Goal: Check status: Check status

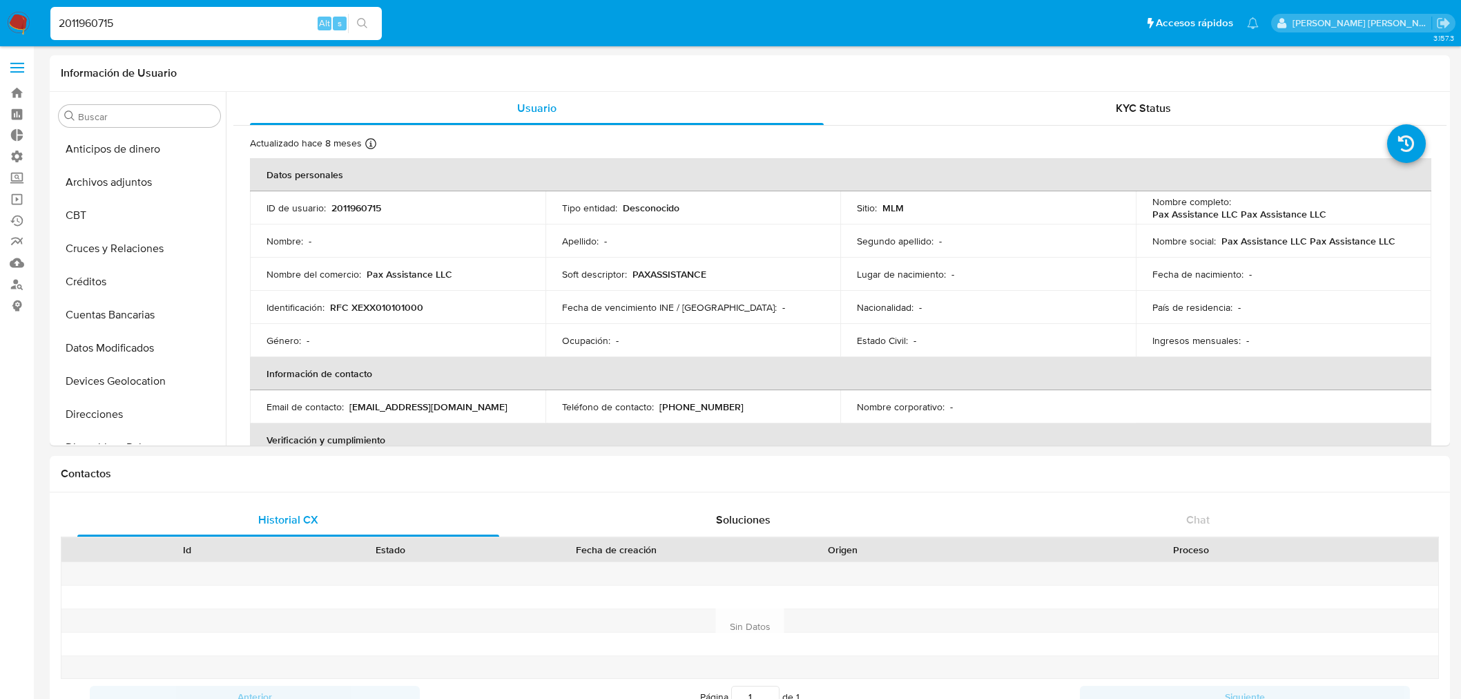
select select "10"
click at [10, 218] on link "Ejecuciones automáticas" at bounding box center [82, 220] width 164 height 21
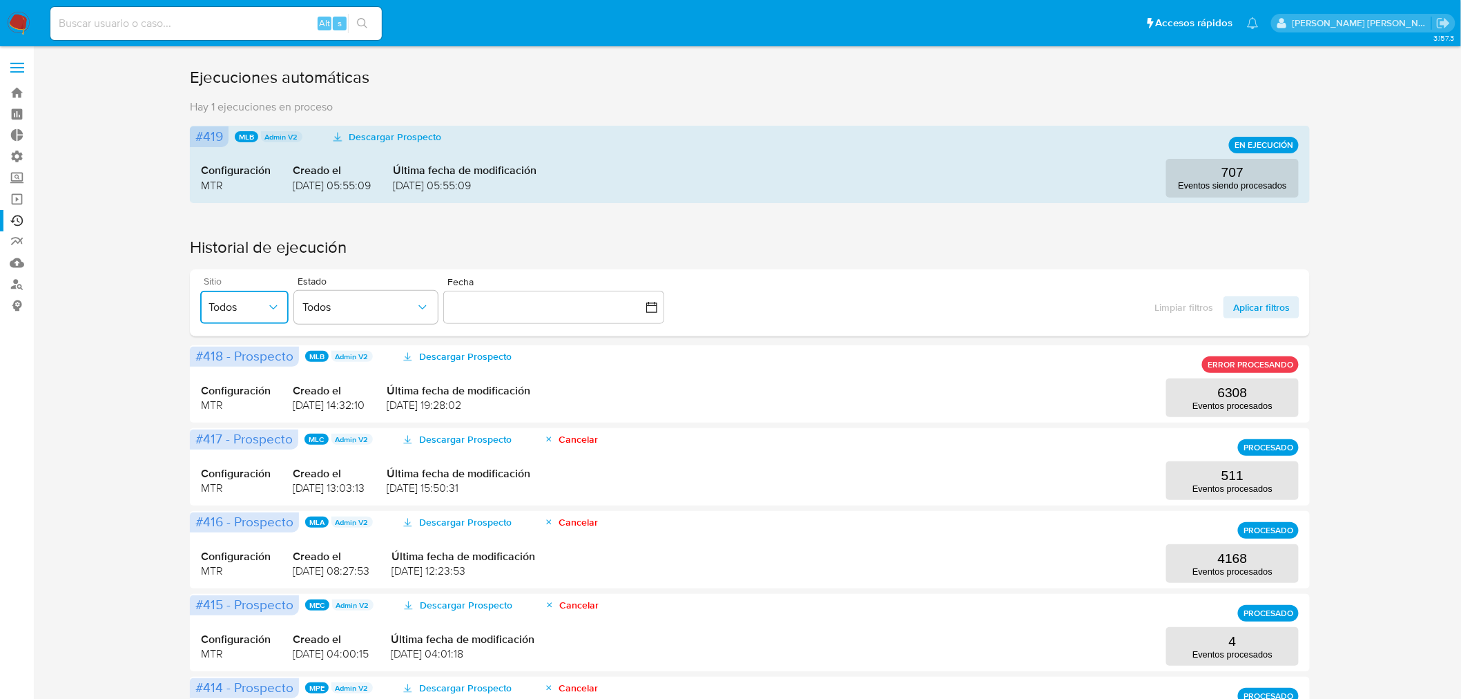
click at [244, 295] on button "Todos" at bounding box center [244, 307] width 88 height 33
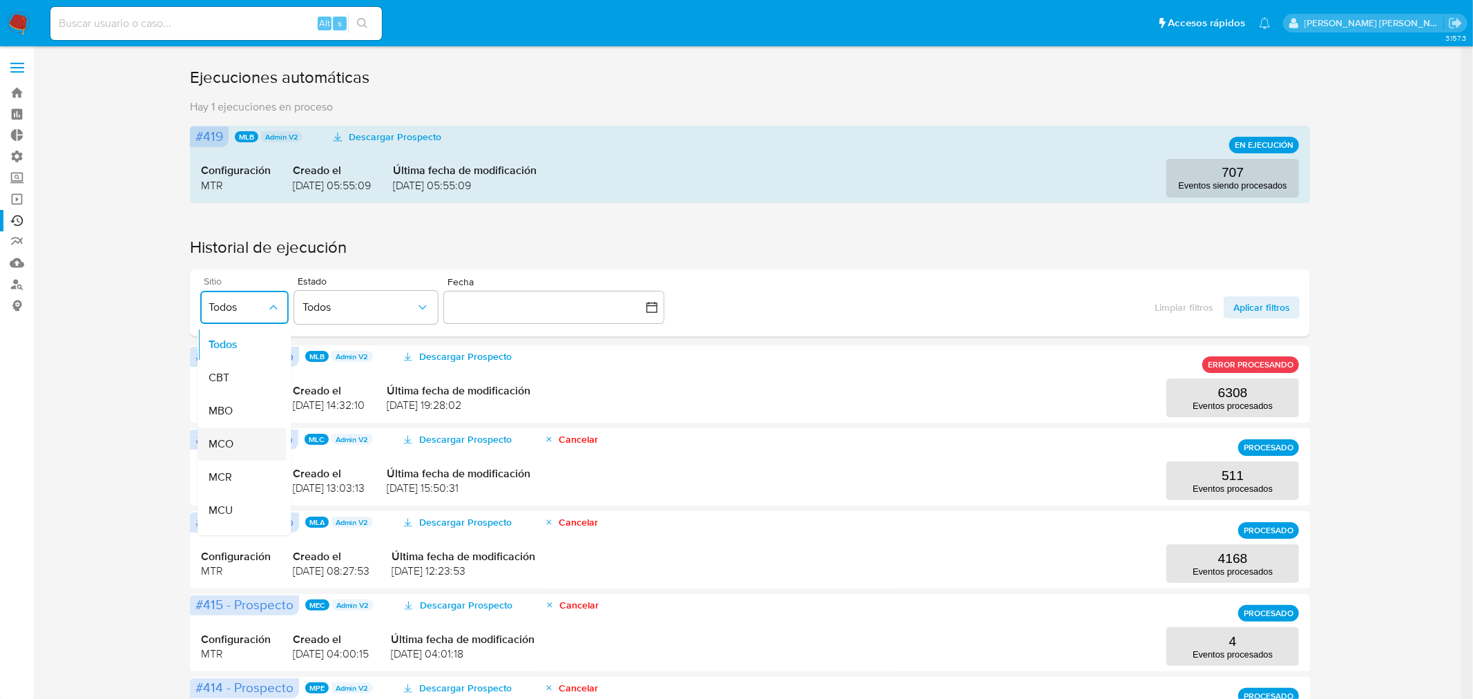
click at [223, 445] on span "MCO" at bounding box center [220, 444] width 25 height 14
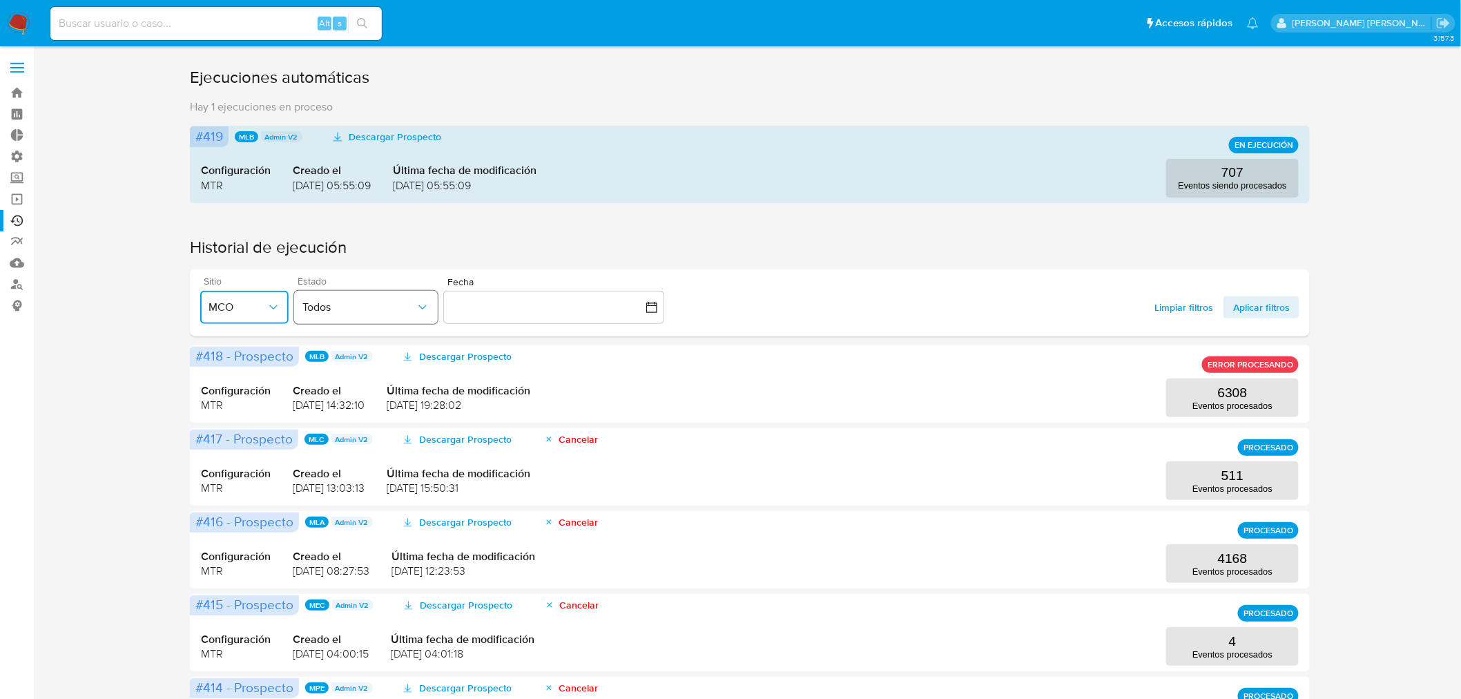
click at [408, 311] on span "Todos" at bounding box center [359, 307] width 113 height 14
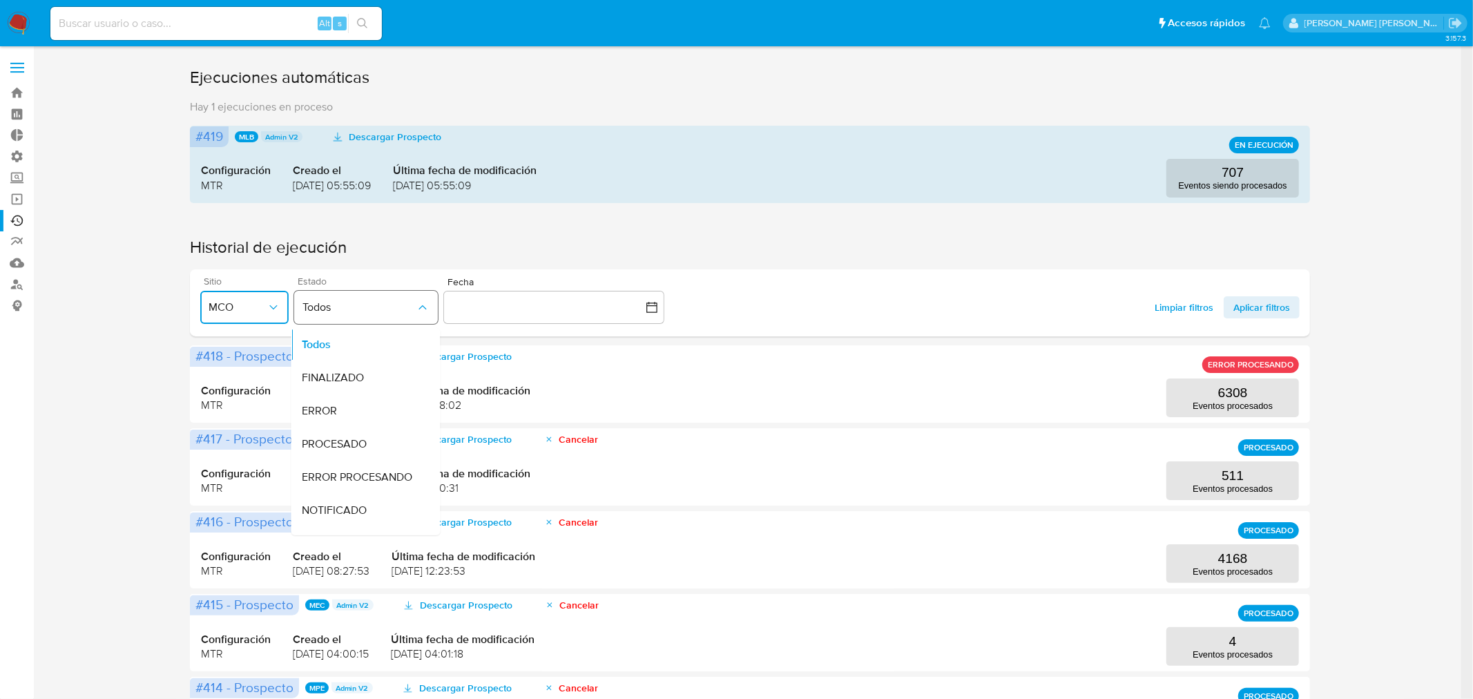
click at [405, 313] on span "Todos" at bounding box center [359, 307] width 113 height 14
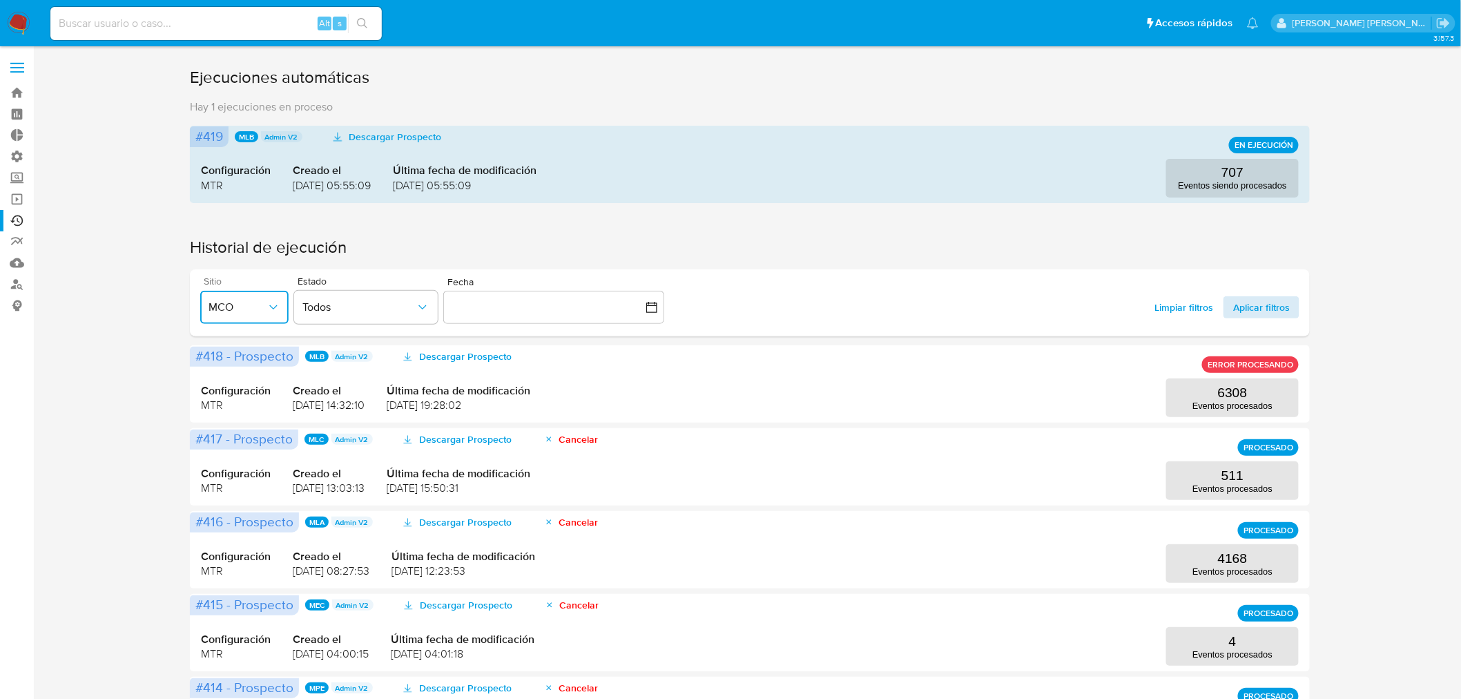
click at [1257, 307] on span "Aplicar filtros" at bounding box center [1262, 307] width 57 height 22
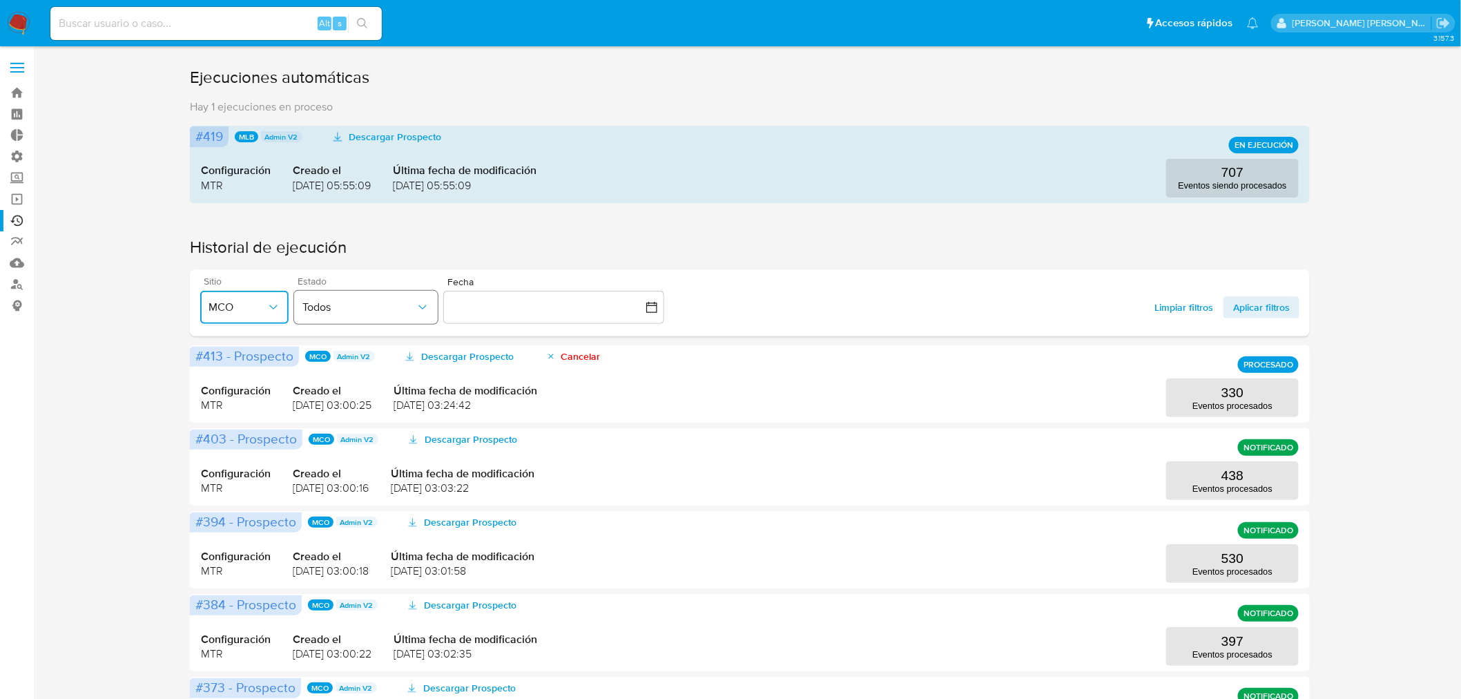
click at [353, 309] on span "Todos" at bounding box center [359, 307] width 113 height 14
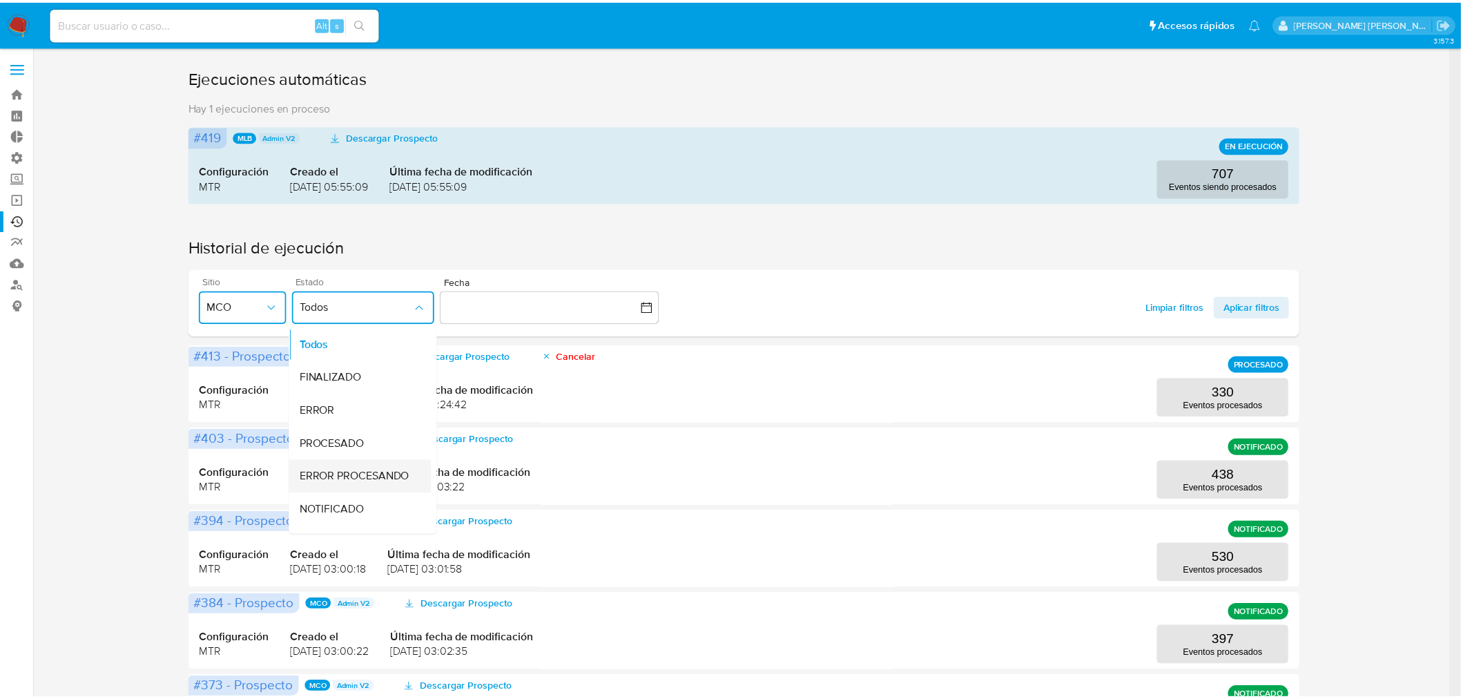
scroll to position [77, 0]
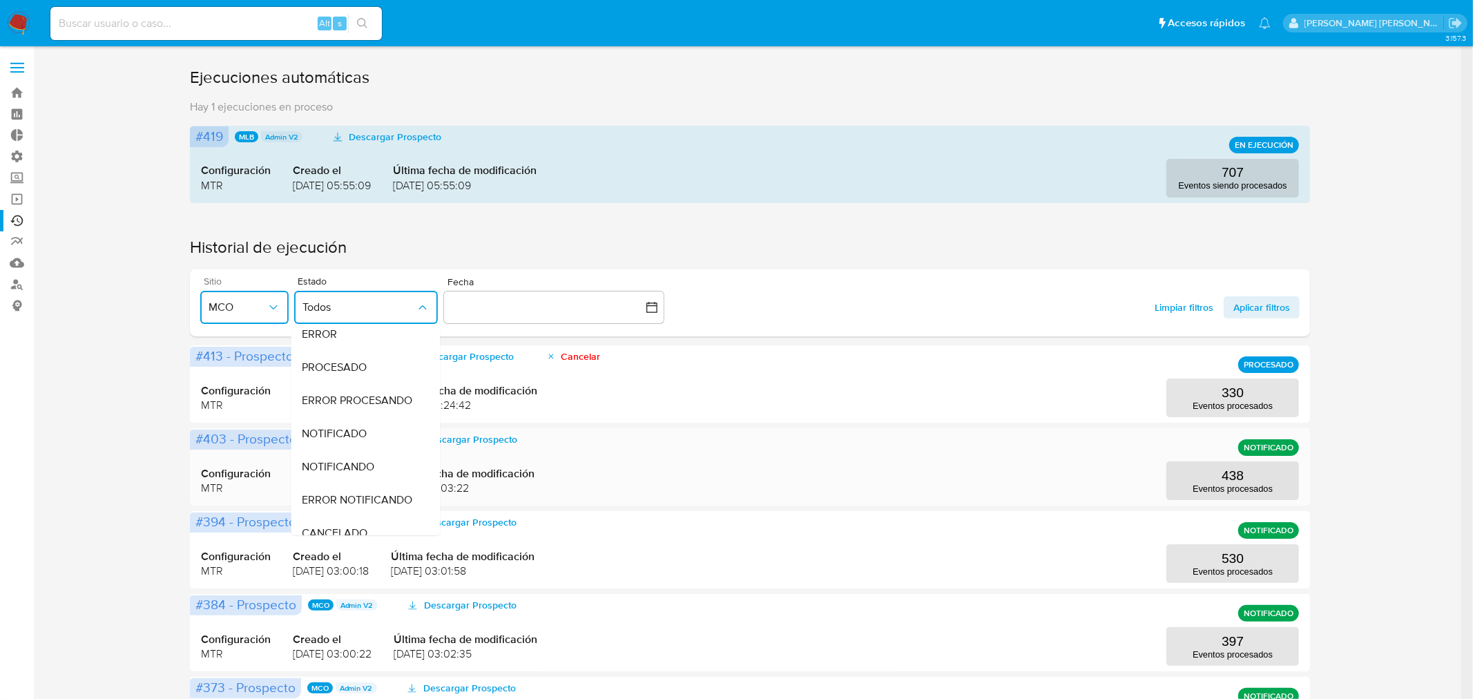
click at [347, 430] on span "NOTIFICADO" at bounding box center [334, 434] width 65 height 14
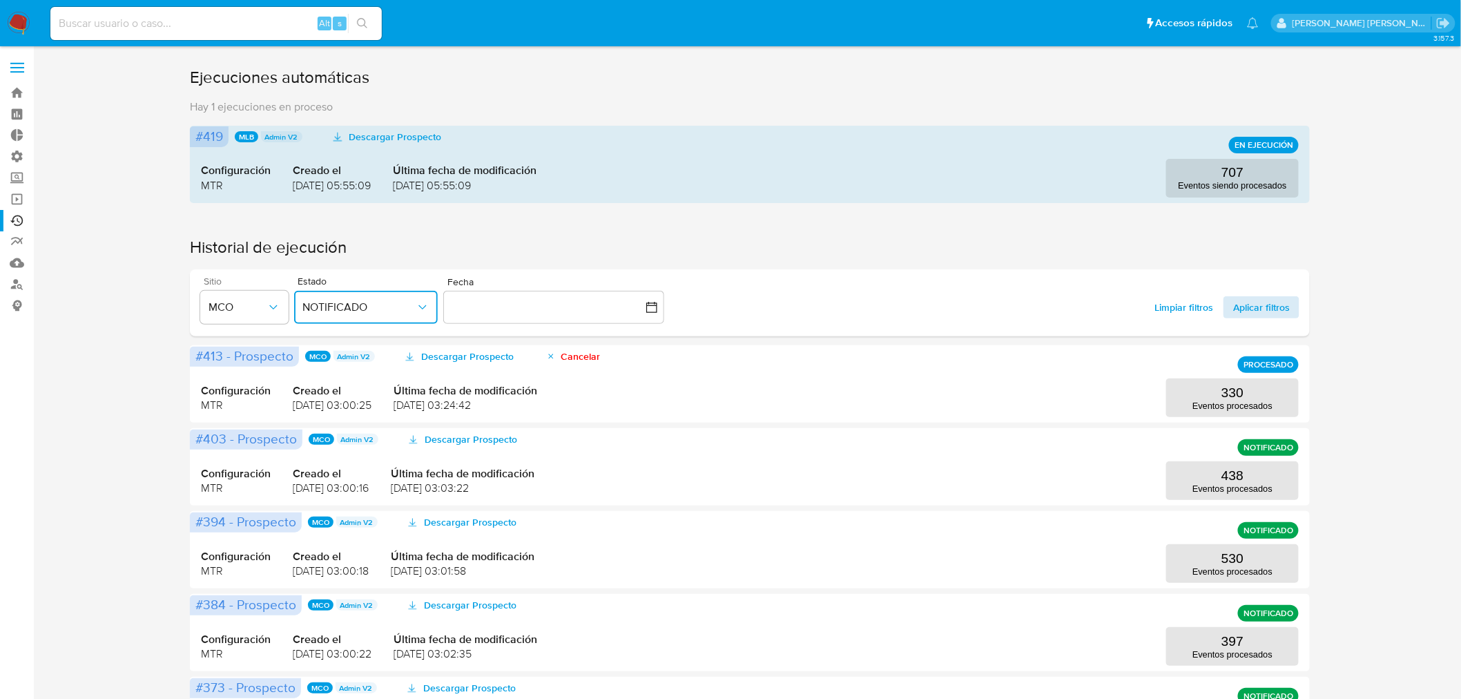
click at [1251, 311] on span "Aplicar filtros" at bounding box center [1262, 307] width 57 height 22
click at [1240, 391] on p "438" at bounding box center [1233, 392] width 22 height 15
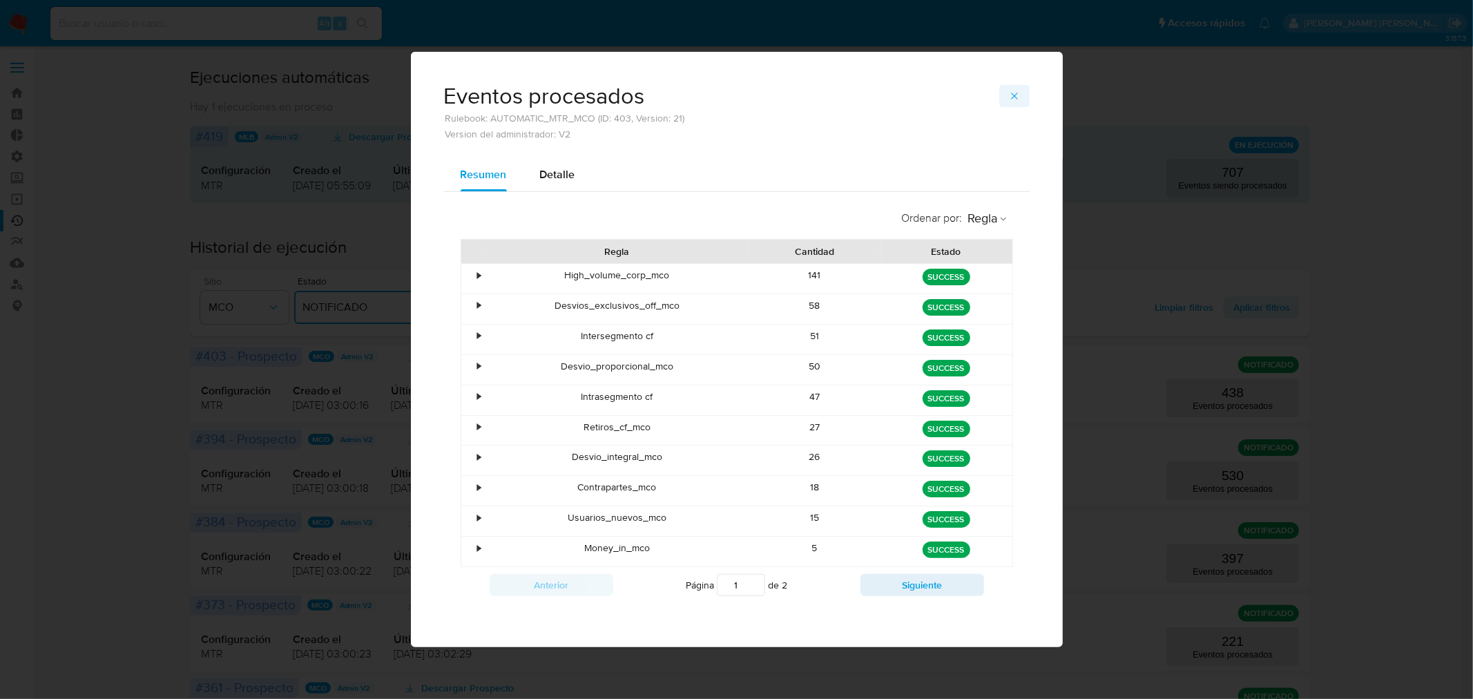
click at [1007, 101] on button "button" at bounding box center [1014, 96] width 30 height 22
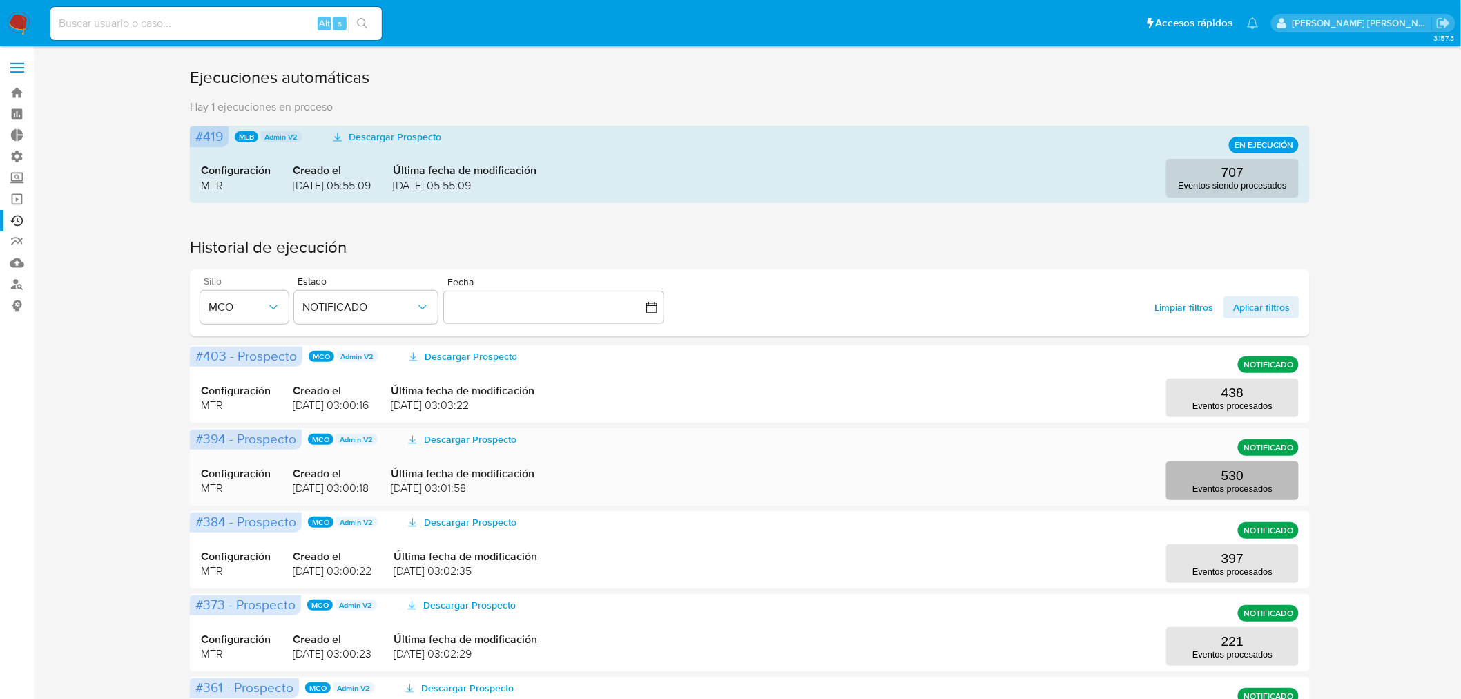
click at [1195, 466] on button "530 Eventos procesados" at bounding box center [1233, 480] width 133 height 39
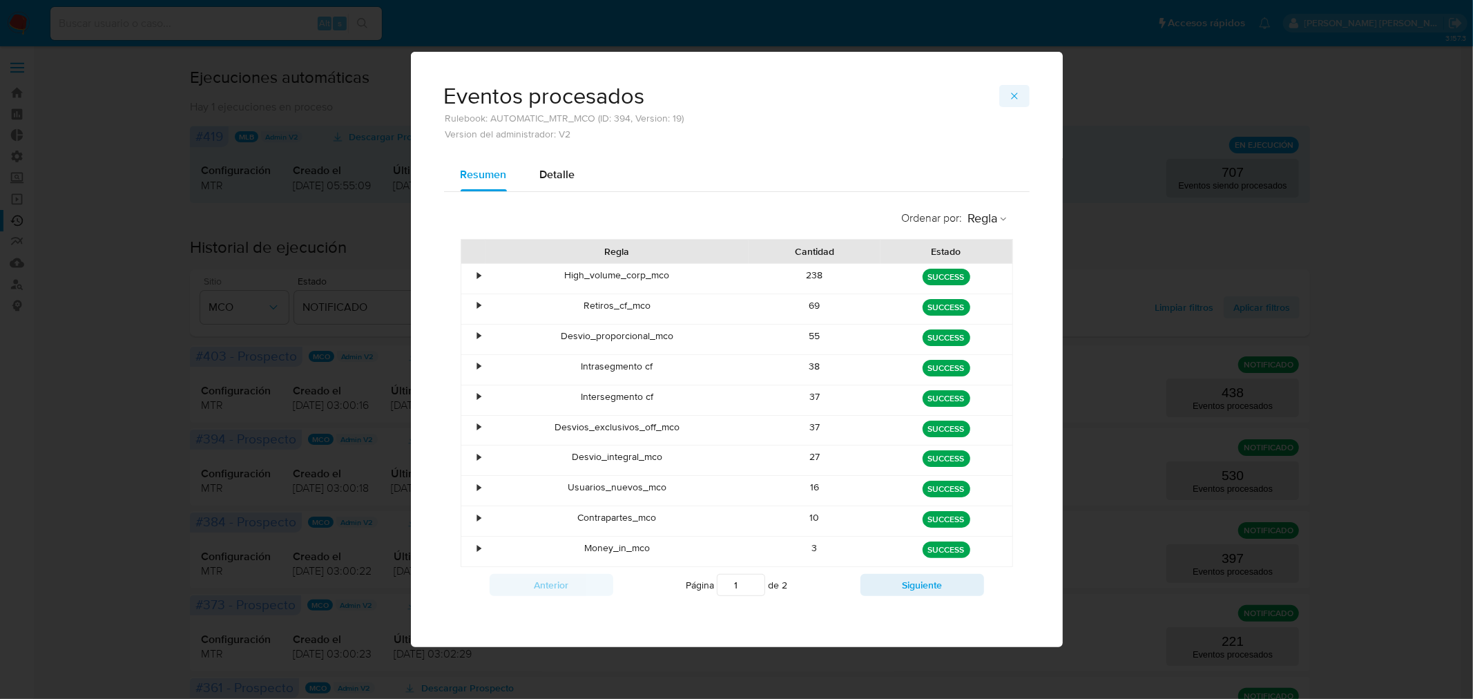
click at [1012, 100] on icon "button" at bounding box center [1014, 95] width 11 height 11
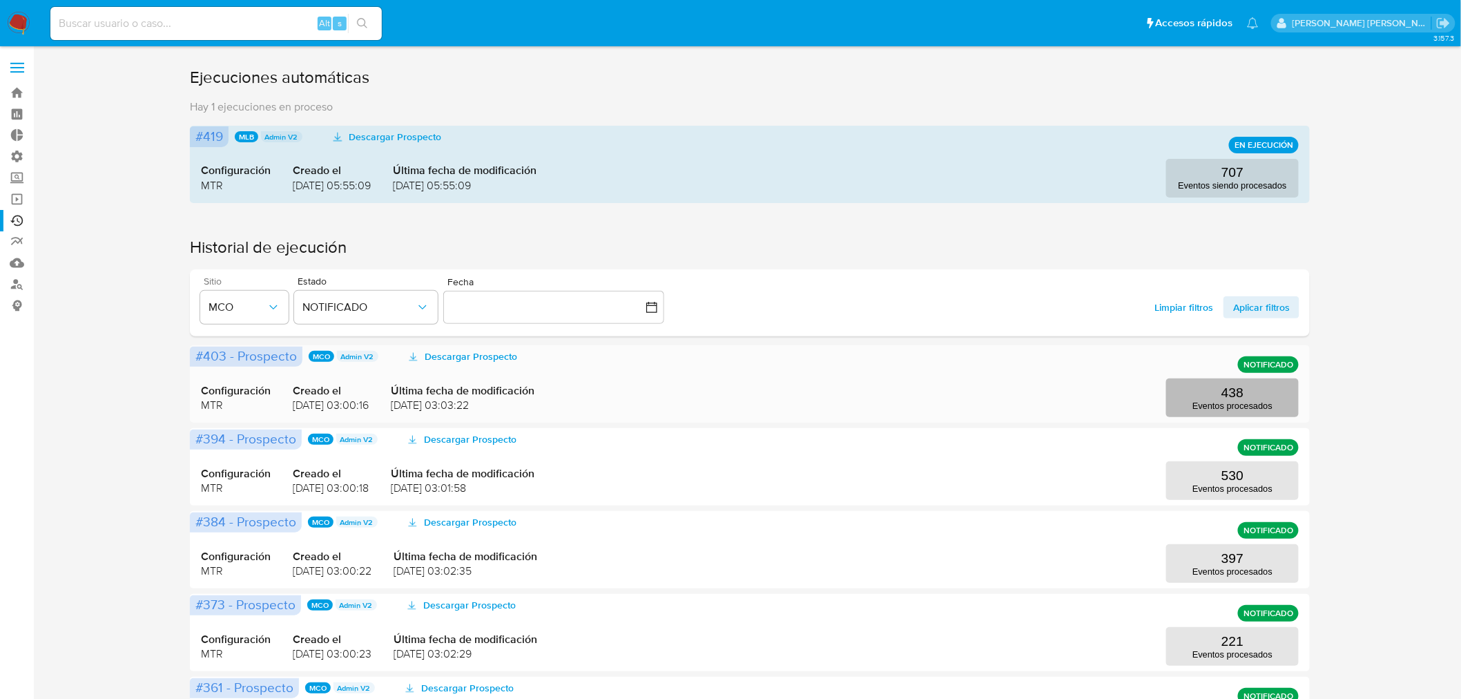
click at [1205, 408] on p "Eventos procesados" at bounding box center [1233, 406] width 80 height 10
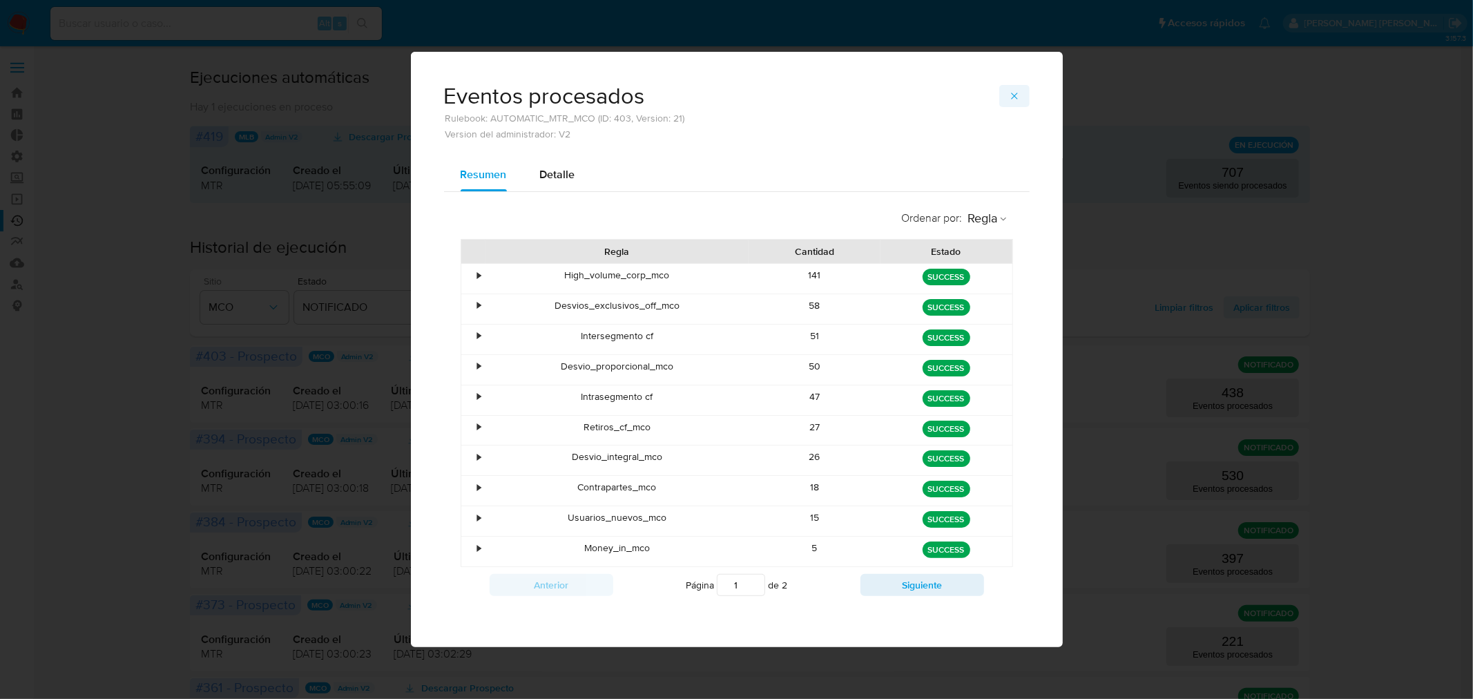
click at [1017, 91] on icon "button" at bounding box center [1014, 95] width 11 height 11
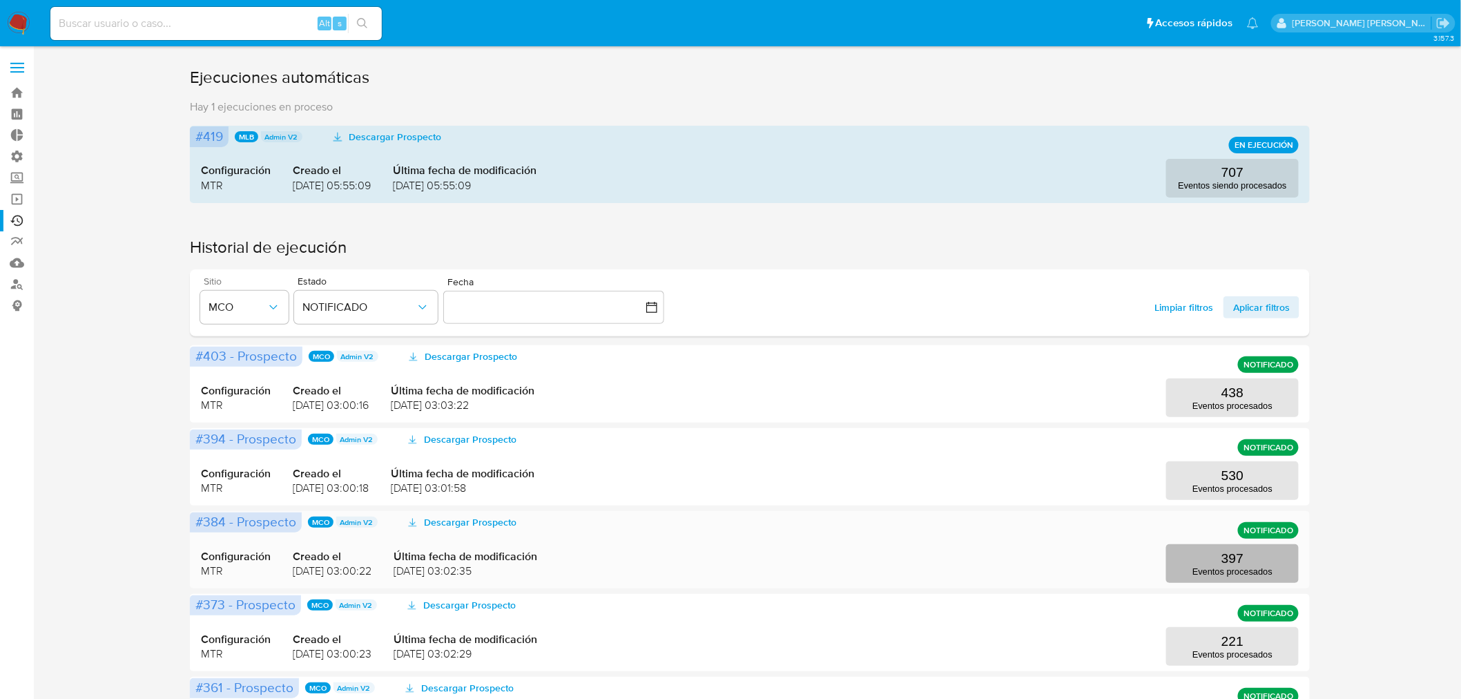
click at [1232, 575] on p "Eventos procesados" at bounding box center [1233, 571] width 80 height 10
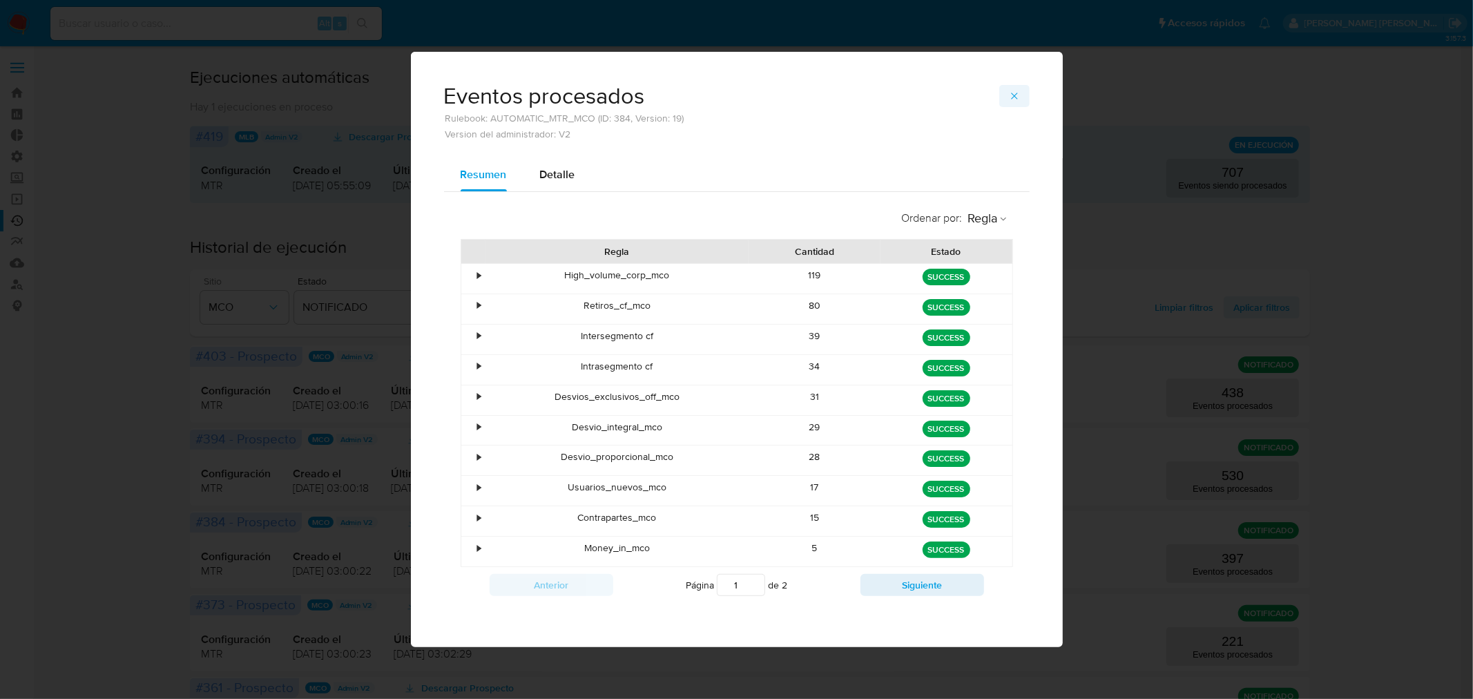
click at [1007, 105] on button "button" at bounding box center [1014, 96] width 30 height 22
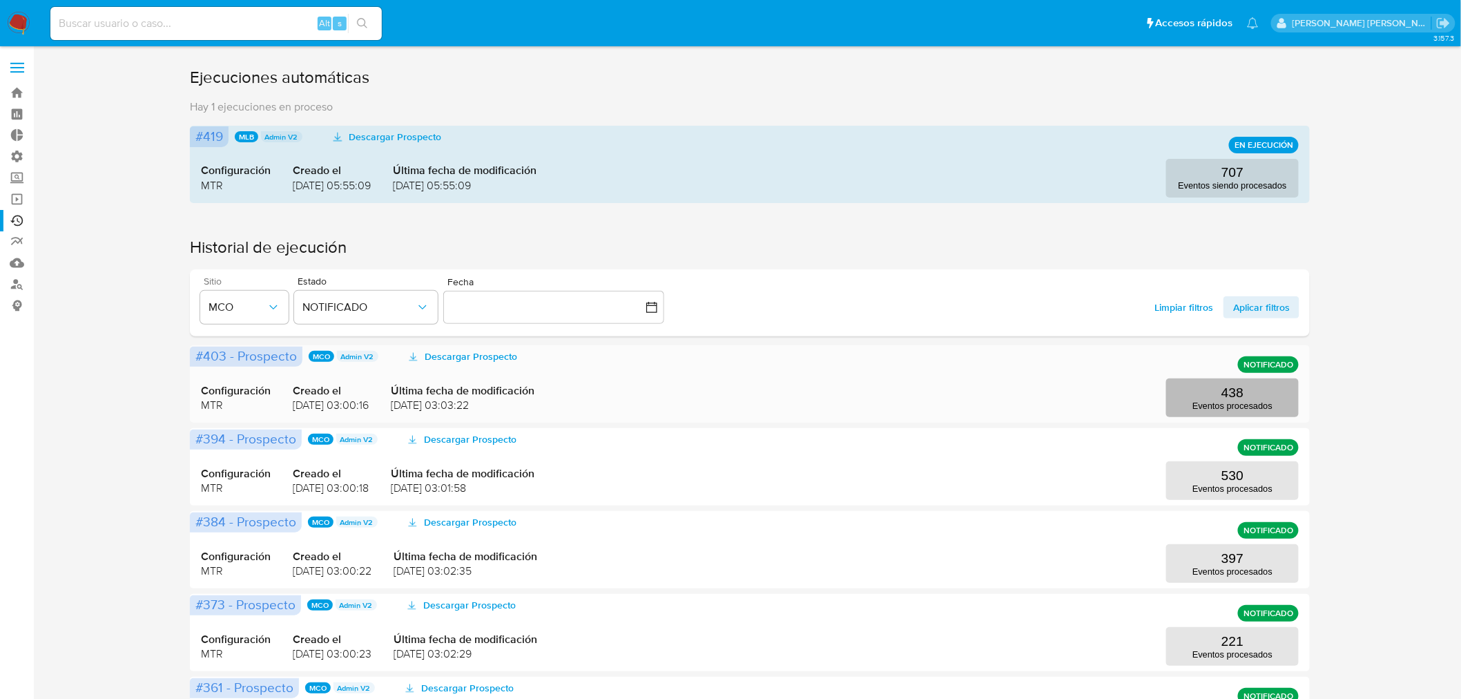
click at [1202, 401] on p "Eventos procesados" at bounding box center [1233, 406] width 80 height 10
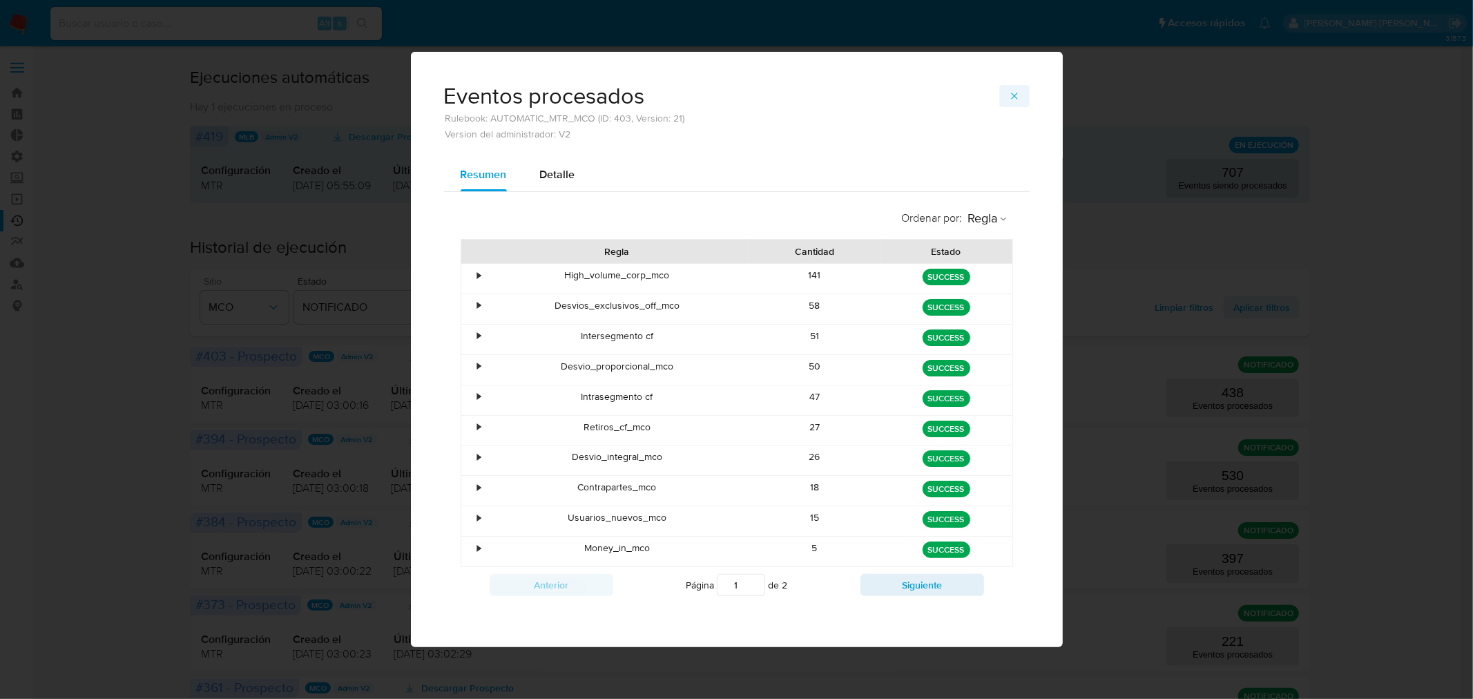
click at [1010, 98] on icon "button" at bounding box center [1014, 95] width 11 height 11
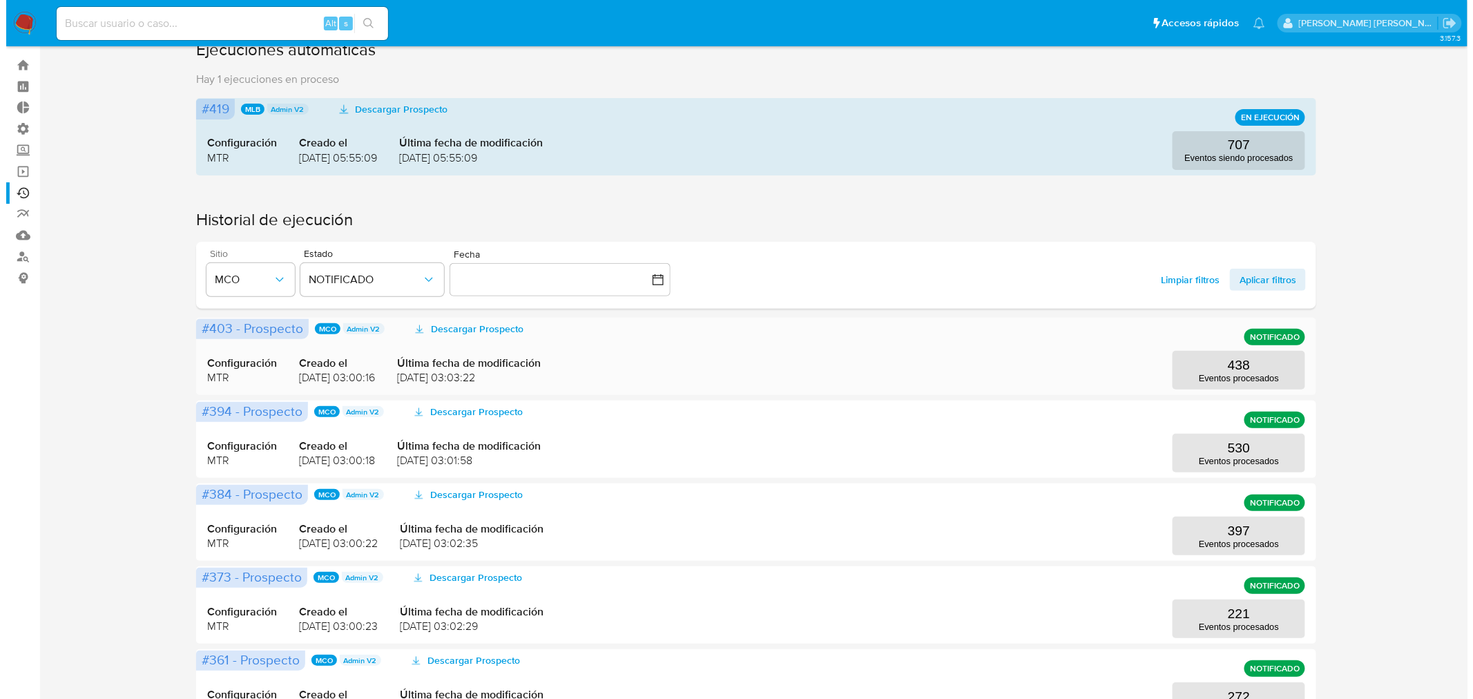
scroll to position [0, 0]
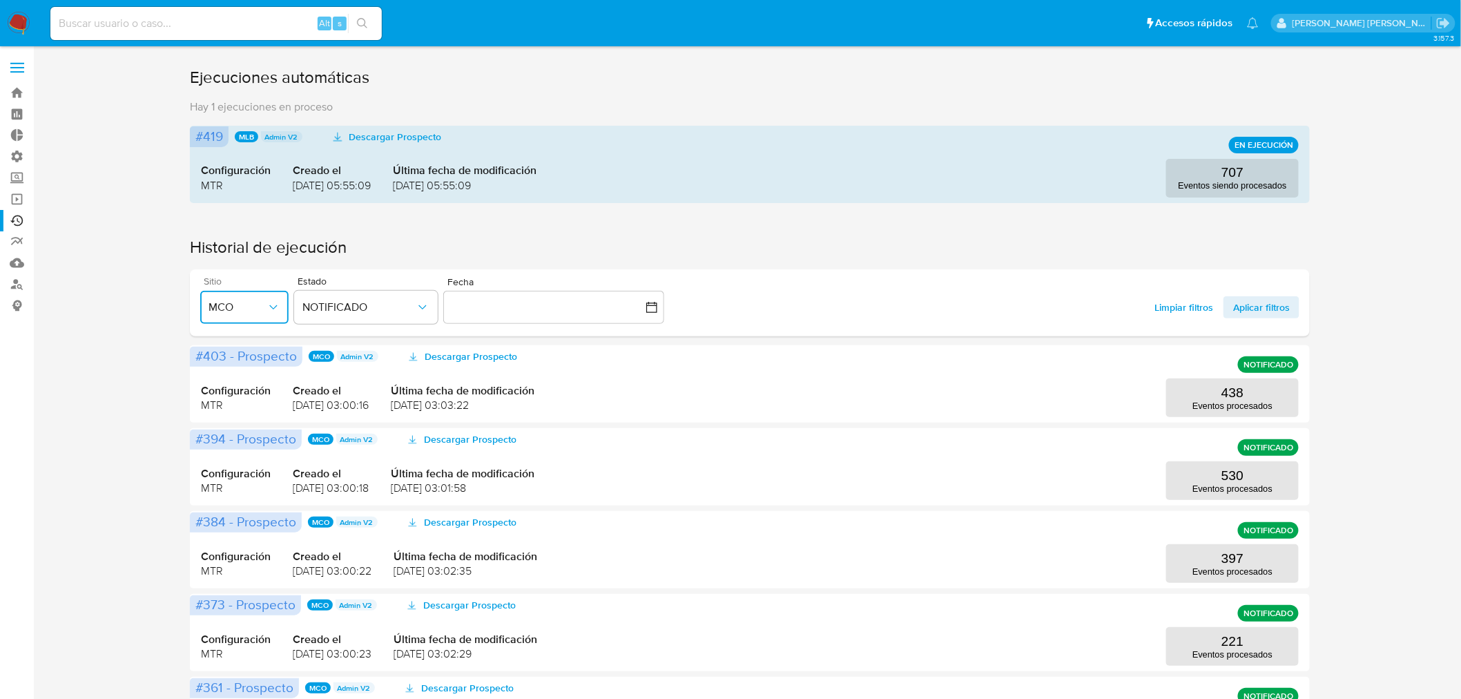
click at [281, 304] on button "MCO" at bounding box center [244, 307] width 88 height 33
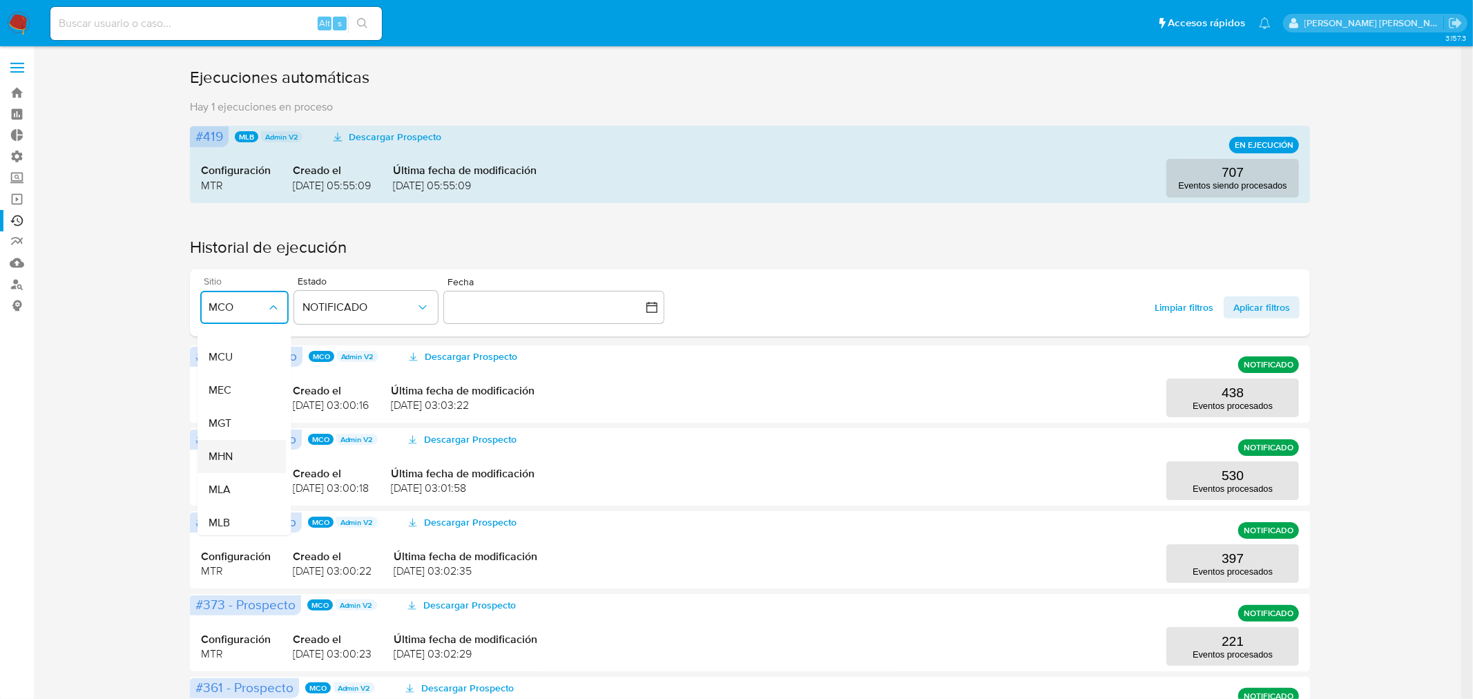
scroll to position [230, 0]
click at [251, 468] on div "MLC" at bounding box center [237, 479] width 58 height 33
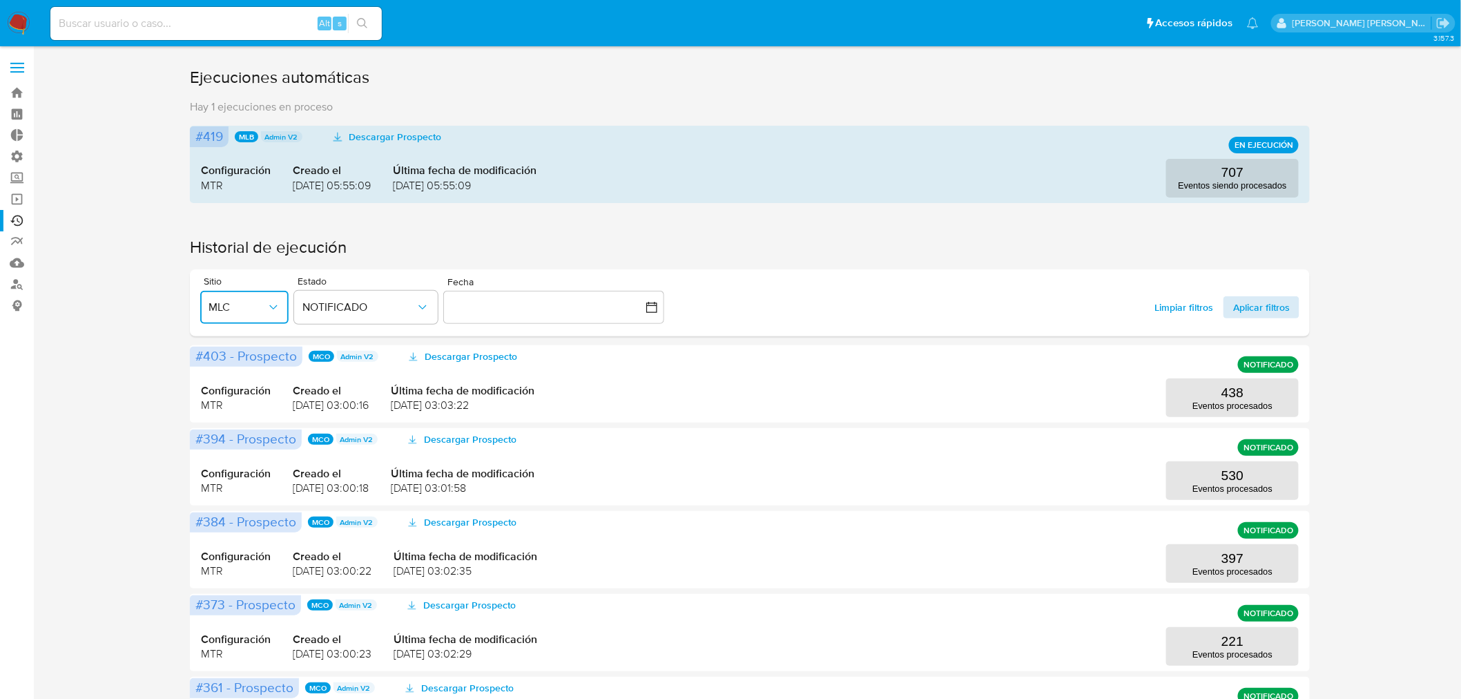
click at [1245, 302] on span "Aplicar filtros" at bounding box center [1262, 307] width 57 height 22
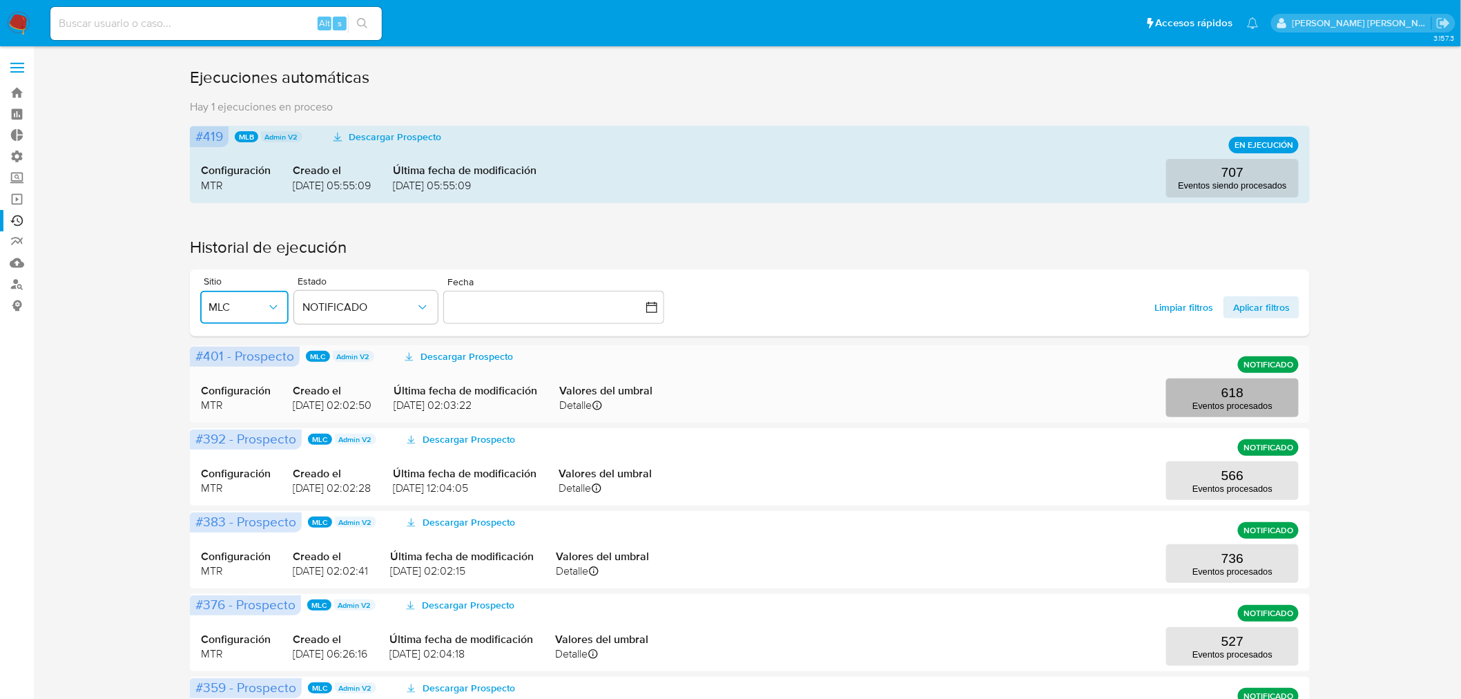
click at [1204, 385] on button "618 Eventos procesados" at bounding box center [1233, 397] width 133 height 39
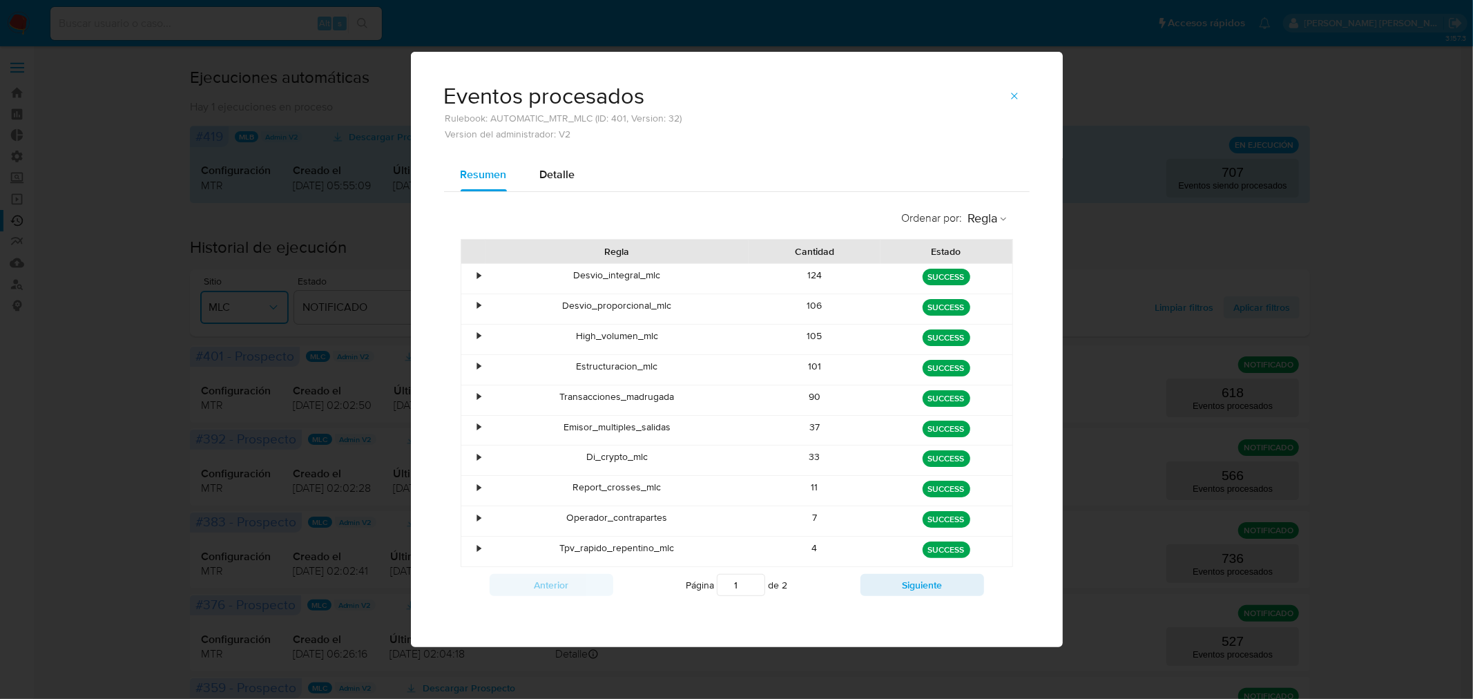
drag, startPoint x: 1013, startPoint y: 104, endPoint x: 1034, endPoint y: 155, distance: 55.8
click at [1014, 105] on span "button" at bounding box center [1014, 95] width 11 height 19
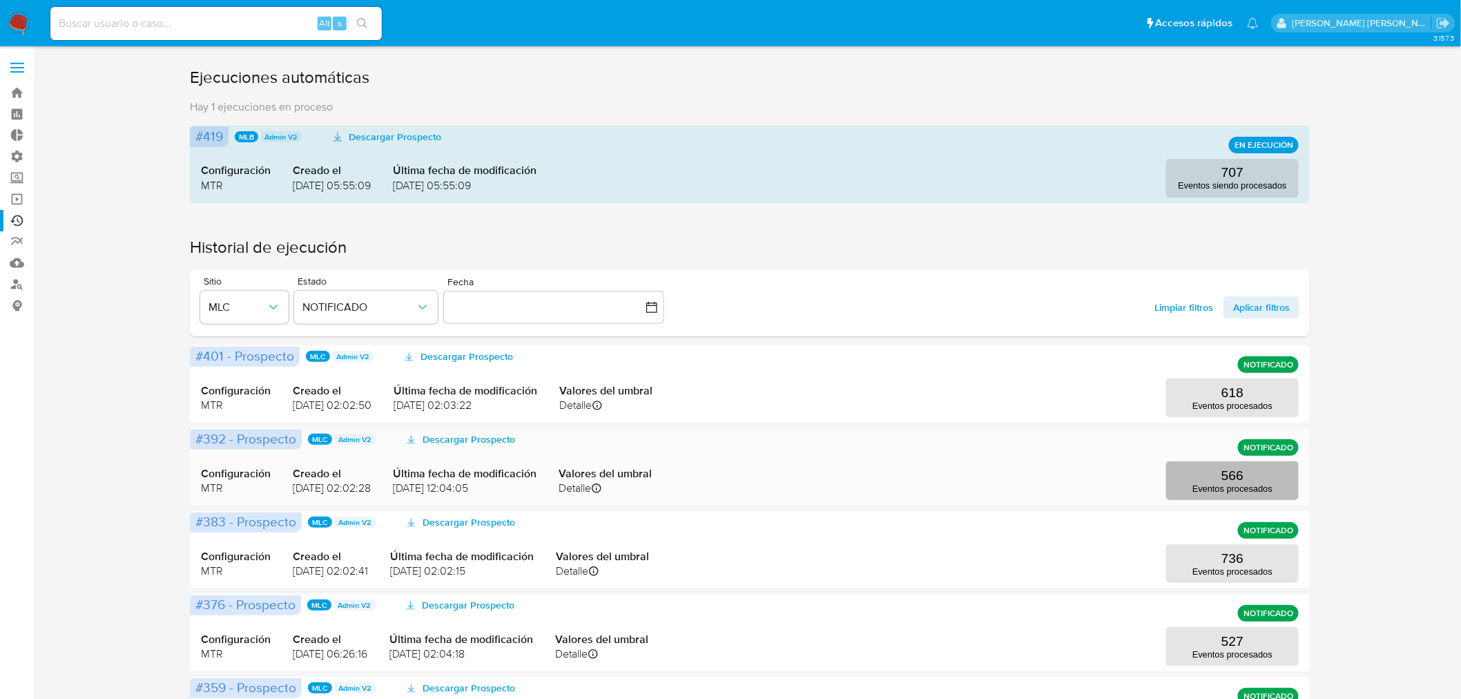
click at [1220, 474] on button "566 Eventos procesados" at bounding box center [1233, 480] width 133 height 39
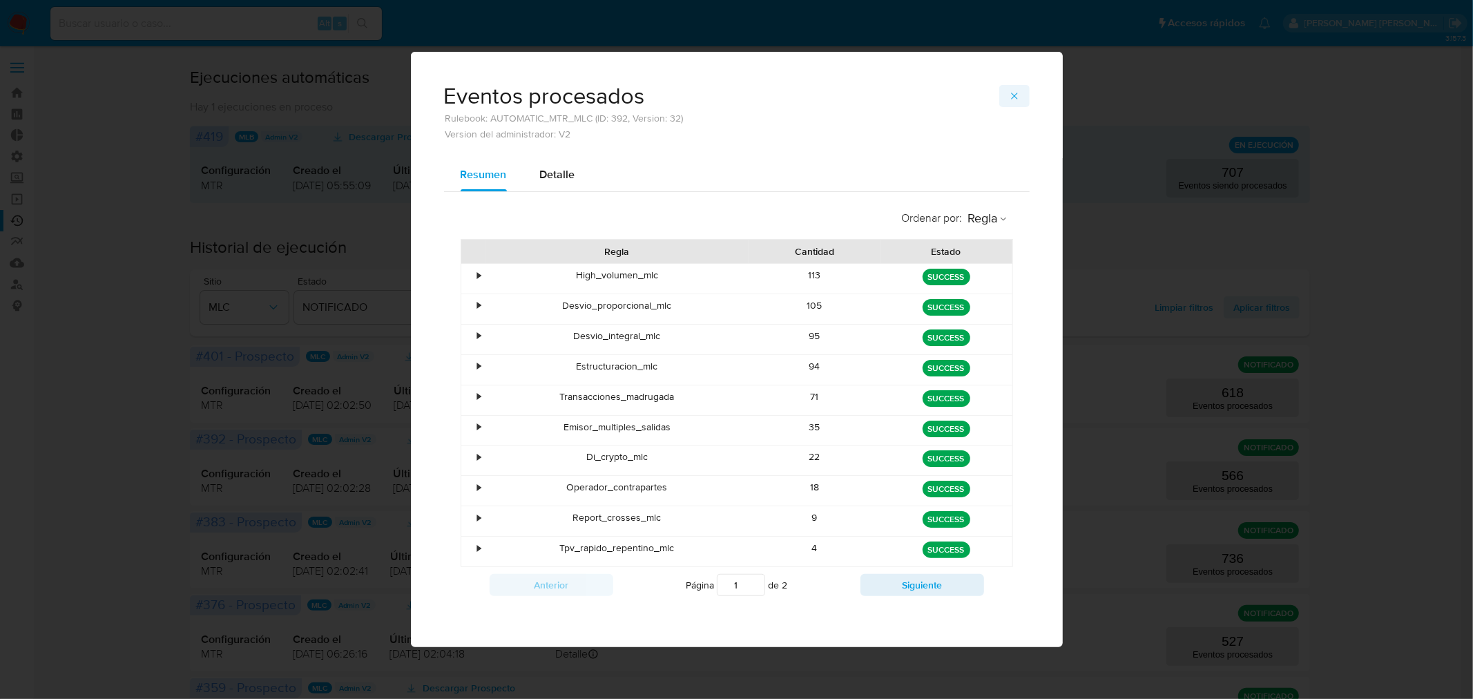
click at [1022, 99] on button "button" at bounding box center [1014, 96] width 30 height 22
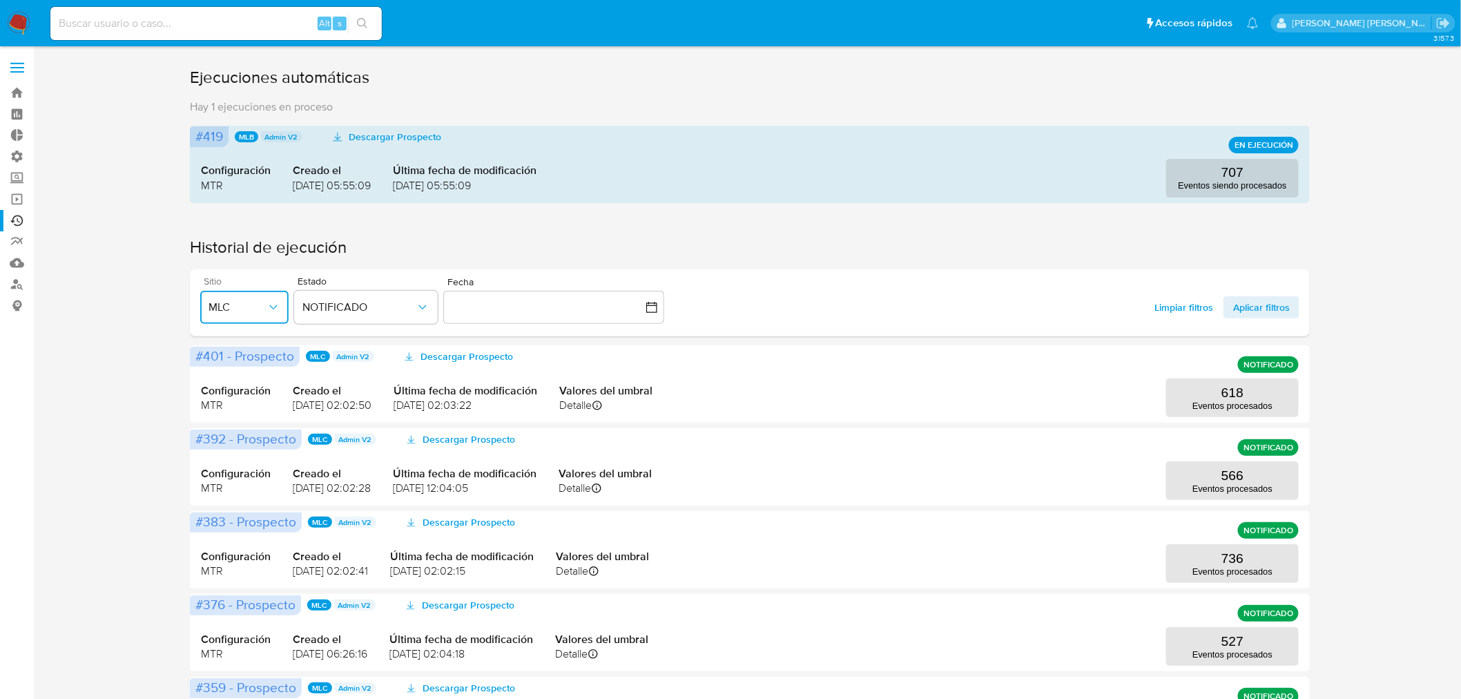
click at [238, 314] on button "MLC" at bounding box center [244, 307] width 88 height 33
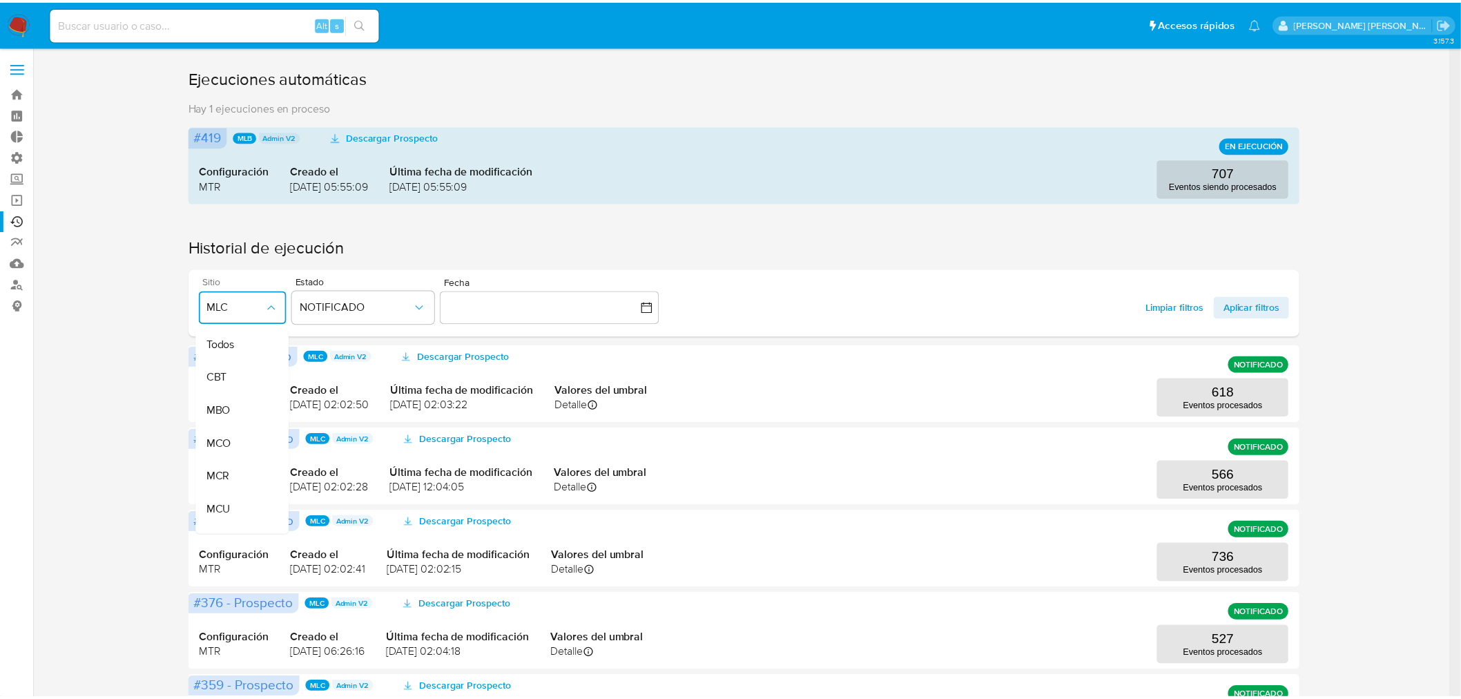
scroll to position [283, 0]
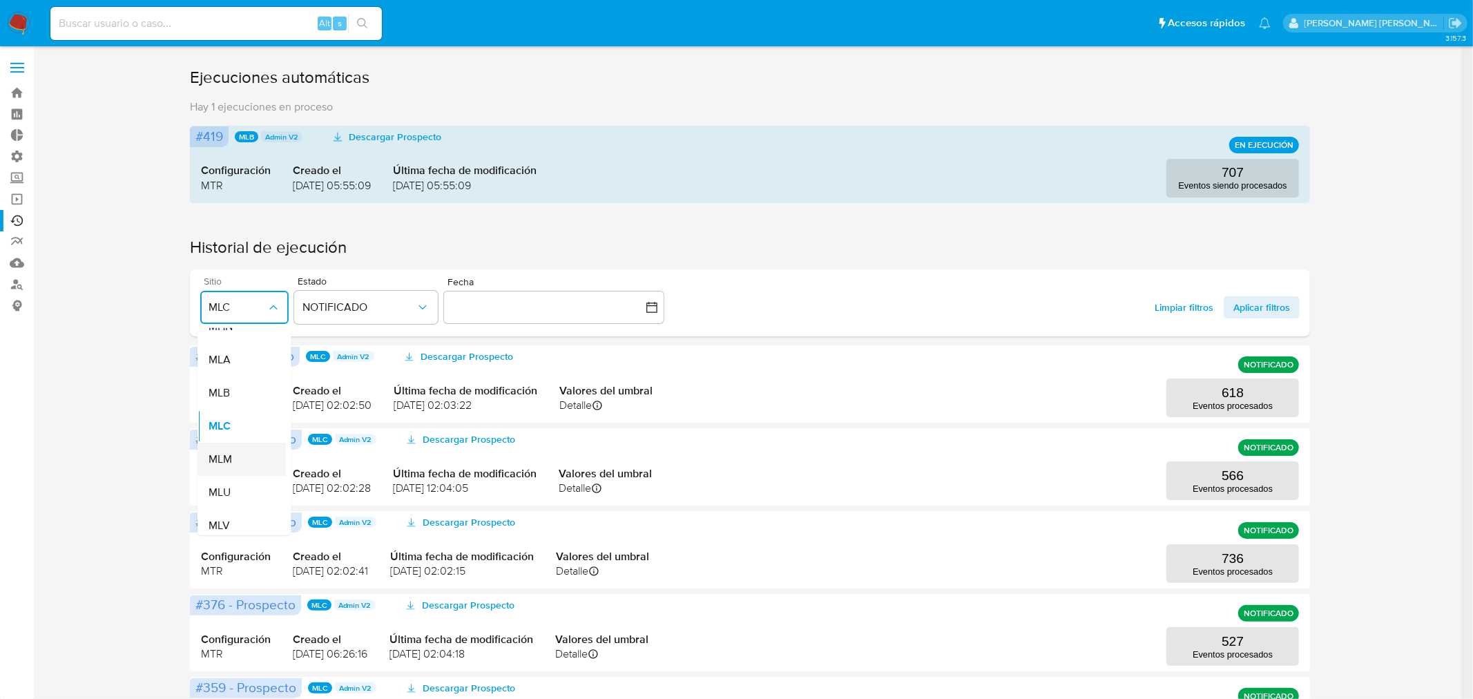
click at [225, 454] on span "MLM" at bounding box center [219, 459] width 23 height 14
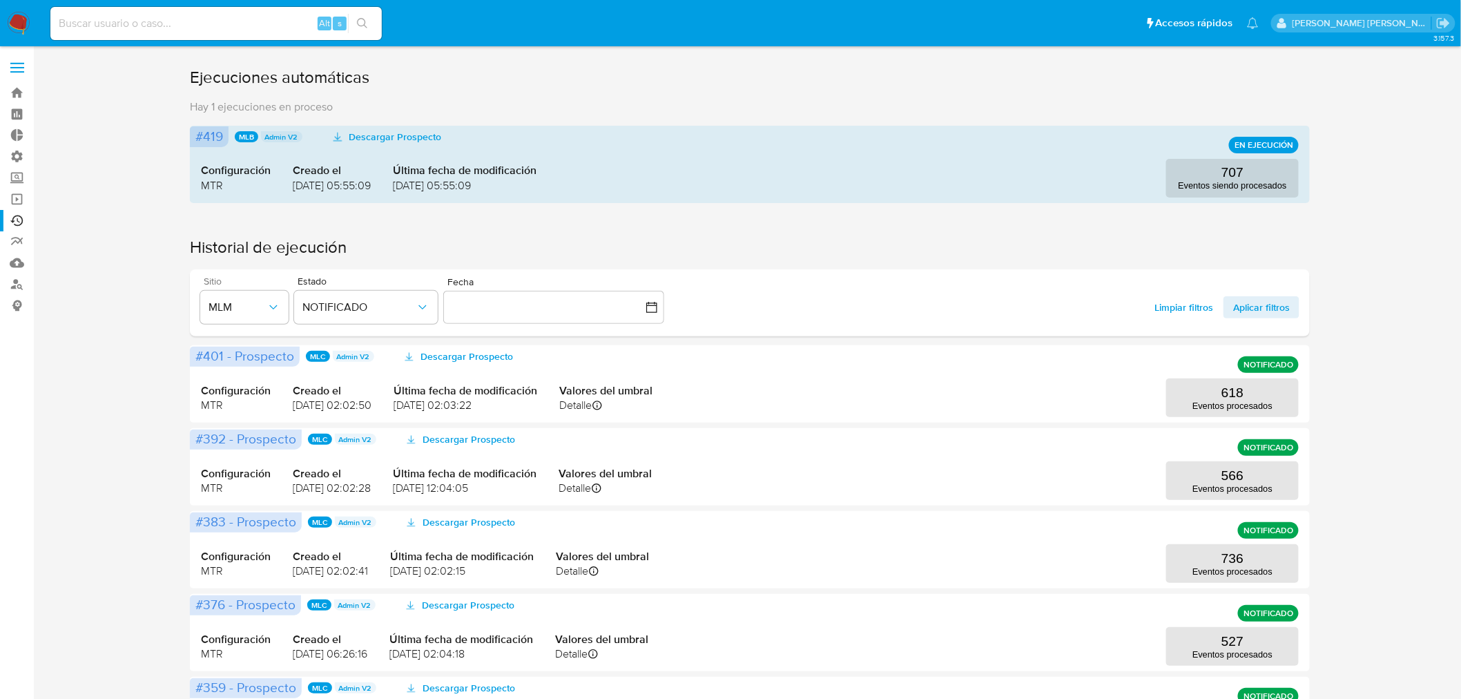
click at [1238, 318] on div "Limpiar filtros Aplicar filtros" at bounding box center [1222, 302] width 155 height 53
click at [1243, 313] on span "Aplicar filtros" at bounding box center [1262, 307] width 57 height 22
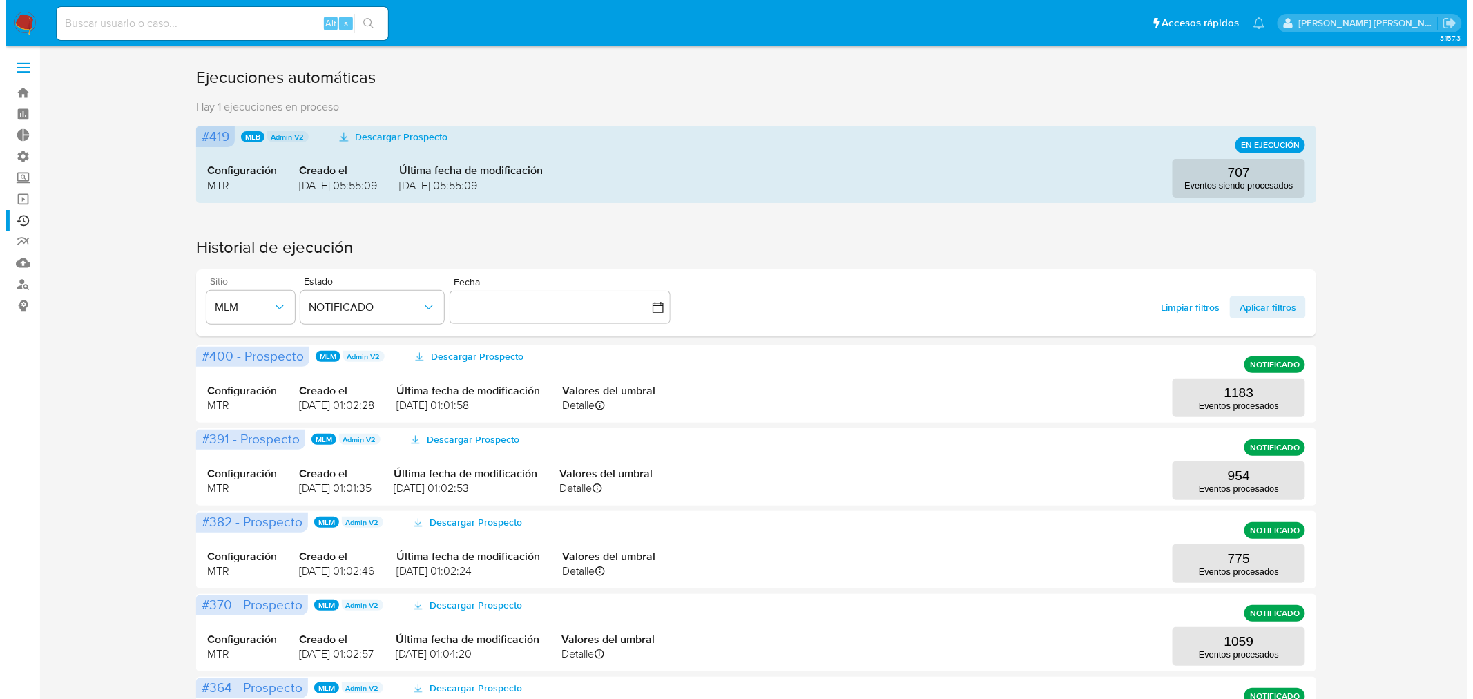
scroll to position [77, 0]
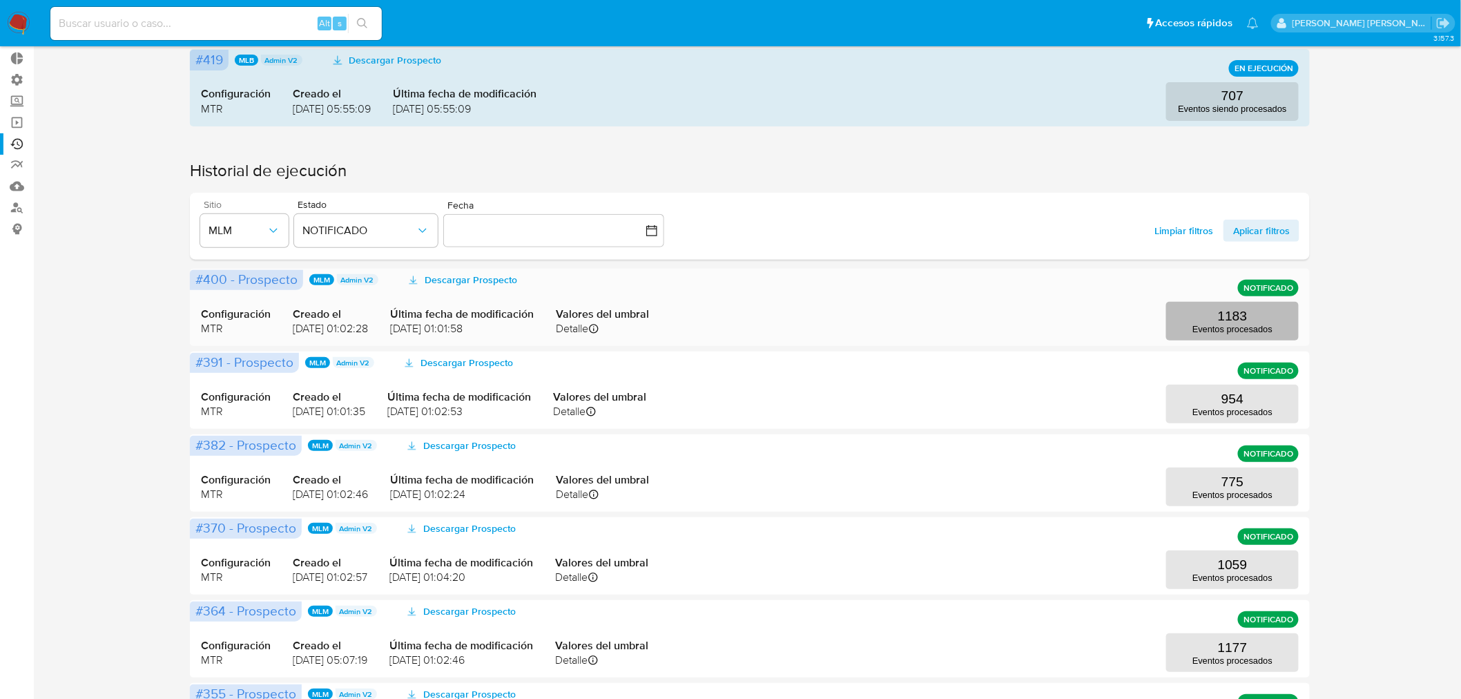
click at [1228, 309] on p "1183" at bounding box center [1233, 316] width 30 height 15
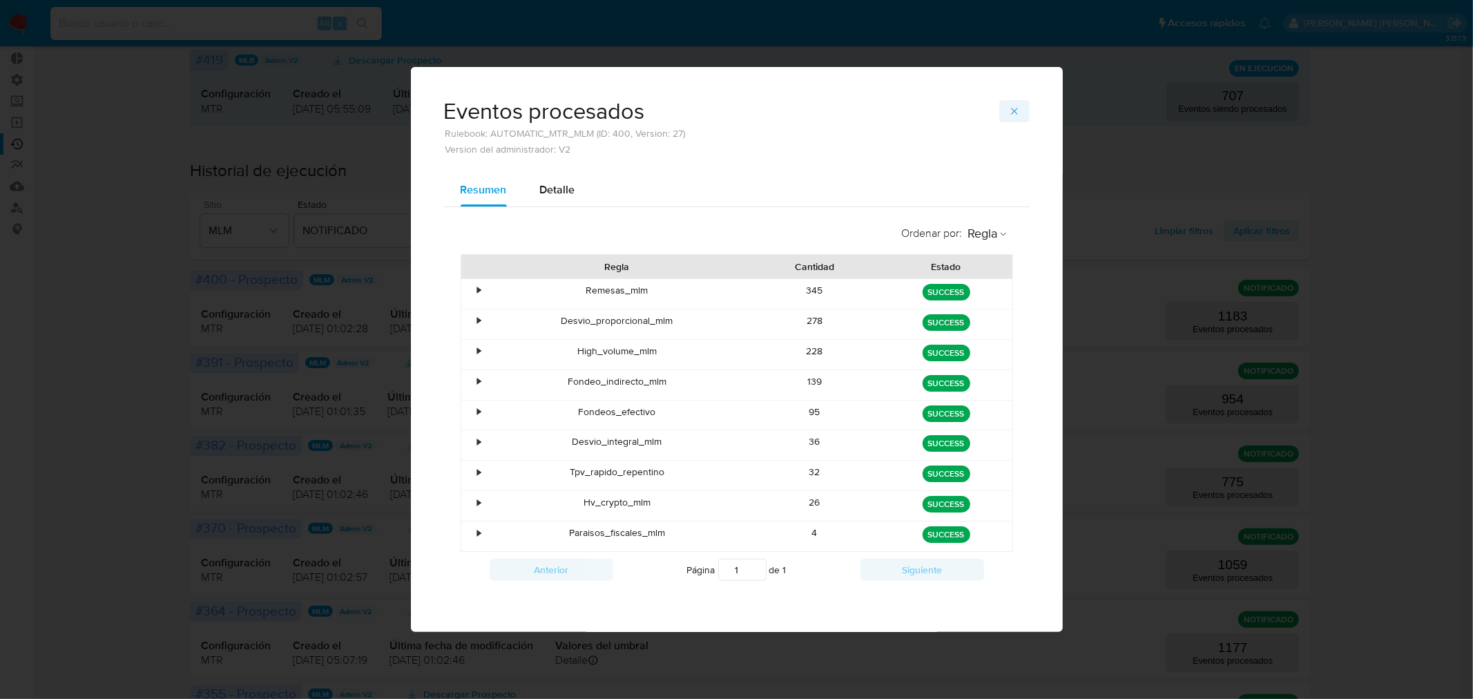
click at [1021, 101] on button "button" at bounding box center [1014, 111] width 30 height 22
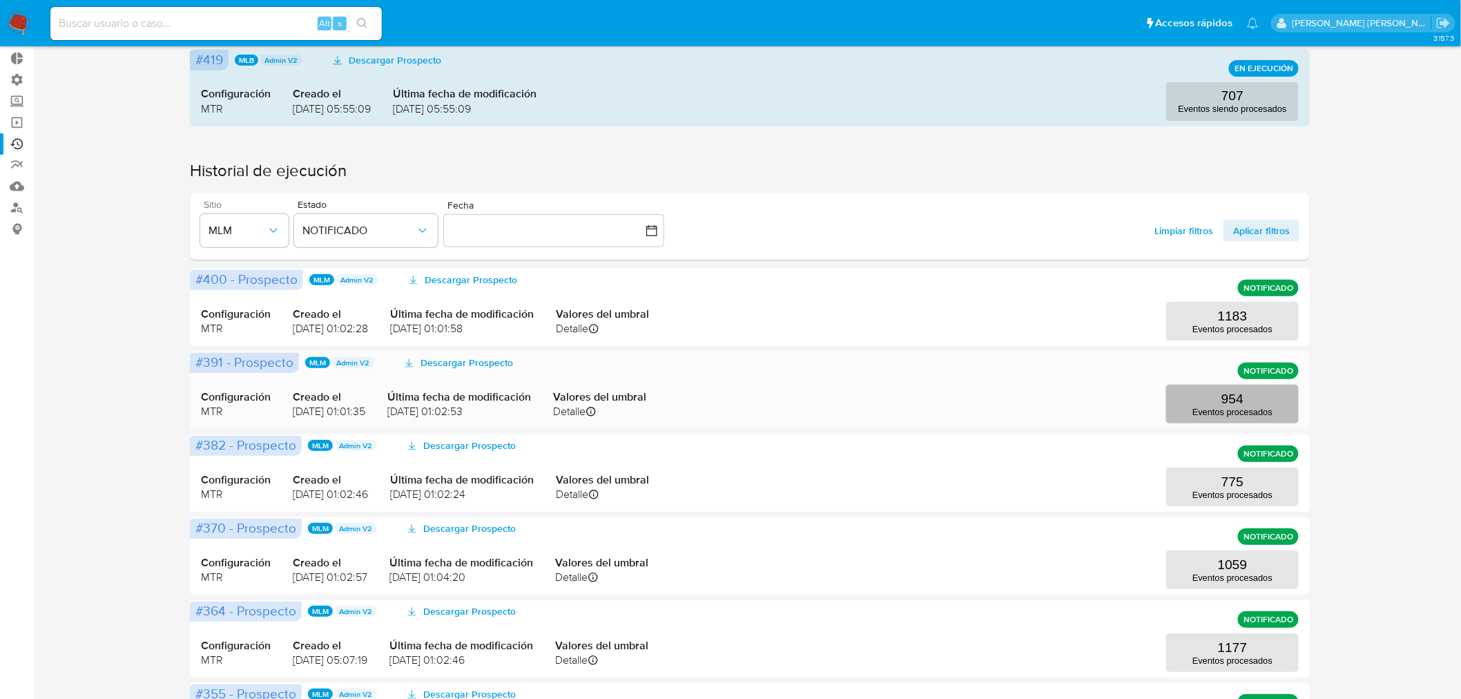
click at [1254, 410] on p "Eventos procesados" at bounding box center [1233, 412] width 80 height 10
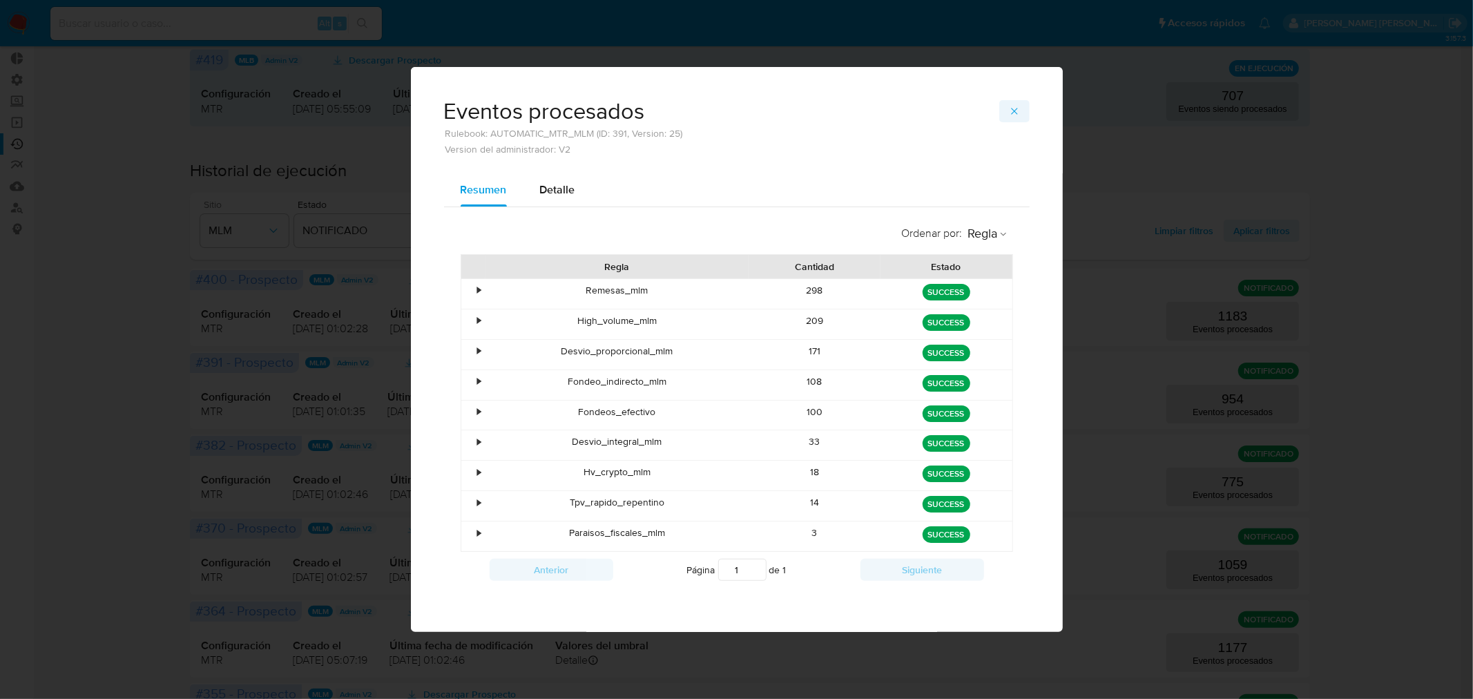
click at [1013, 114] on icon "button" at bounding box center [1014, 111] width 11 height 11
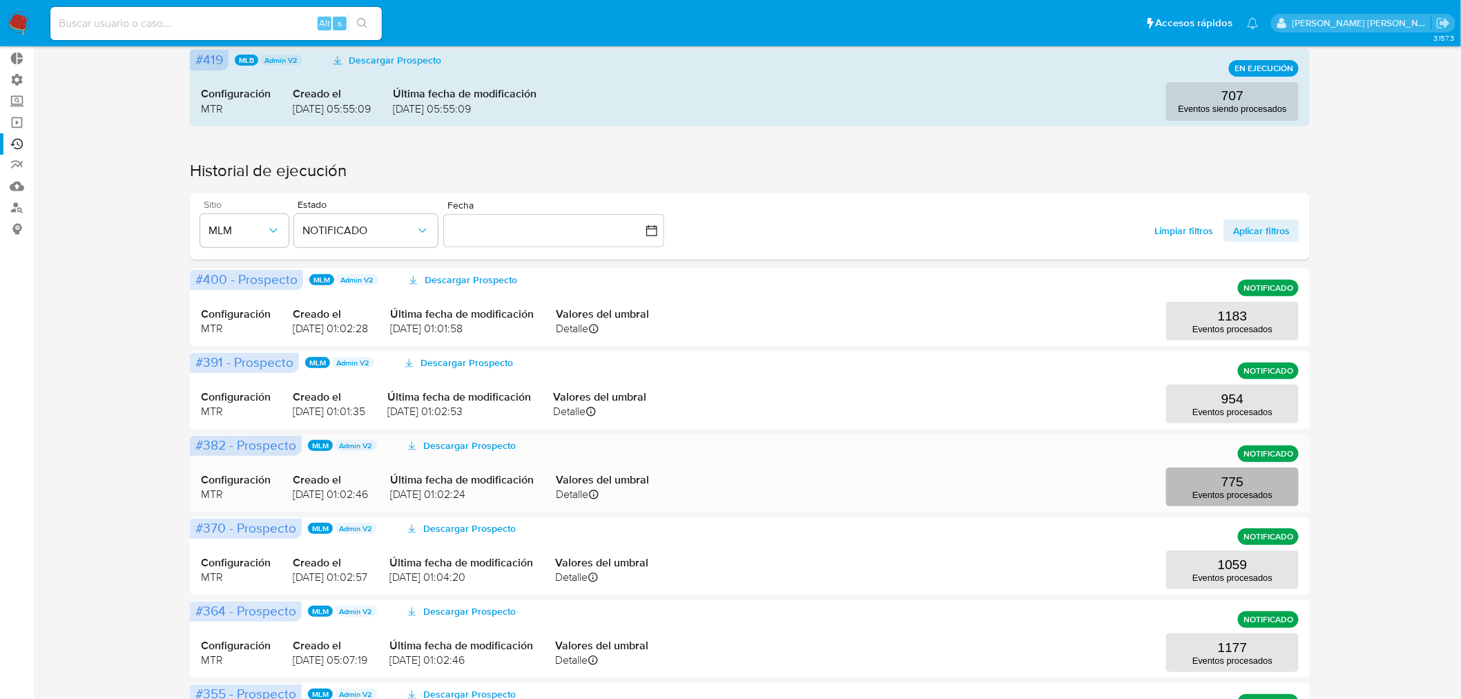
click at [1210, 482] on button "775 Eventos procesados" at bounding box center [1233, 487] width 133 height 39
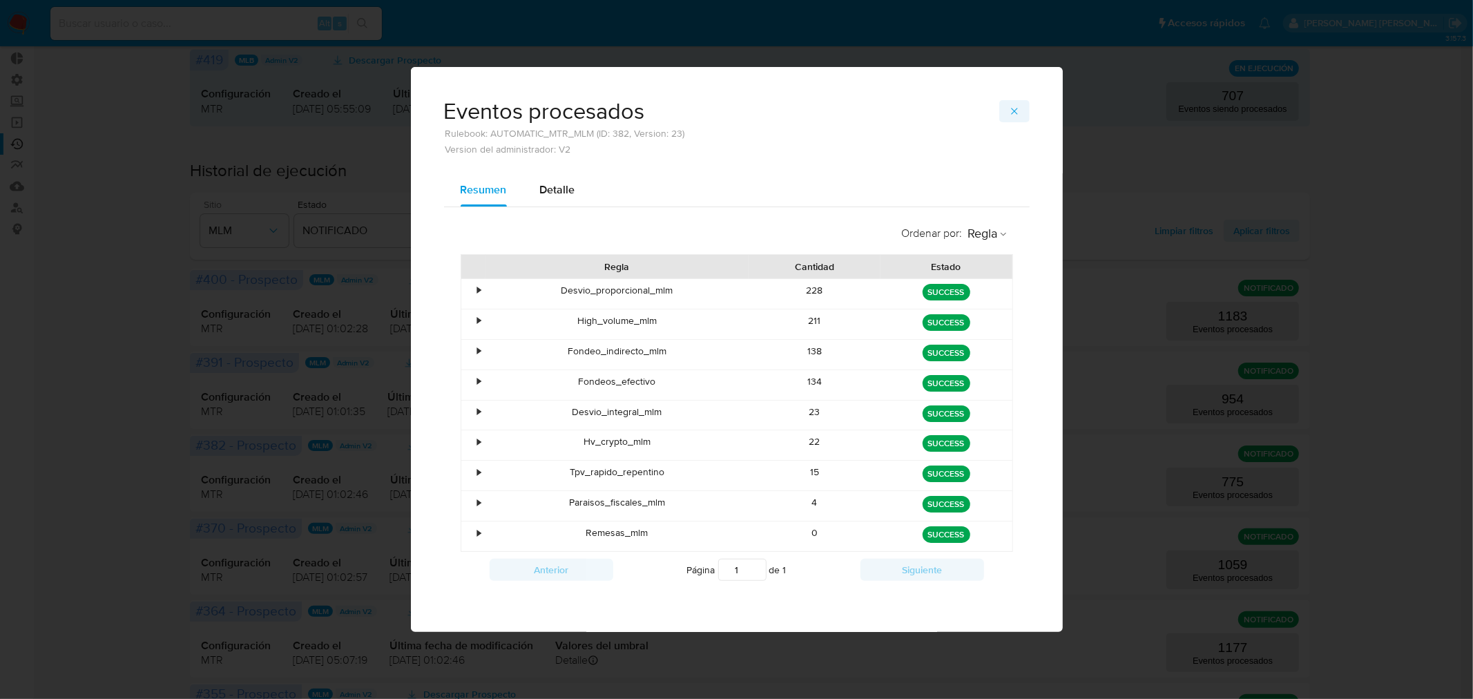
click at [1013, 113] on icon "button" at bounding box center [1014, 111] width 6 height 6
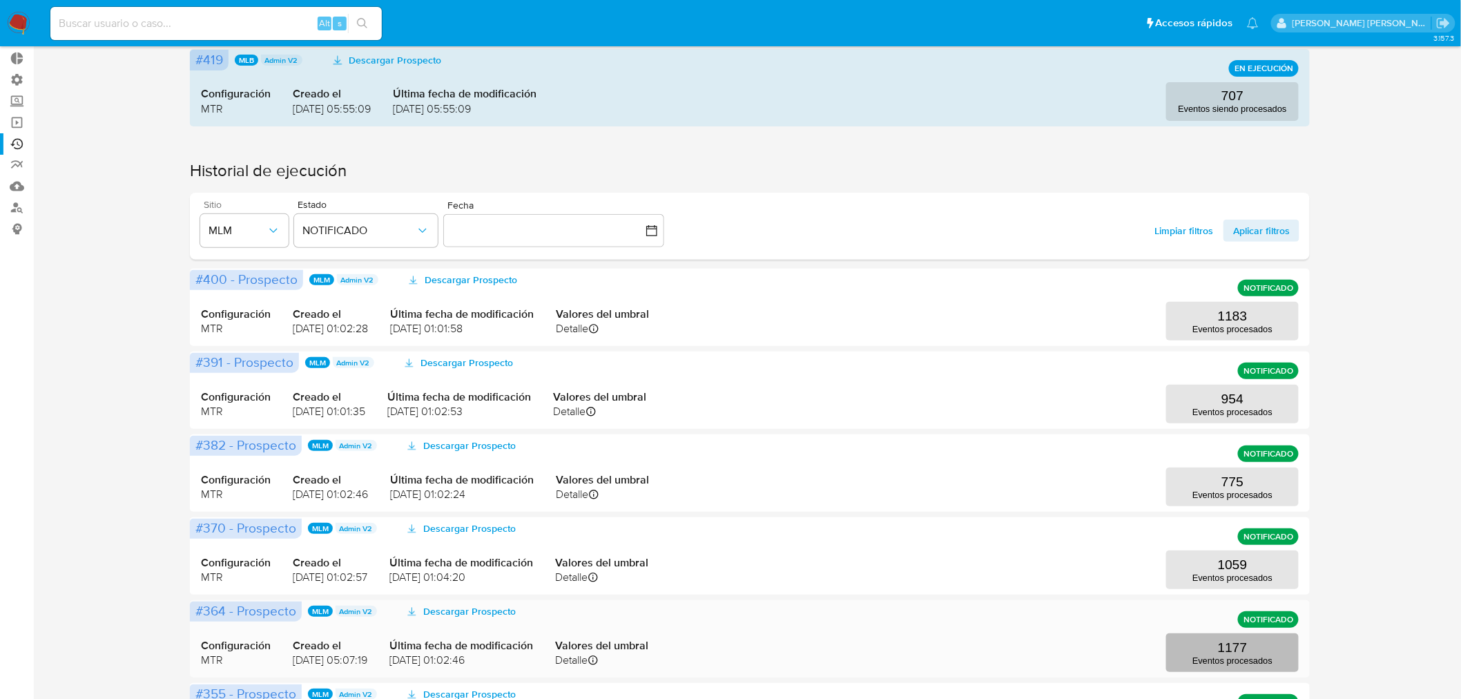
click at [1218, 657] on p "Eventos procesados" at bounding box center [1233, 660] width 80 height 10
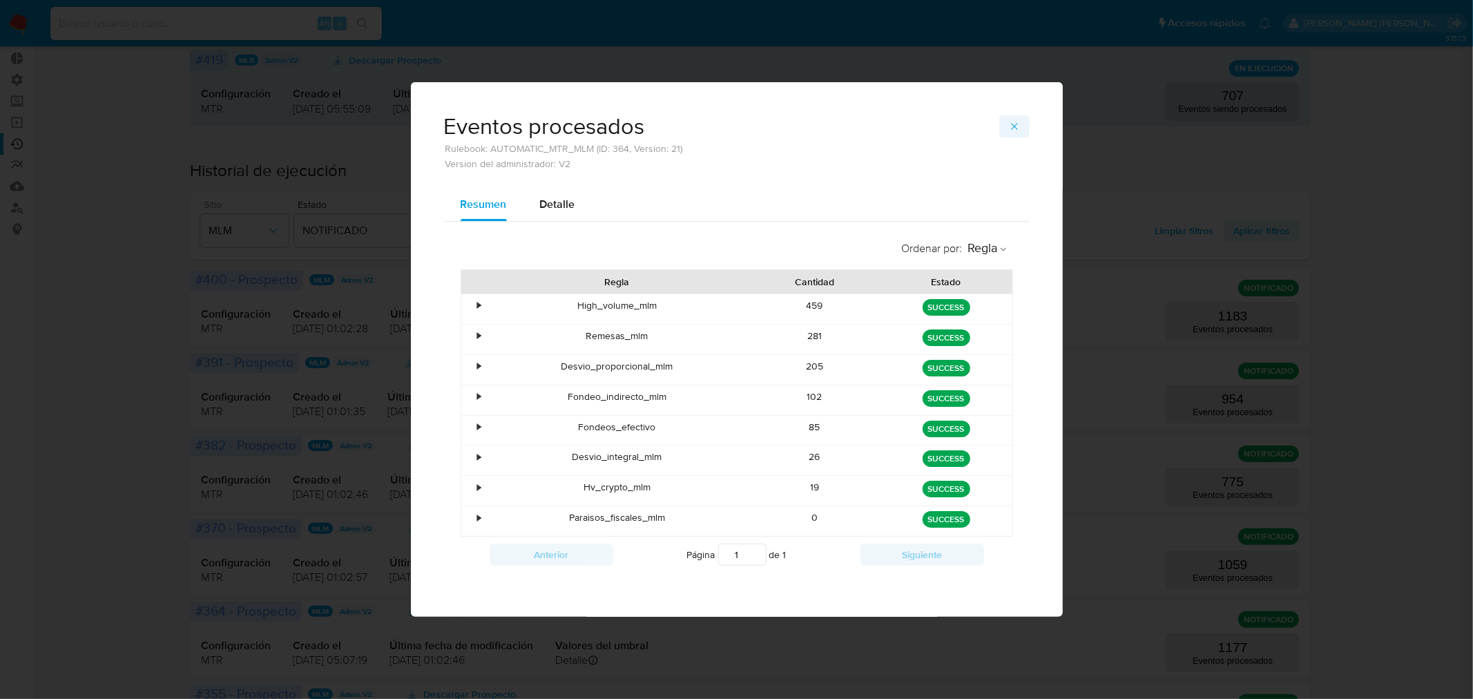
click at [1007, 122] on button "button" at bounding box center [1014, 126] width 30 height 22
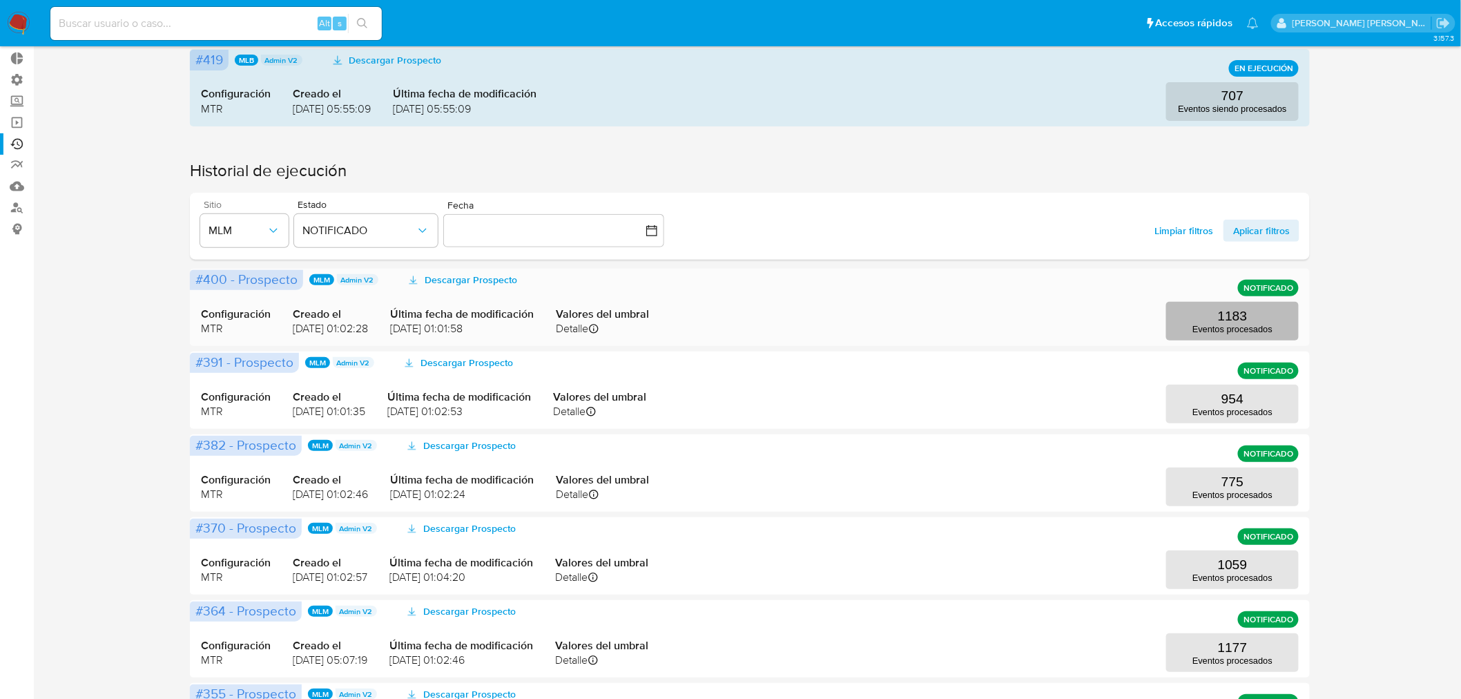
click at [1234, 332] on p "Eventos procesados" at bounding box center [1233, 329] width 80 height 10
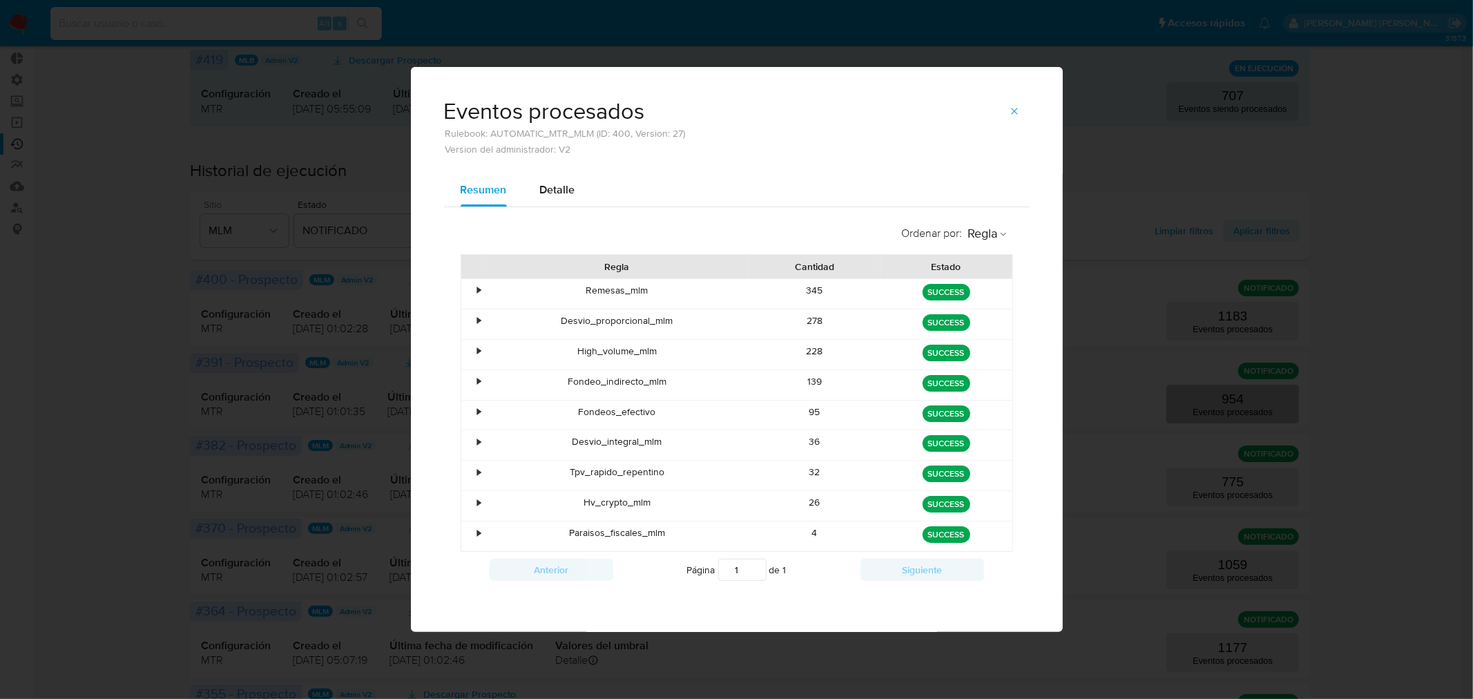
drag, startPoint x: 1018, startPoint y: 108, endPoint x: 1243, endPoint y: 408, distance: 375.4
click at [1018, 107] on icon "button" at bounding box center [1014, 111] width 11 height 11
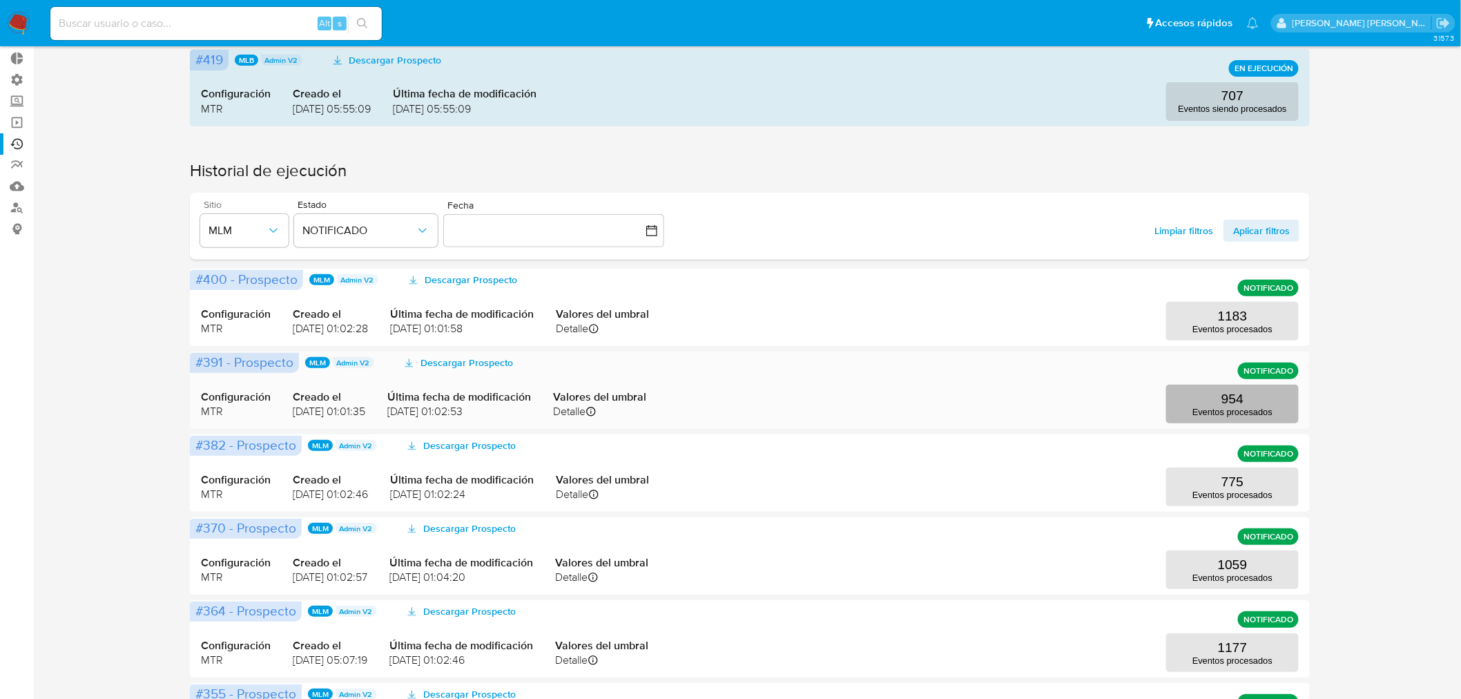
click at [1222, 410] on p "Eventos procesados" at bounding box center [1233, 412] width 80 height 10
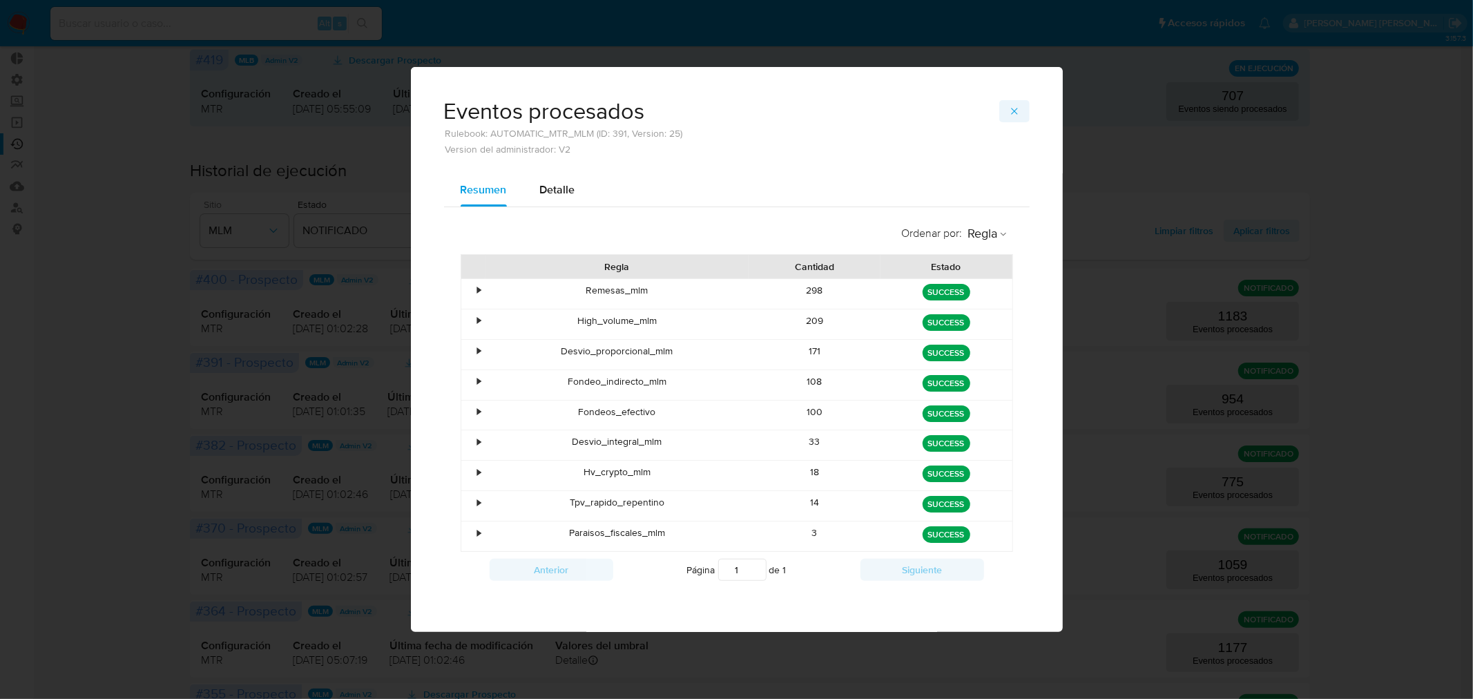
click at [1015, 109] on icon "button" at bounding box center [1014, 111] width 11 height 11
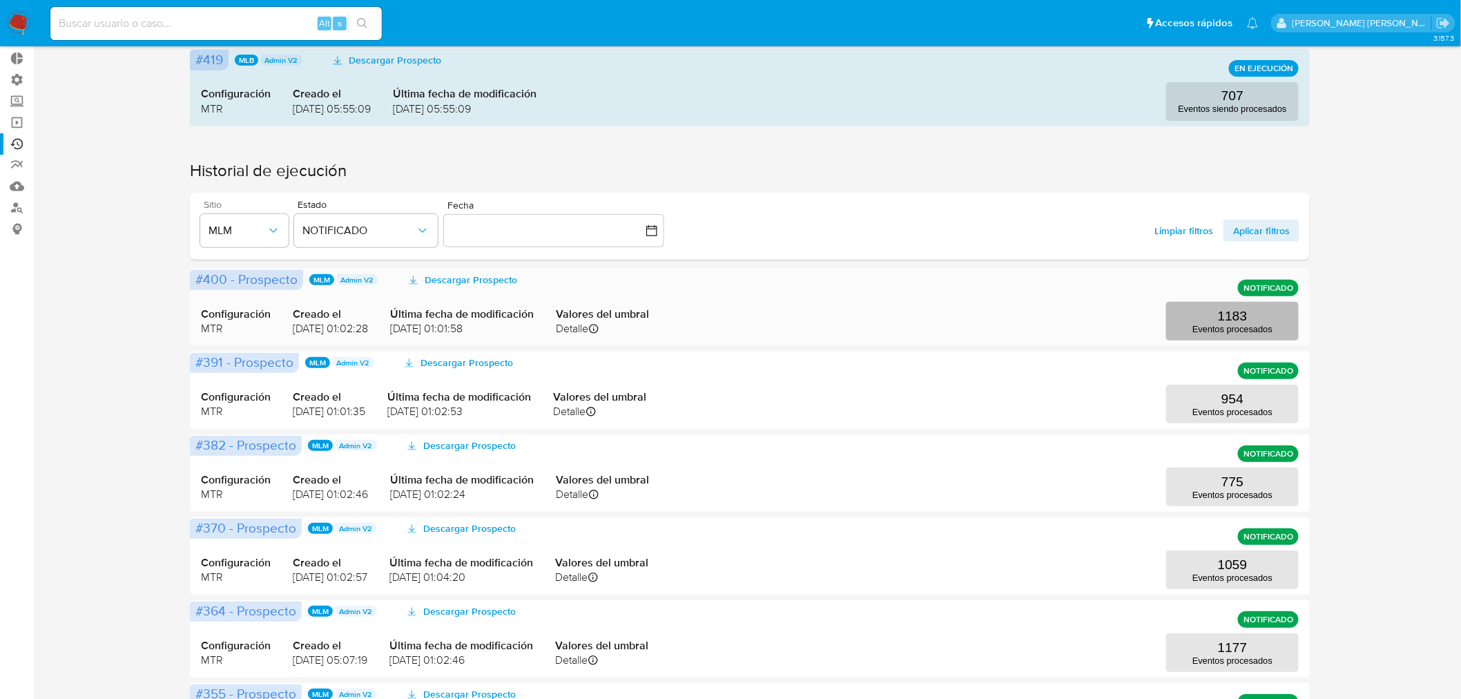
click at [1214, 318] on button "1183 Eventos procesados" at bounding box center [1233, 321] width 133 height 39
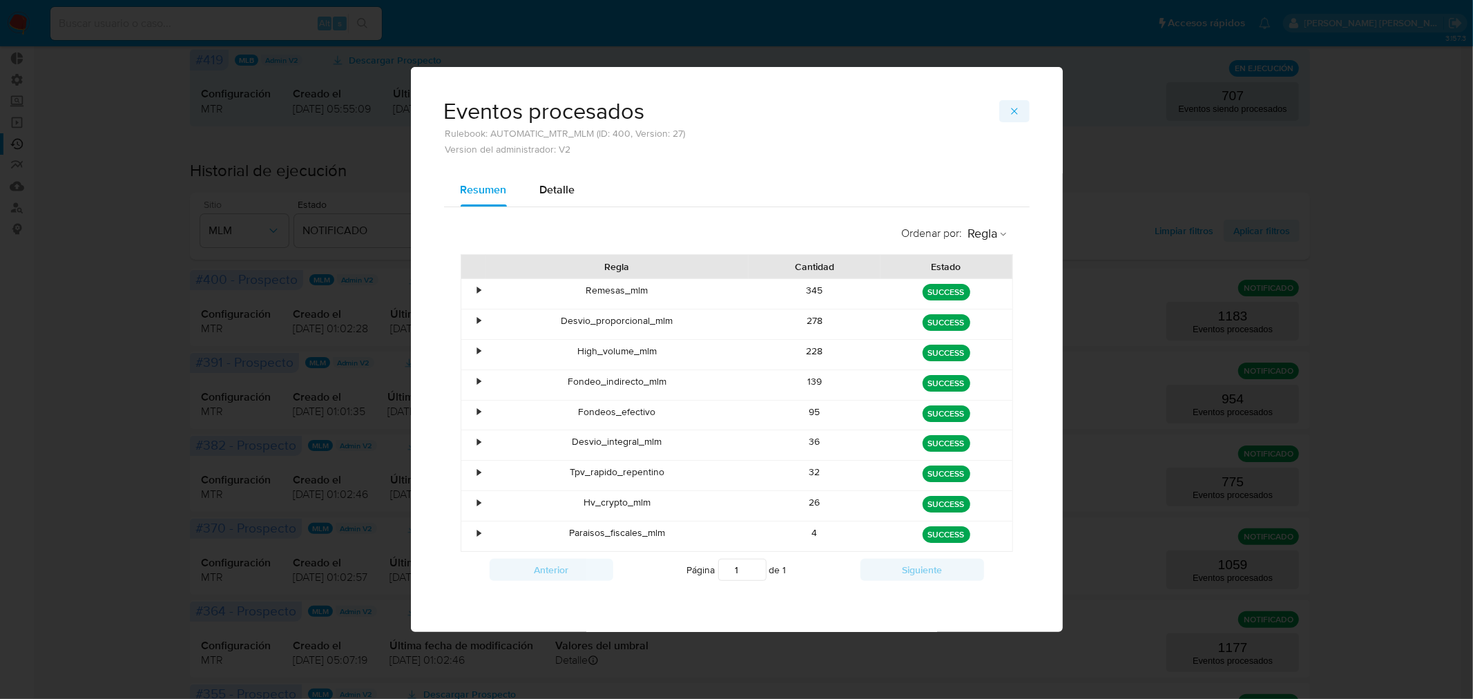
click at [1012, 105] on span "button" at bounding box center [1014, 111] width 11 height 19
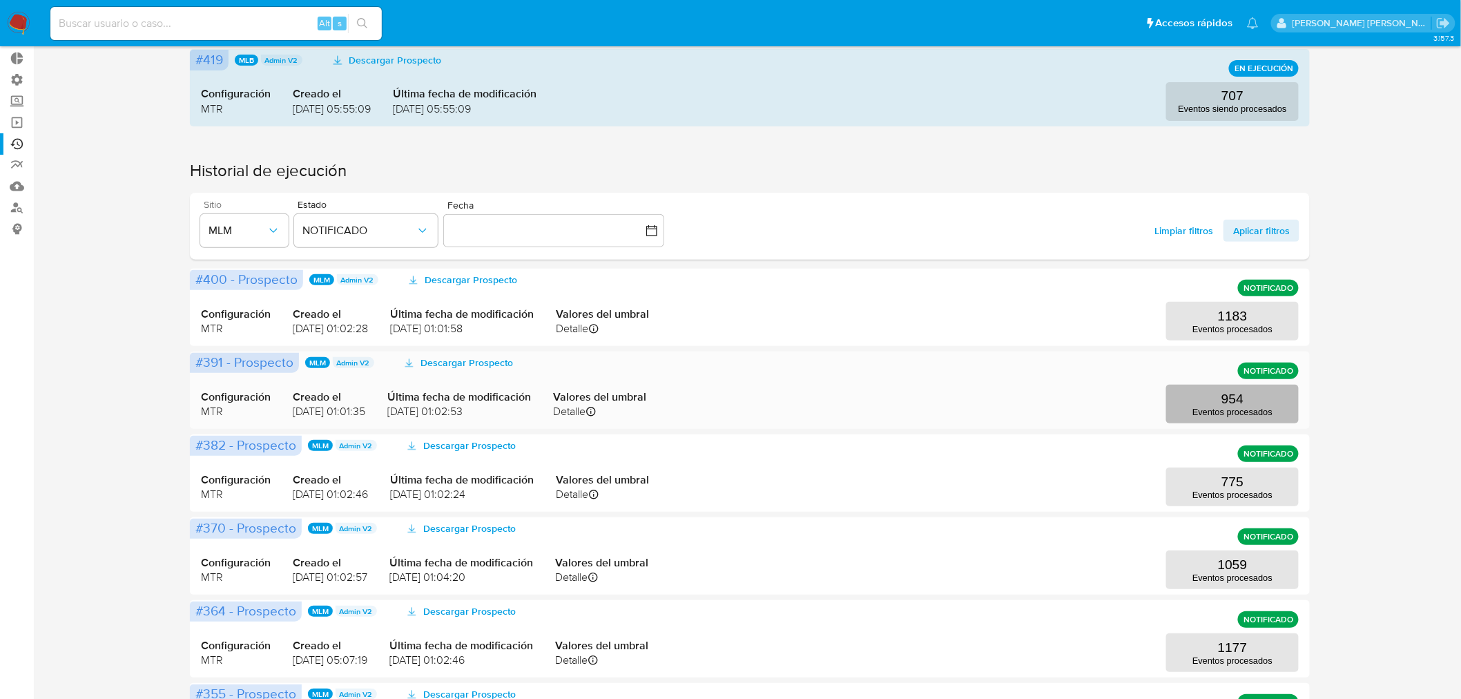
click at [1238, 399] on p "954" at bounding box center [1233, 399] width 22 height 15
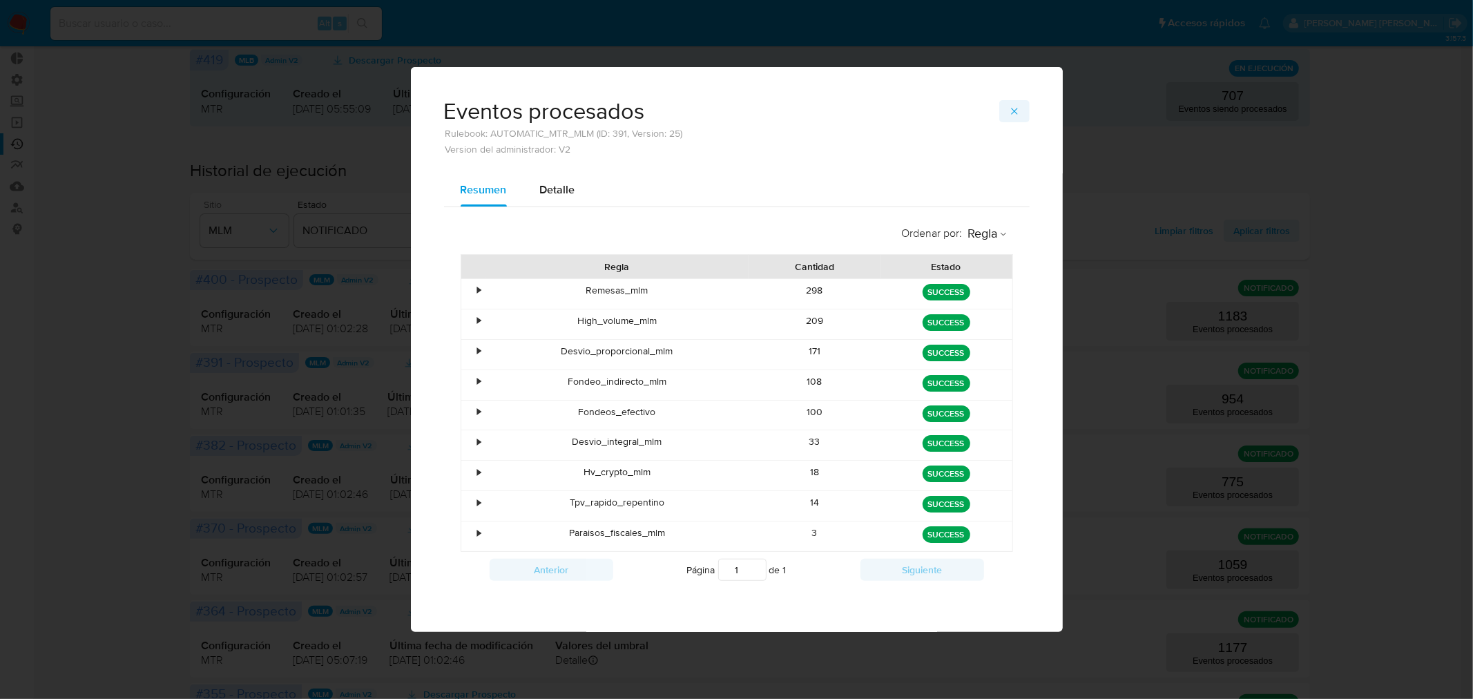
click at [1006, 114] on button "button" at bounding box center [1014, 111] width 30 height 22
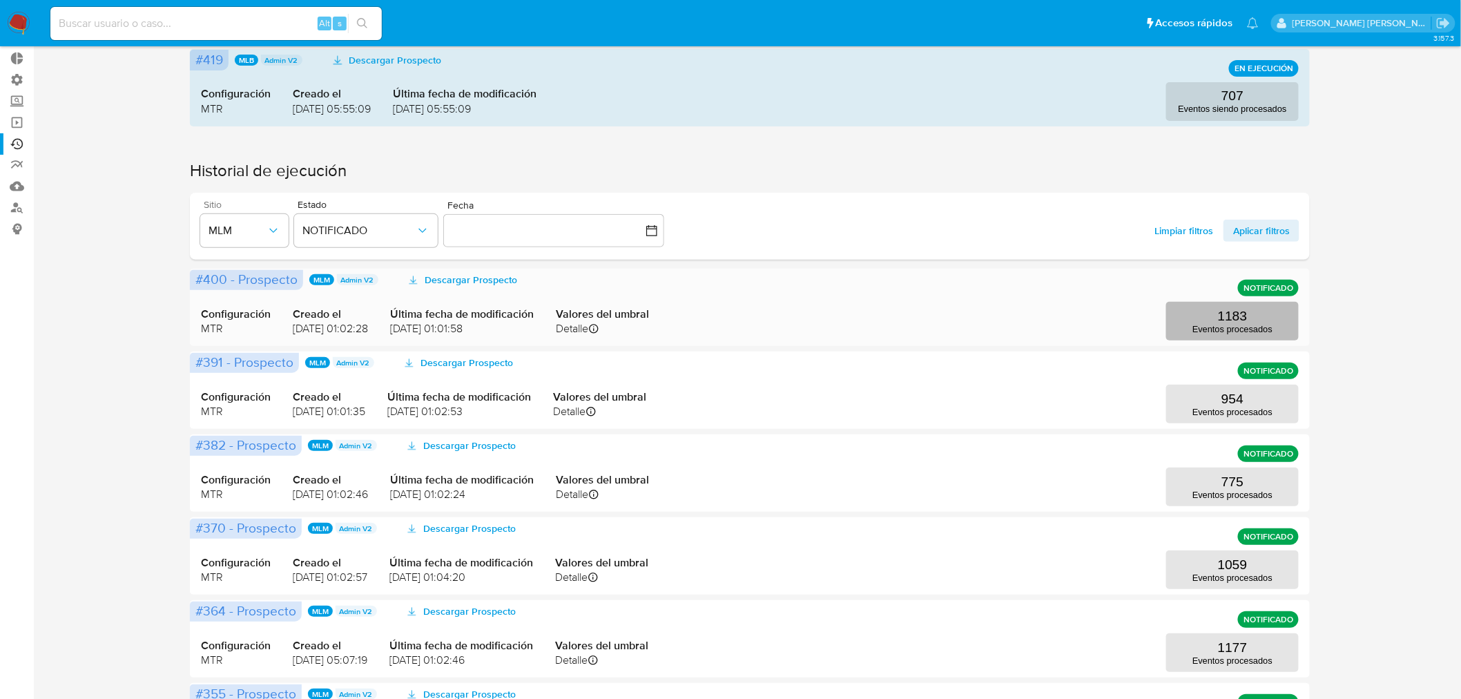
click at [1225, 327] on p "Eventos procesados" at bounding box center [1233, 329] width 80 height 10
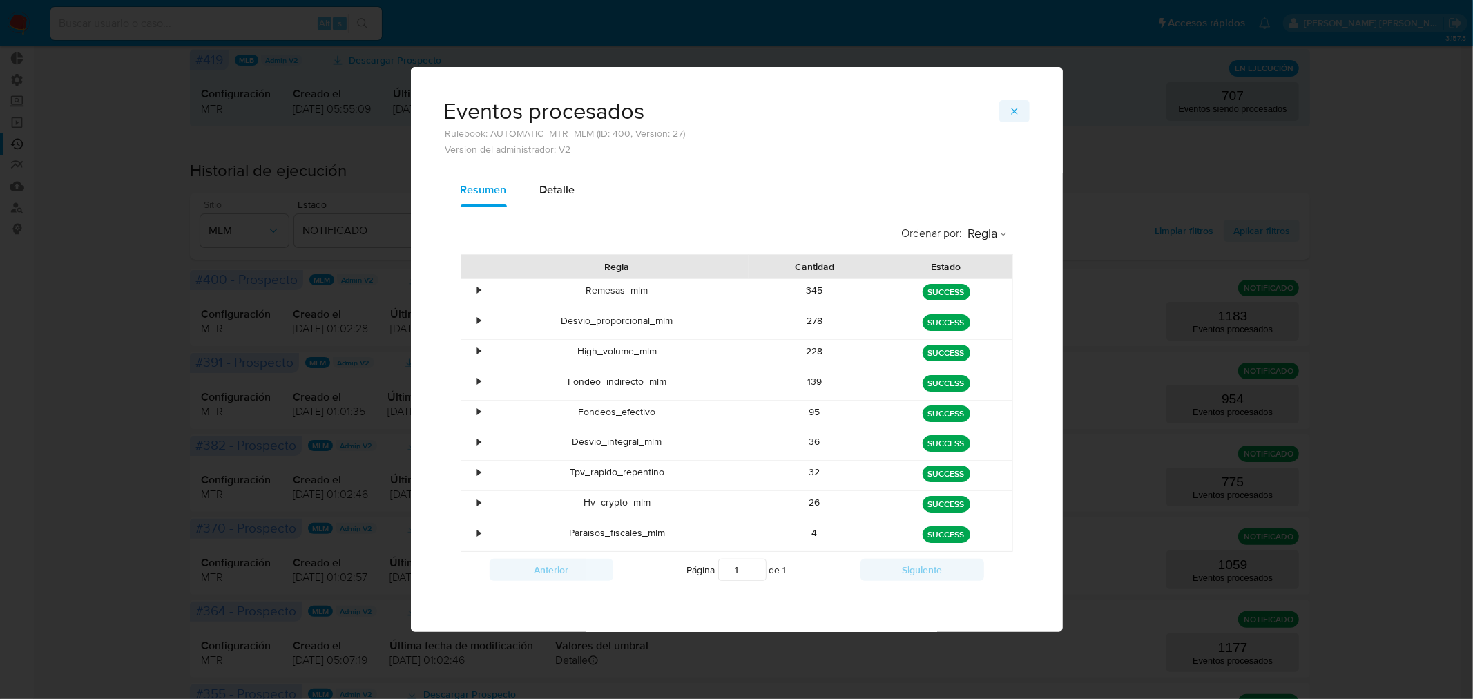
click at [1014, 119] on span "button" at bounding box center [1014, 111] width 11 height 19
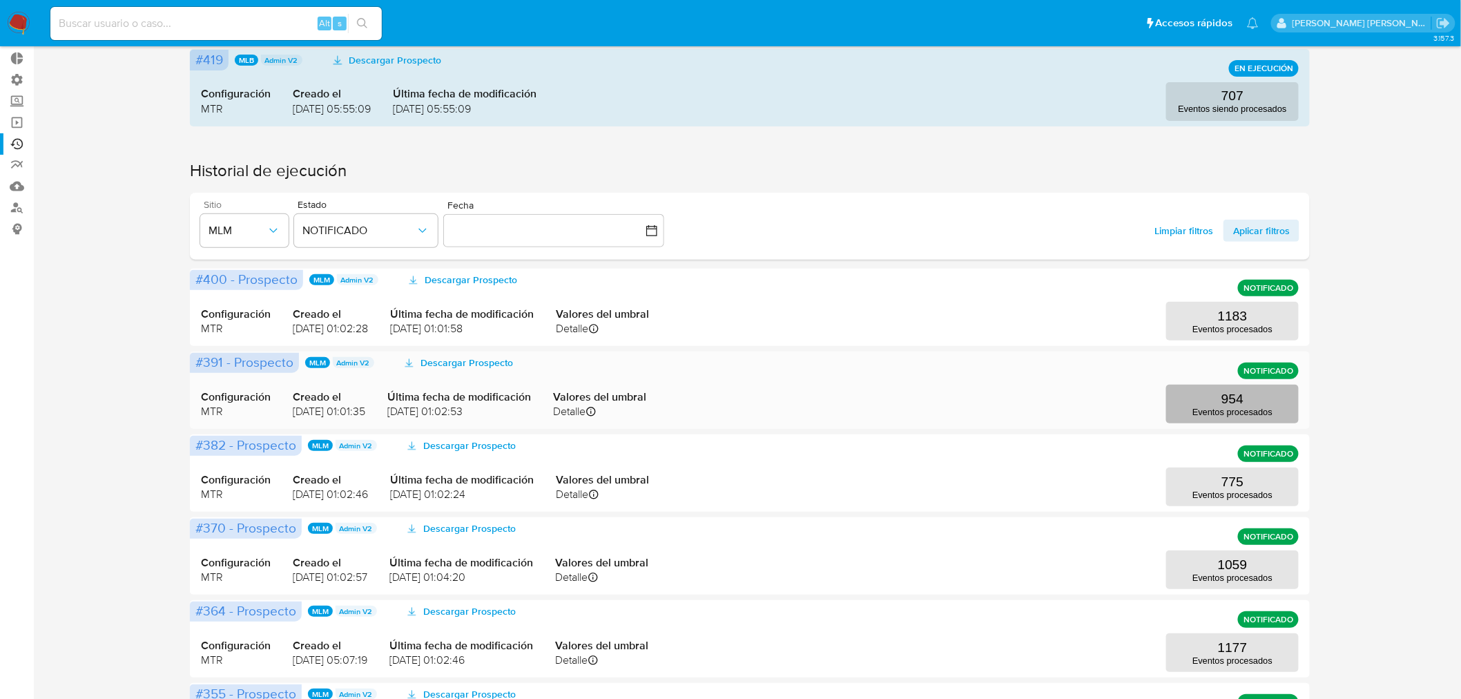
click at [1216, 403] on button "954 Eventos procesados" at bounding box center [1233, 404] width 133 height 39
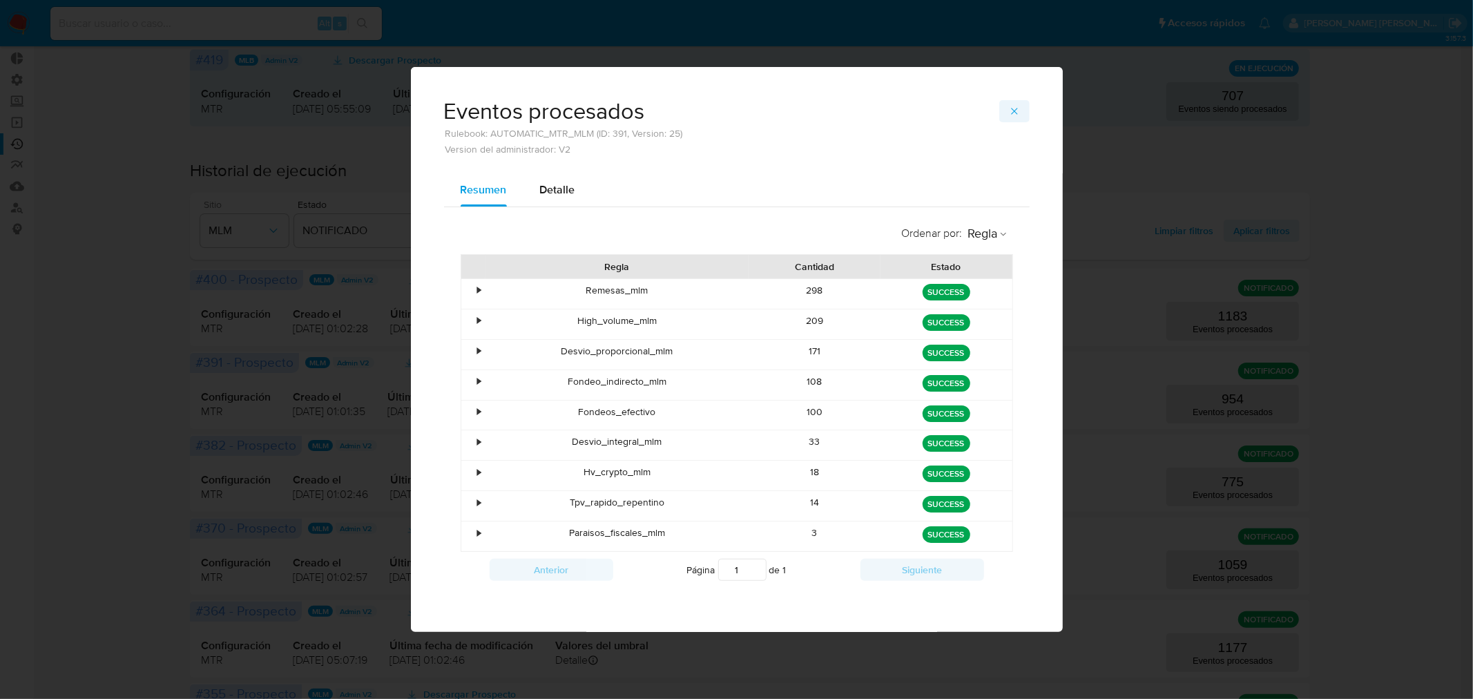
click at [1013, 121] on span "button" at bounding box center [1014, 111] width 11 height 19
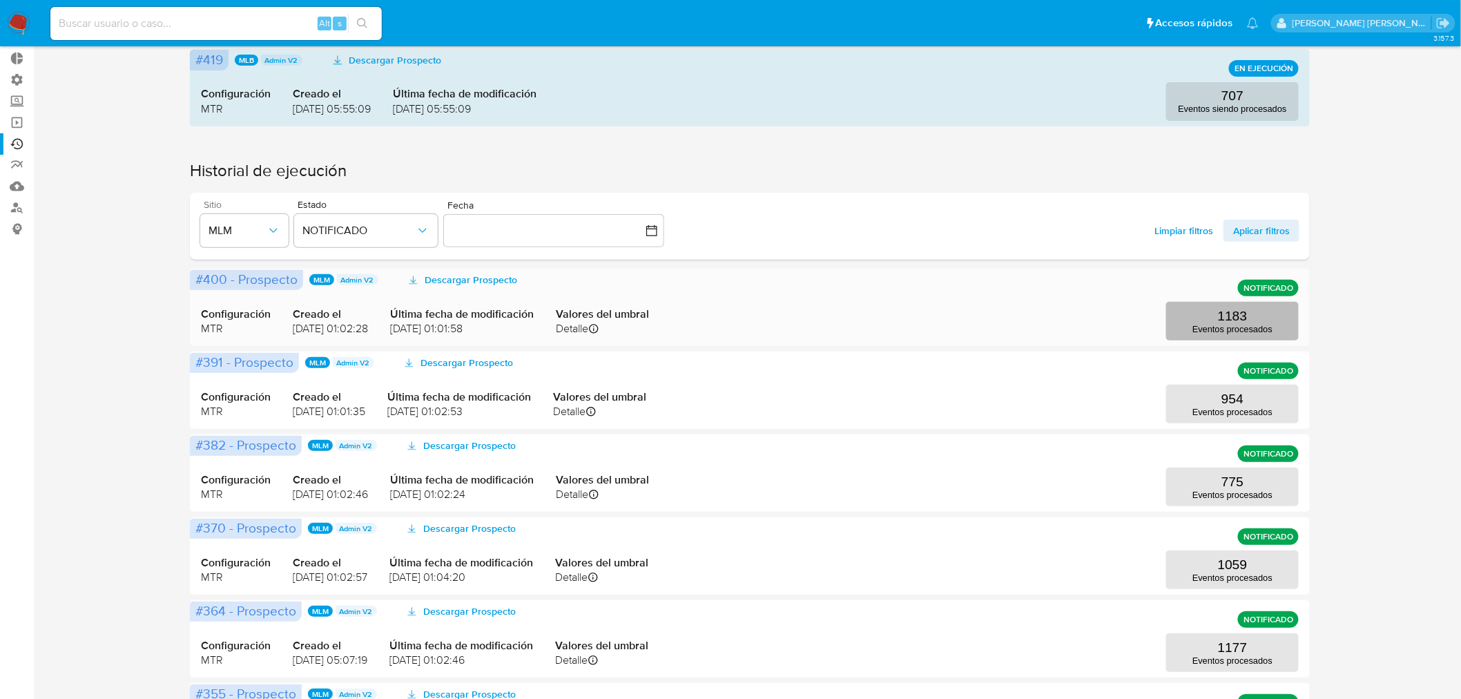
click at [1196, 314] on button "1183 Eventos procesados" at bounding box center [1233, 321] width 133 height 39
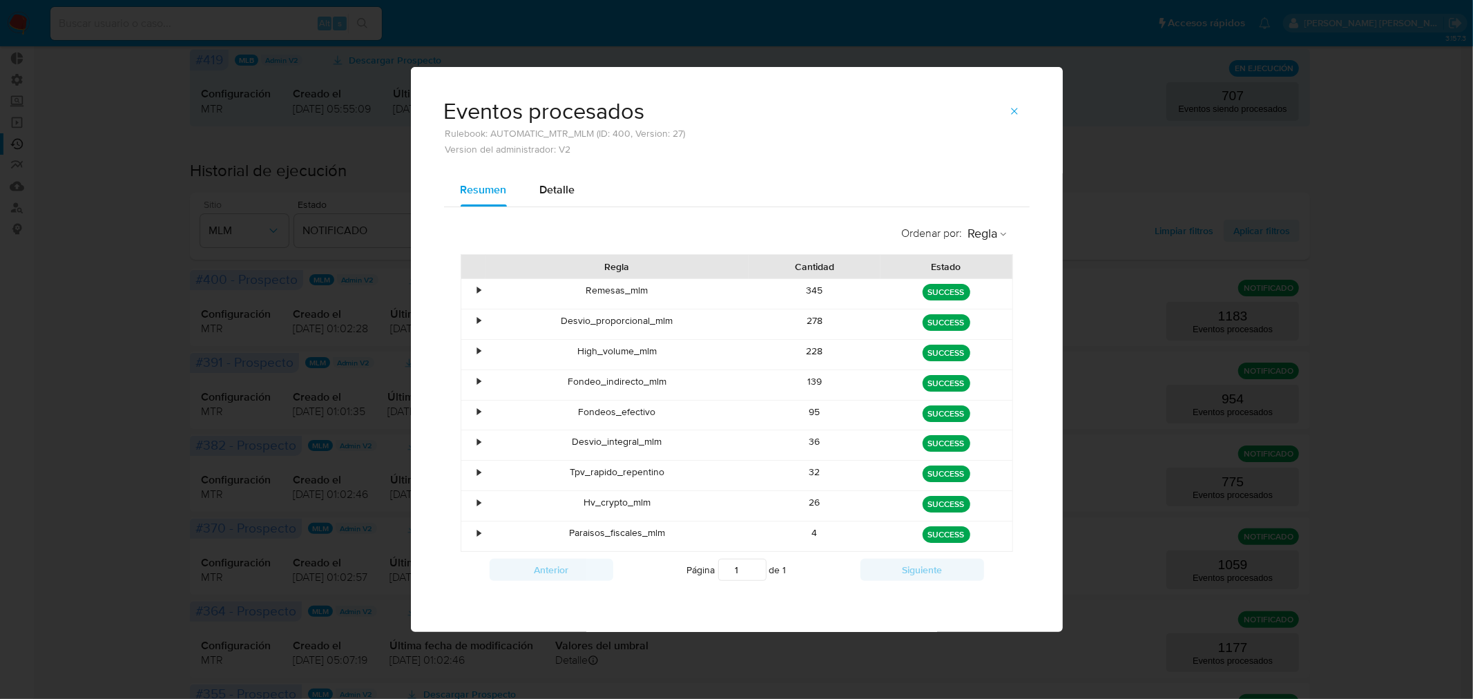
drag, startPoint x: 1018, startPoint y: 111, endPoint x: 887, endPoint y: 649, distance: 553.8
click at [1018, 112] on icon "button" at bounding box center [1014, 111] width 11 height 11
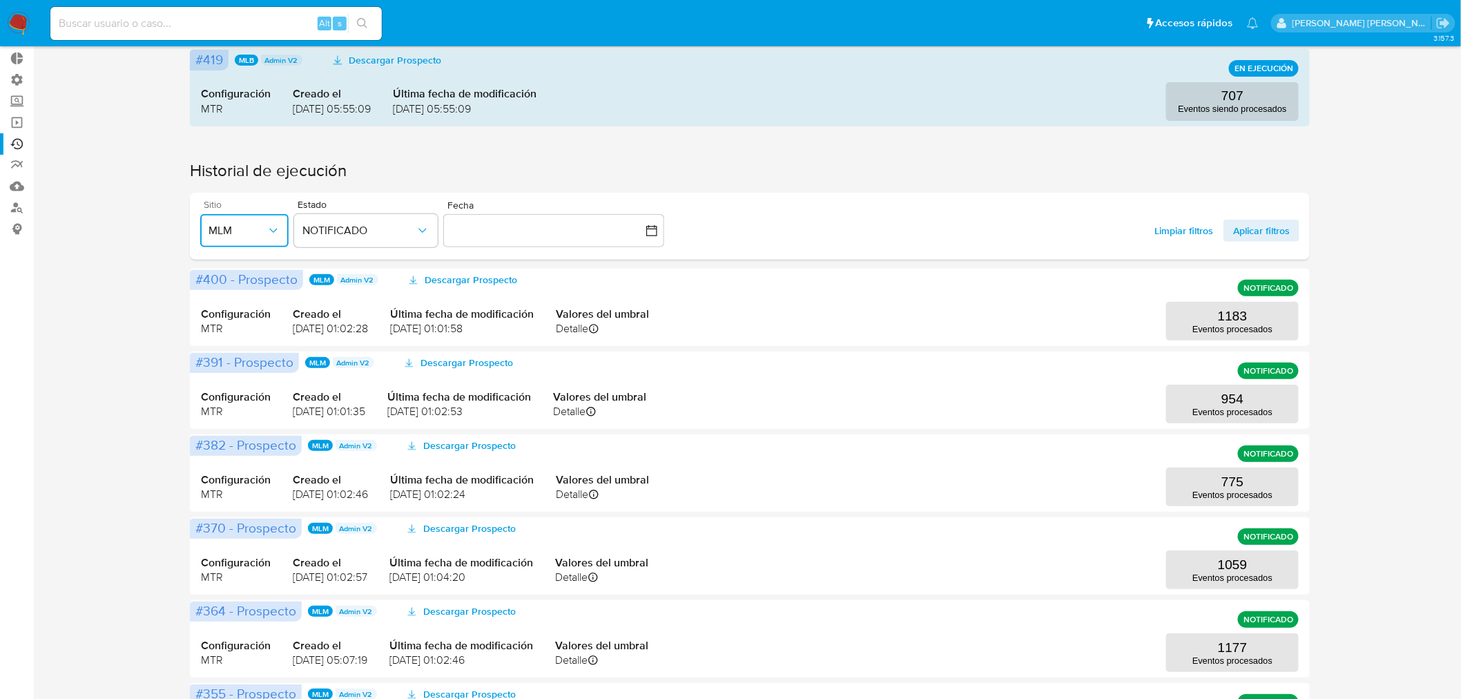
click at [256, 227] on span "MLM" at bounding box center [238, 231] width 58 height 14
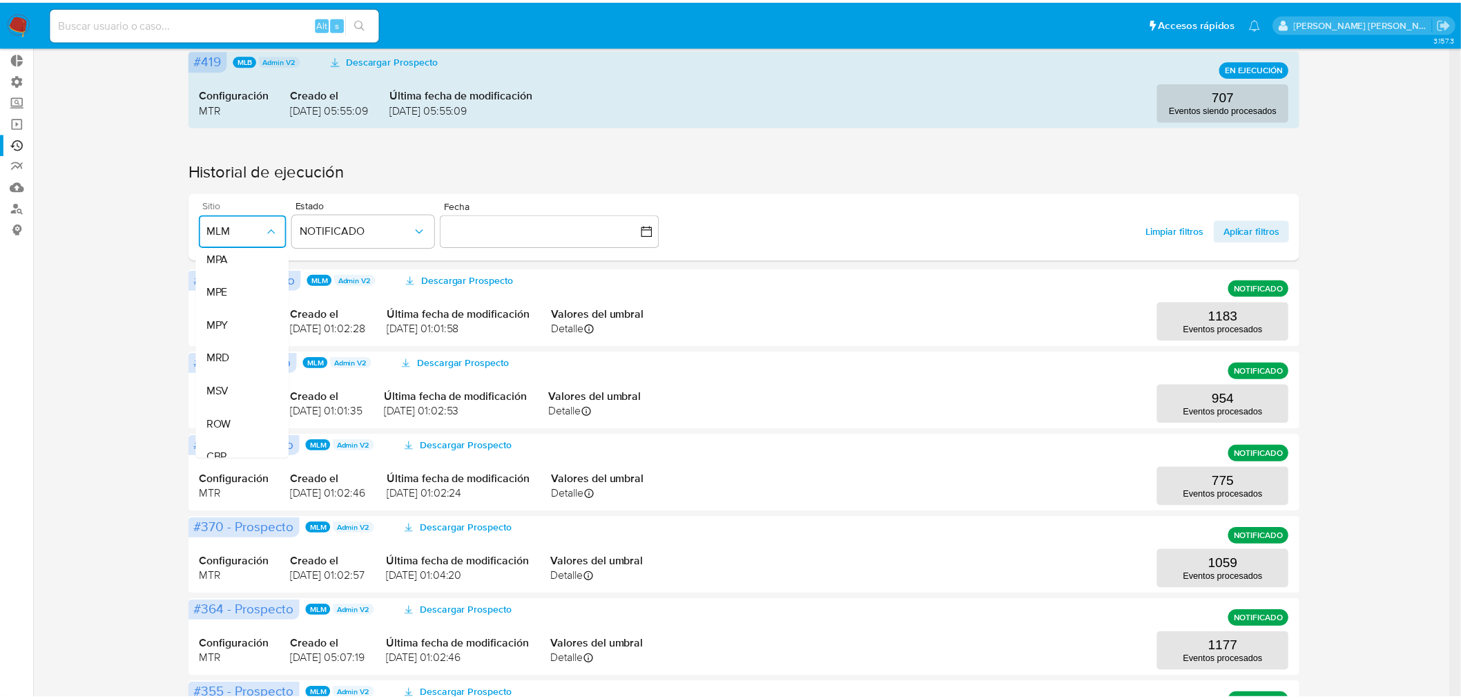
scroll to position [546, 0]
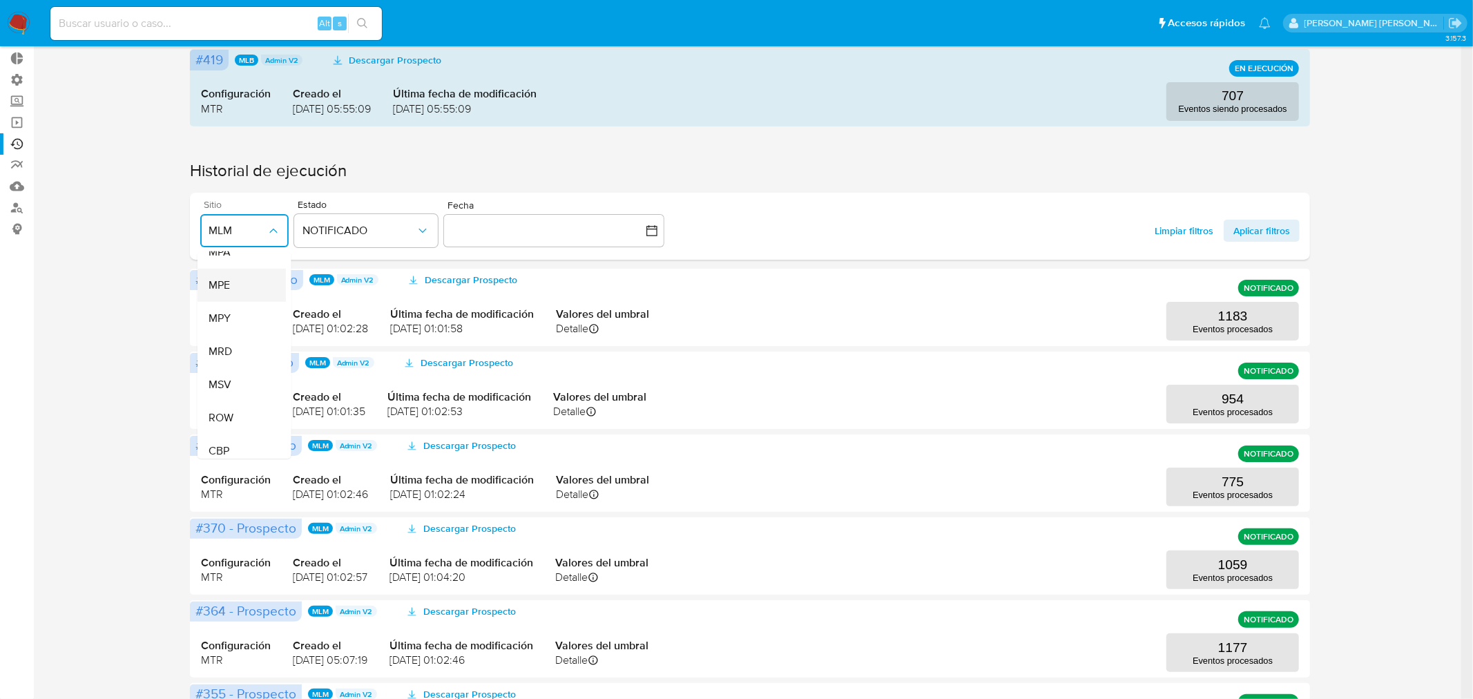
click at [229, 295] on div "MPE" at bounding box center [237, 285] width 58 height 33
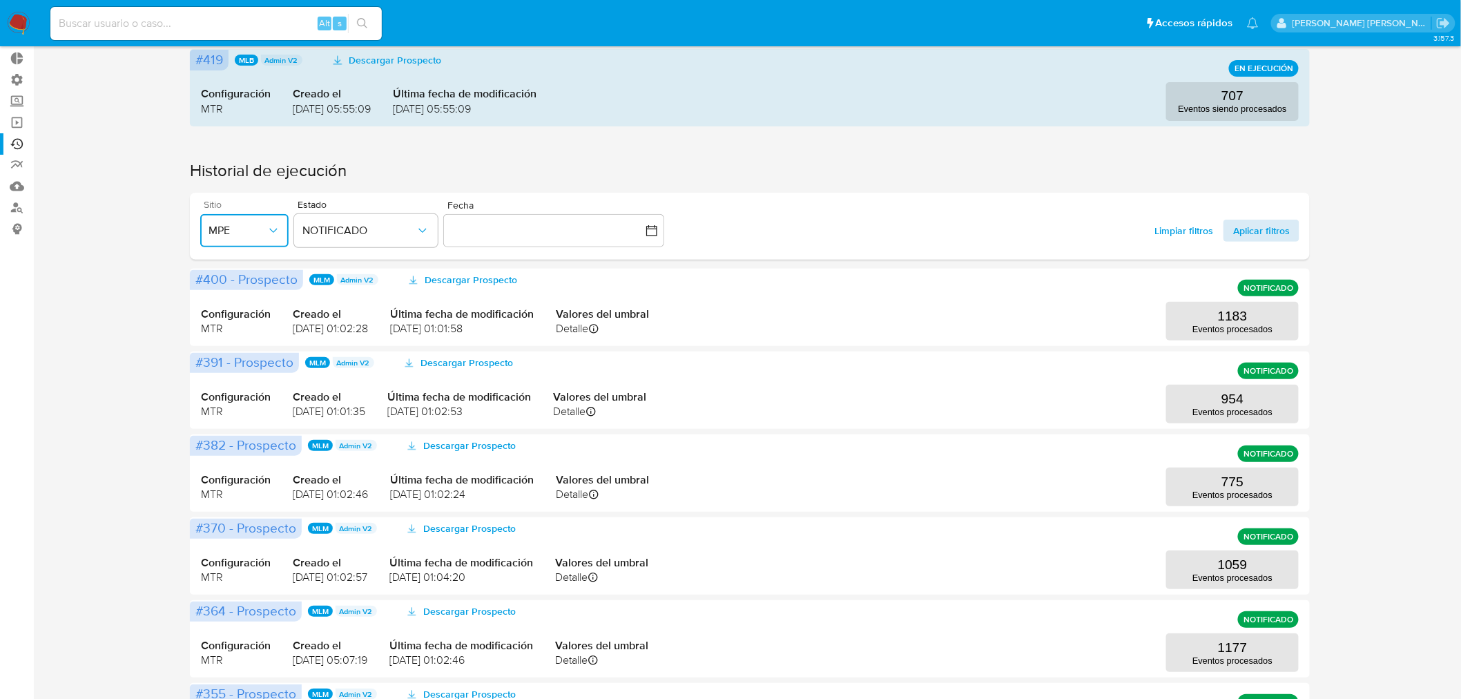
click at [1256, 235] on span "Aplicar filtros" at bounding box center [1262, 231] width 57 height 22
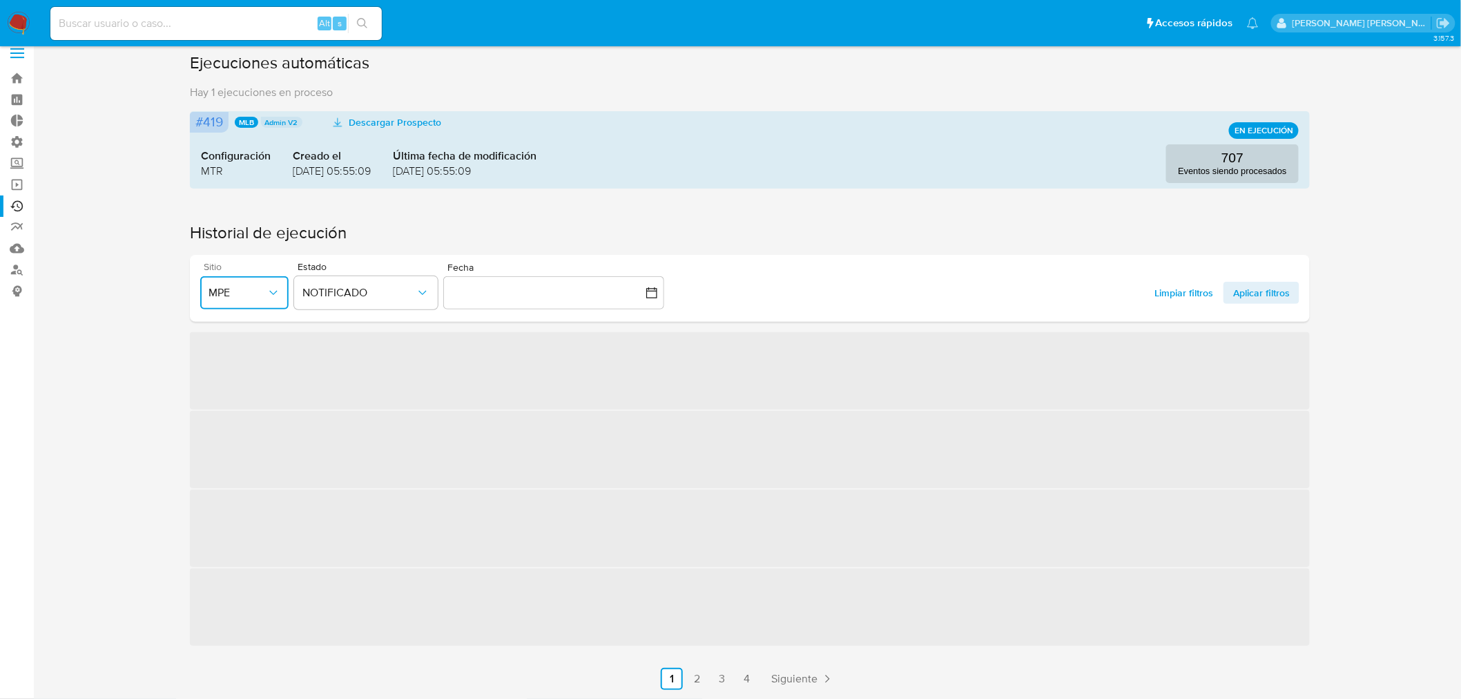
scroll to position [77, 0]
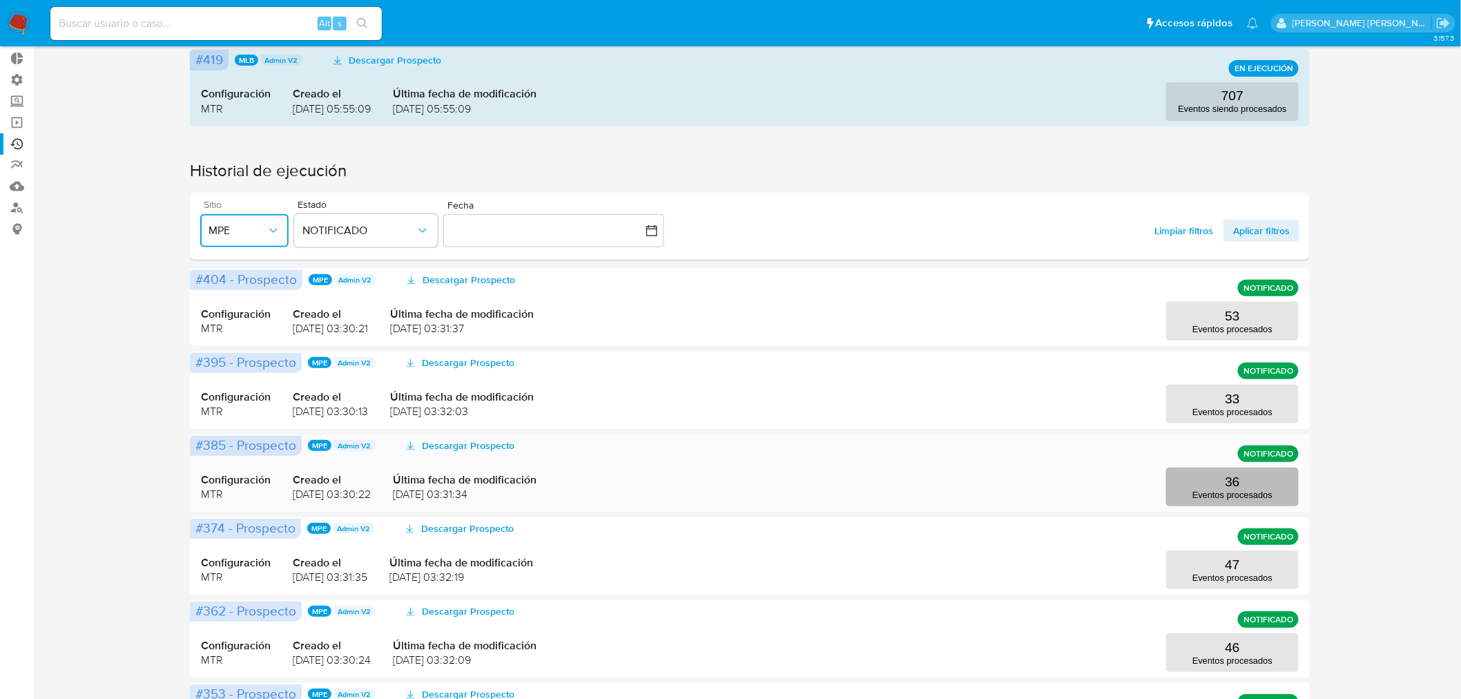
click at [1212, 493] on p "Eventos procesados" at bounding box center [1233, 495] width 80 height 10
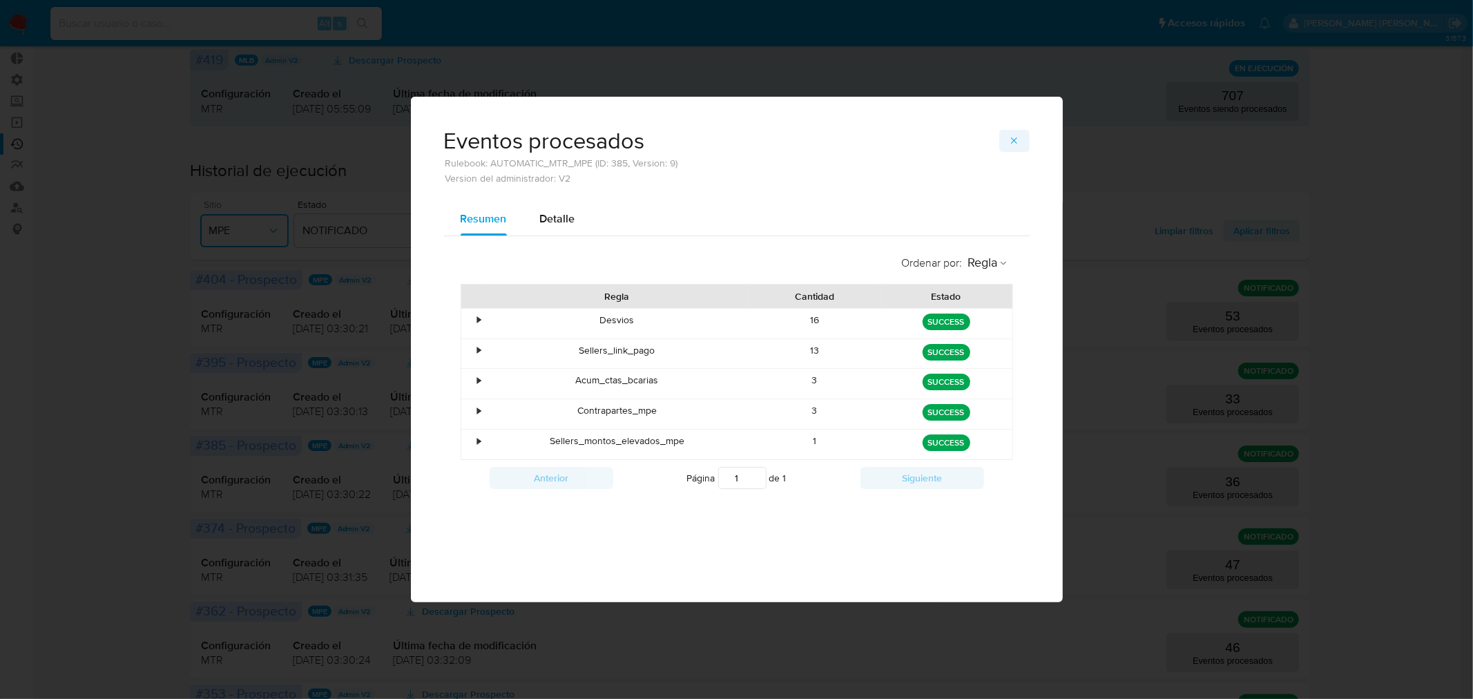
click at [1009, 146] on icon "button" at bounding box center [1014, 140] width 11 height 11
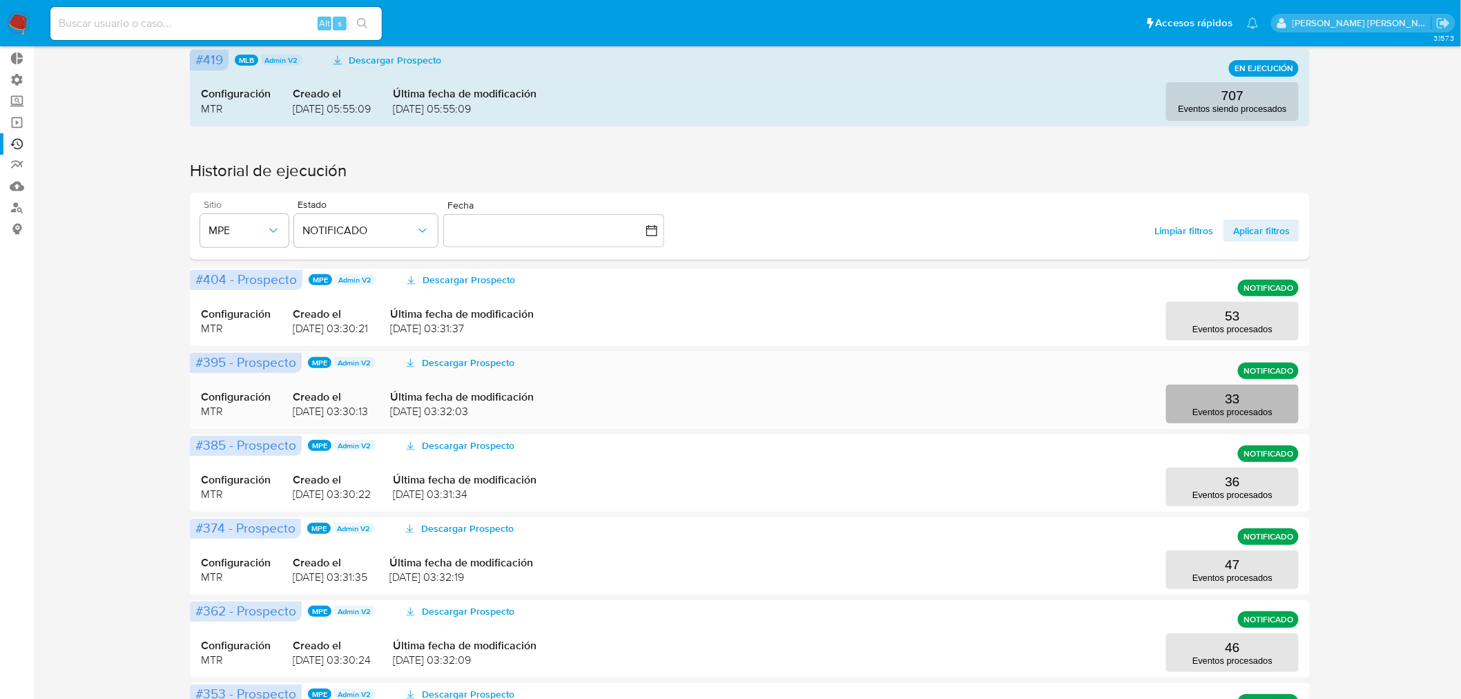
click at [1222, 402] on button "33 Eventos procesados" at bounding box center [1233, 404] width 133 height 39
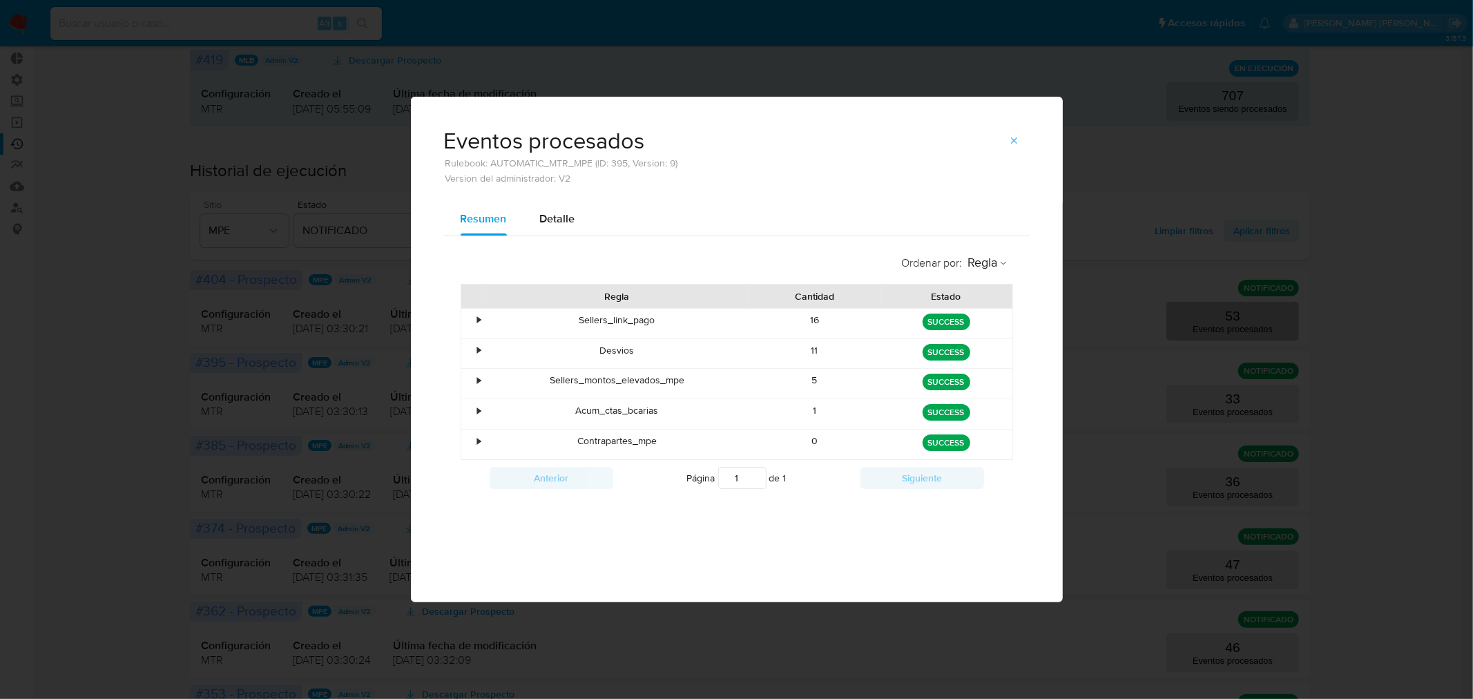
drag, startPoint x: 1012, startPoint y: 133, endPoint x: 1223, endPoint y: 332, distance: 290.7
click at [1017, 140] on span "button" at bounding box center [1014, 140] width 11 height 19
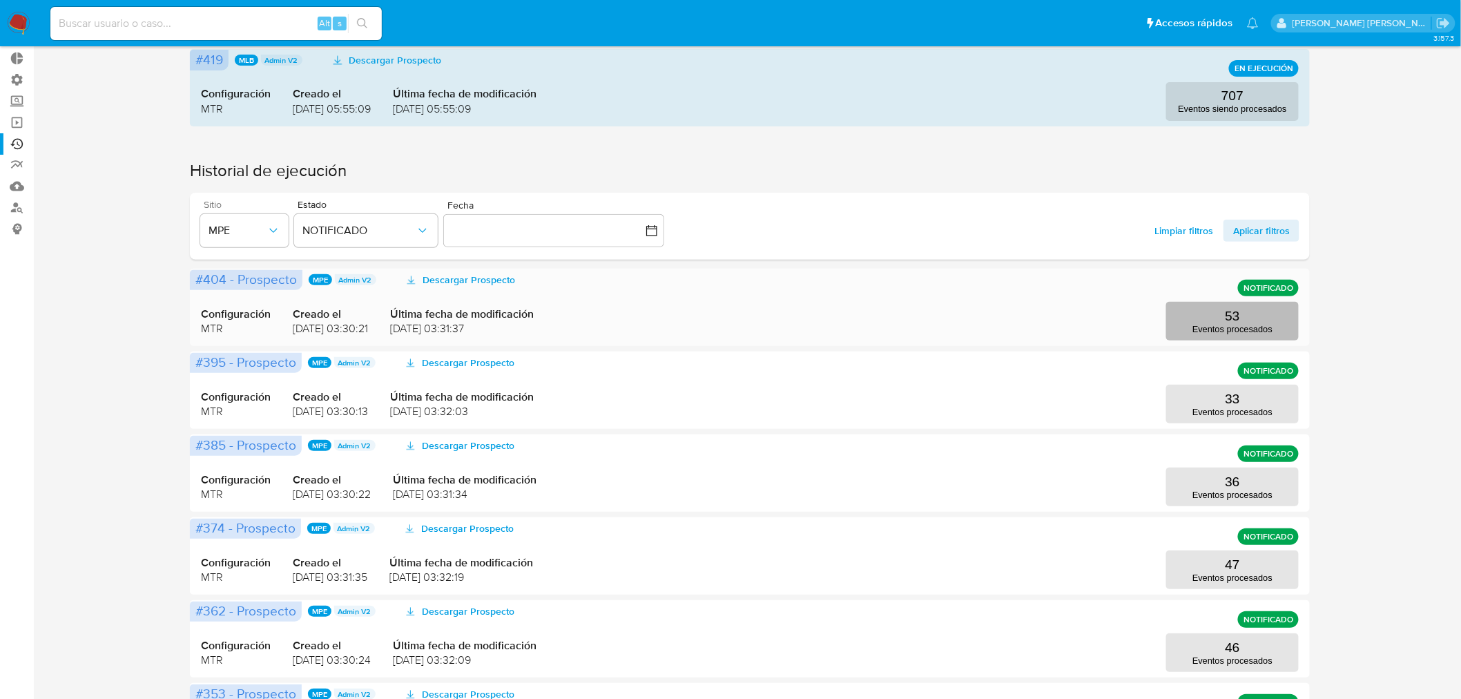
click at [1234, 323] on p "53" at bounding box center [1233, 316] width 15 height 15
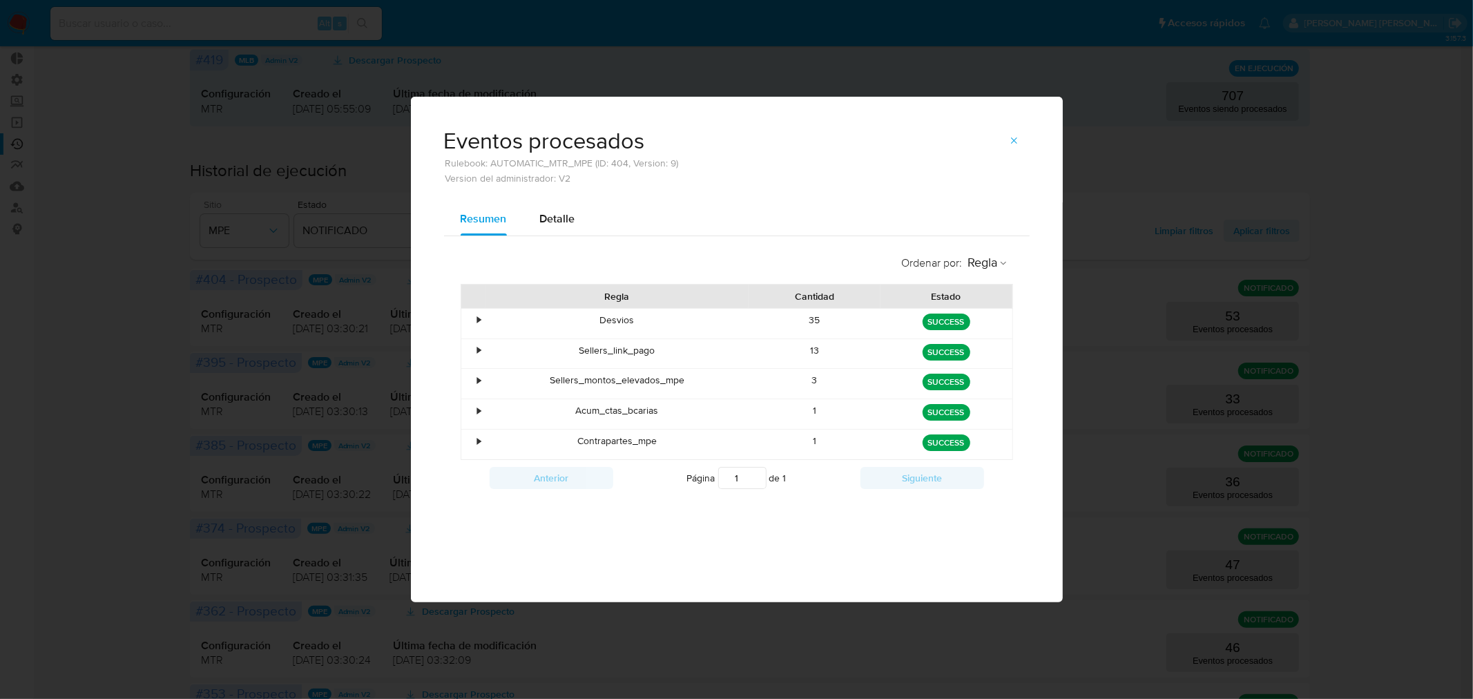
click at [1013, 134] on span "button" at bounding box center [1014, 140] width 11 height 19
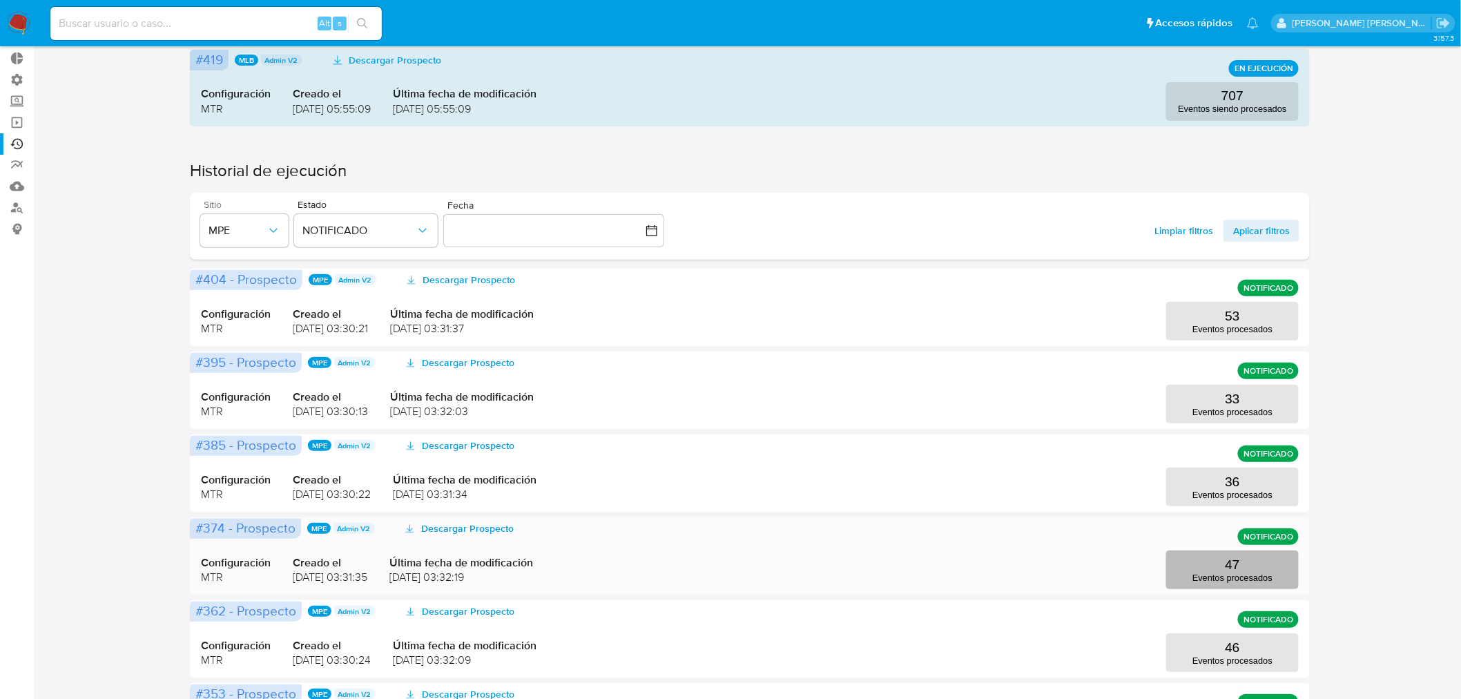
click at [1216, 565] on button "47 Eventos procesados" at bounding box center [1233, 569] width 133 height 39
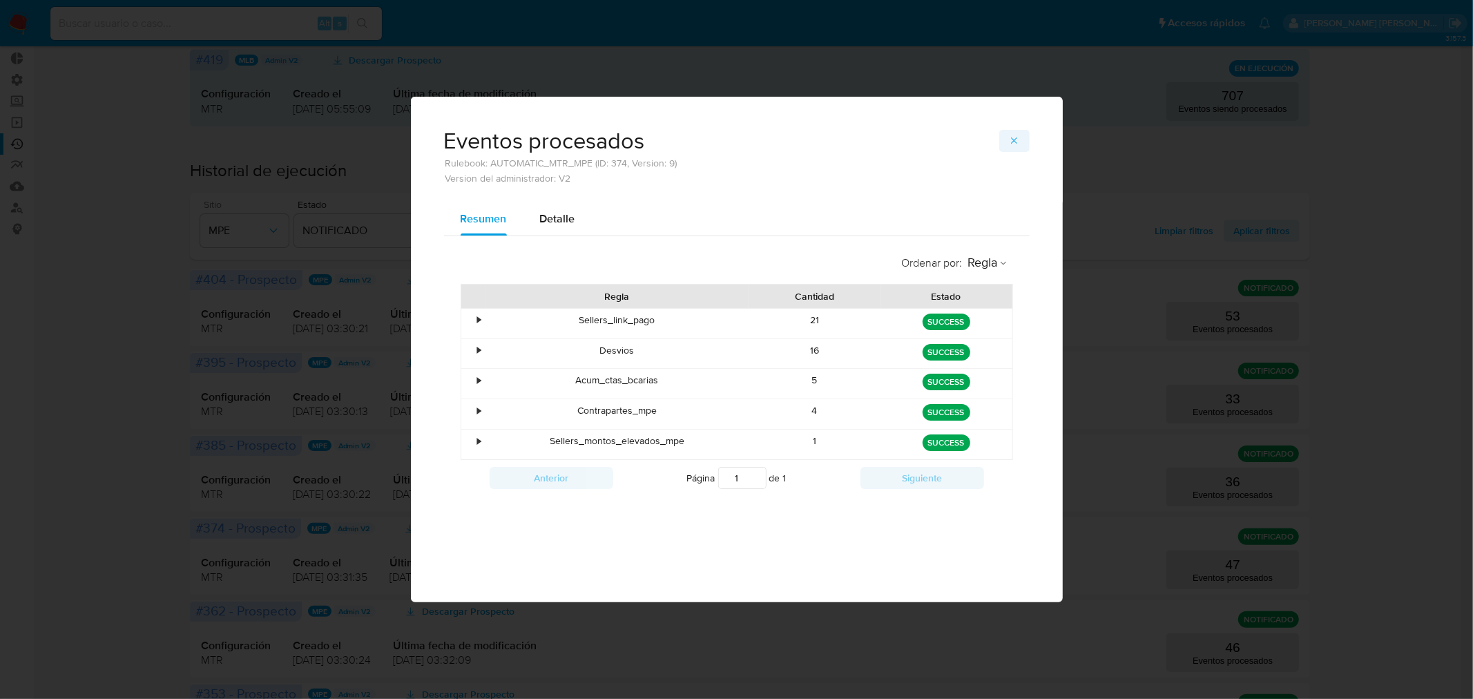
click at [1013, 138] on icon "button" at bounding box center [1014, 140] width 6 height 6
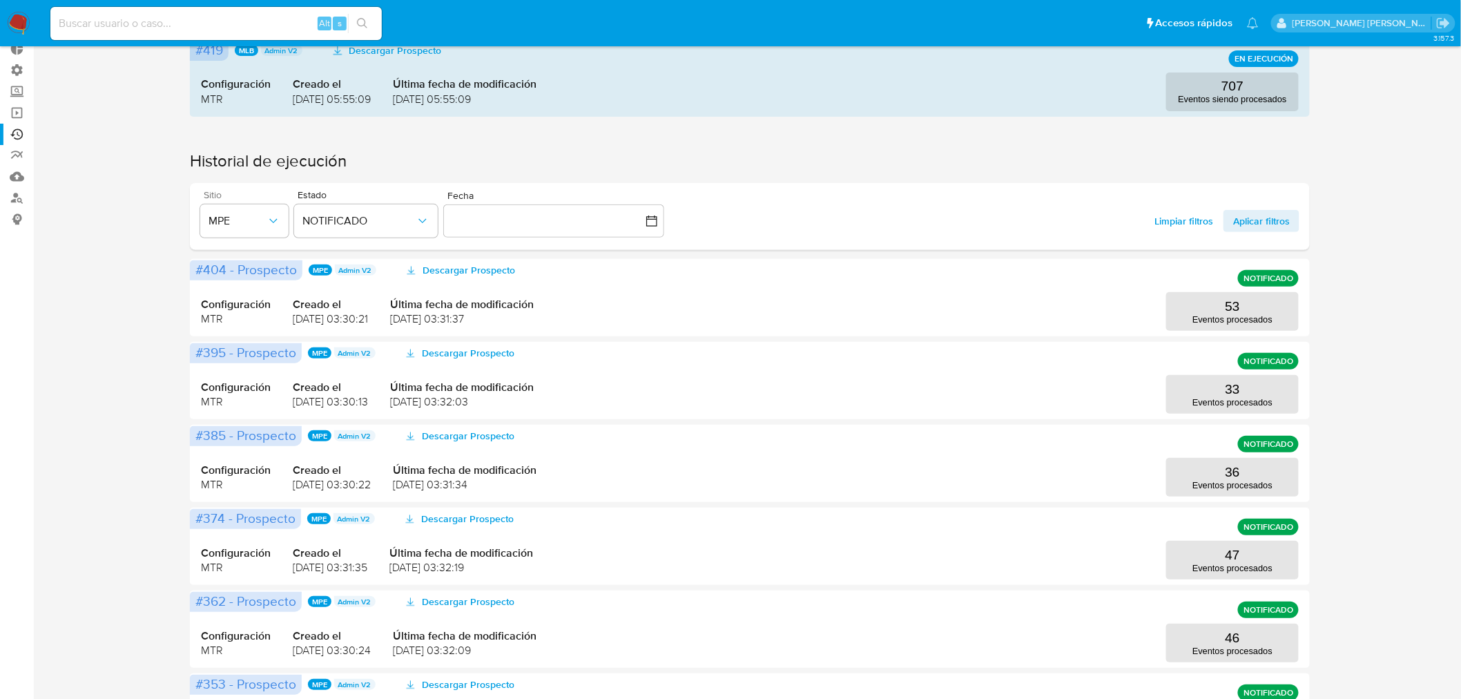
scroll to position [153, 0]
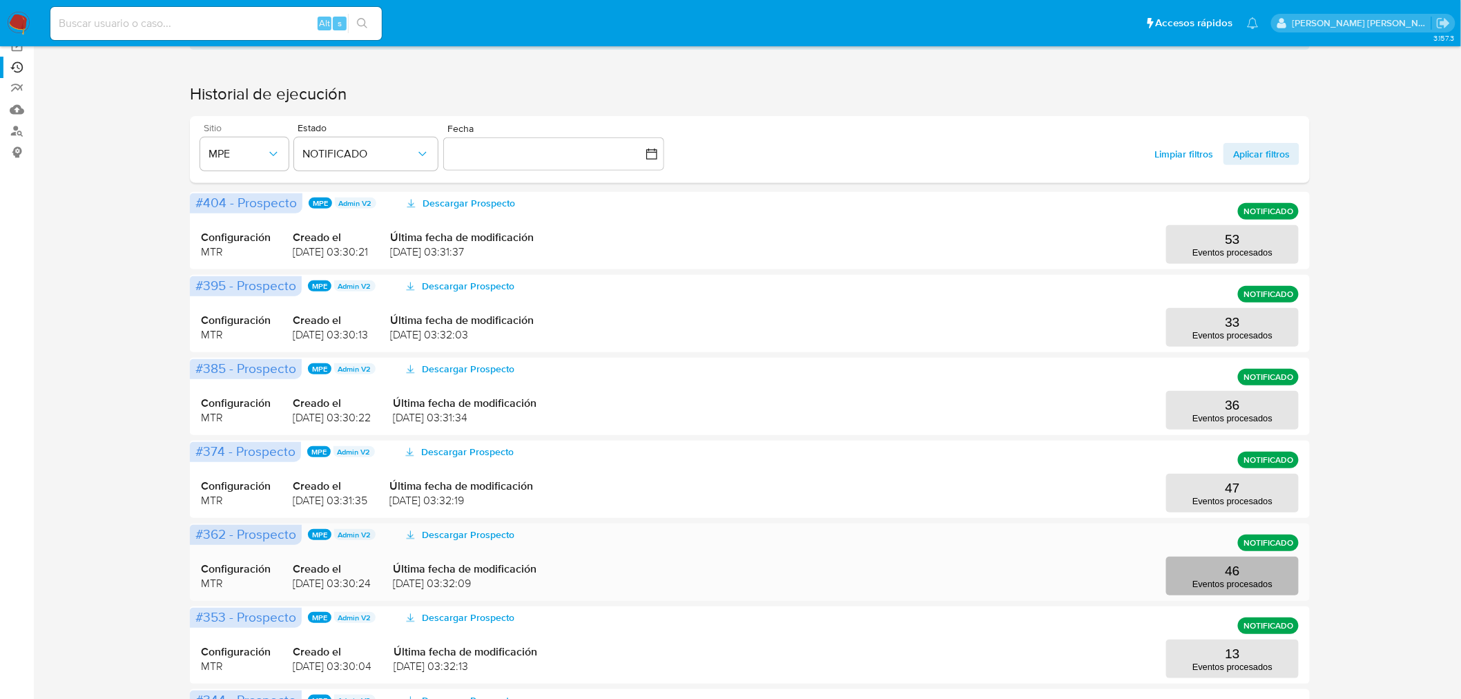
click at [1247, 569] on button "46 Eventos procesados" at bounding box center [1233, 576] width 133 height 39
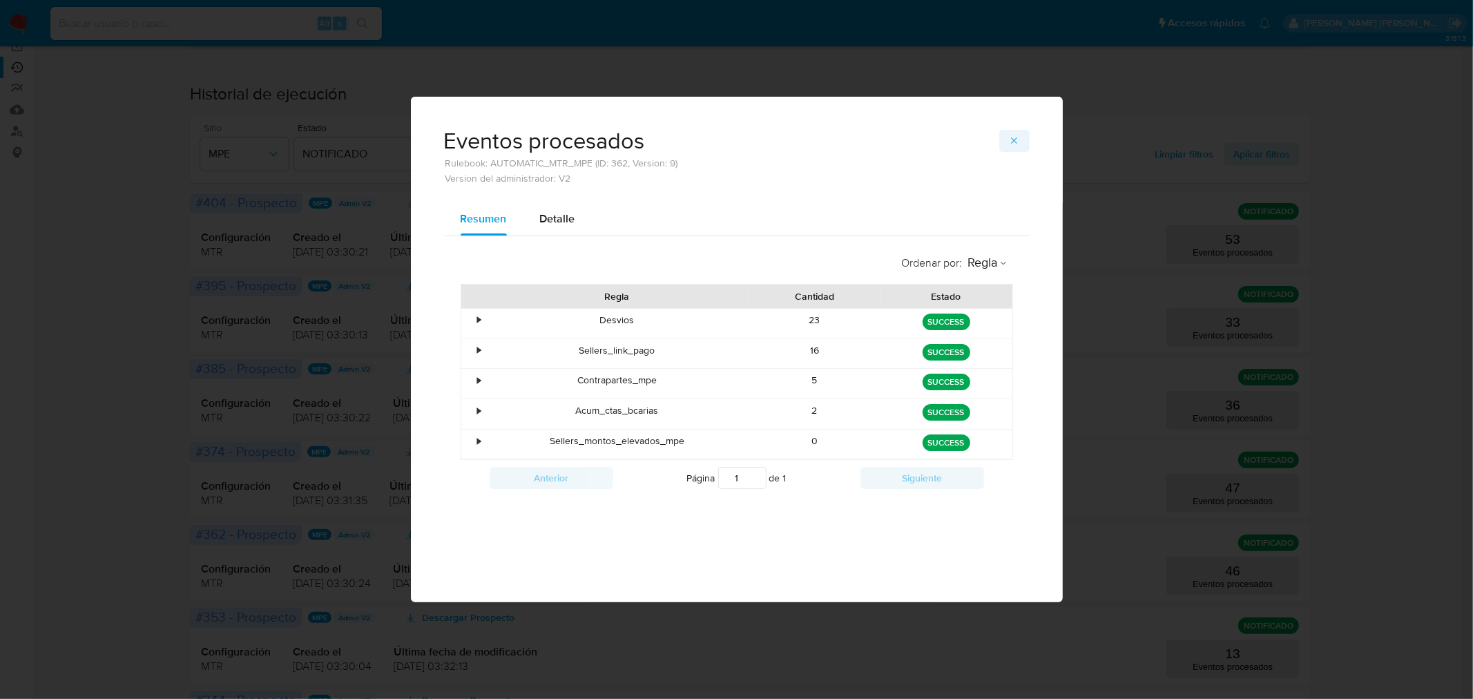
click at [1010, 141] on icon "button" at bounding box center [1014, 140] width 11 height 11
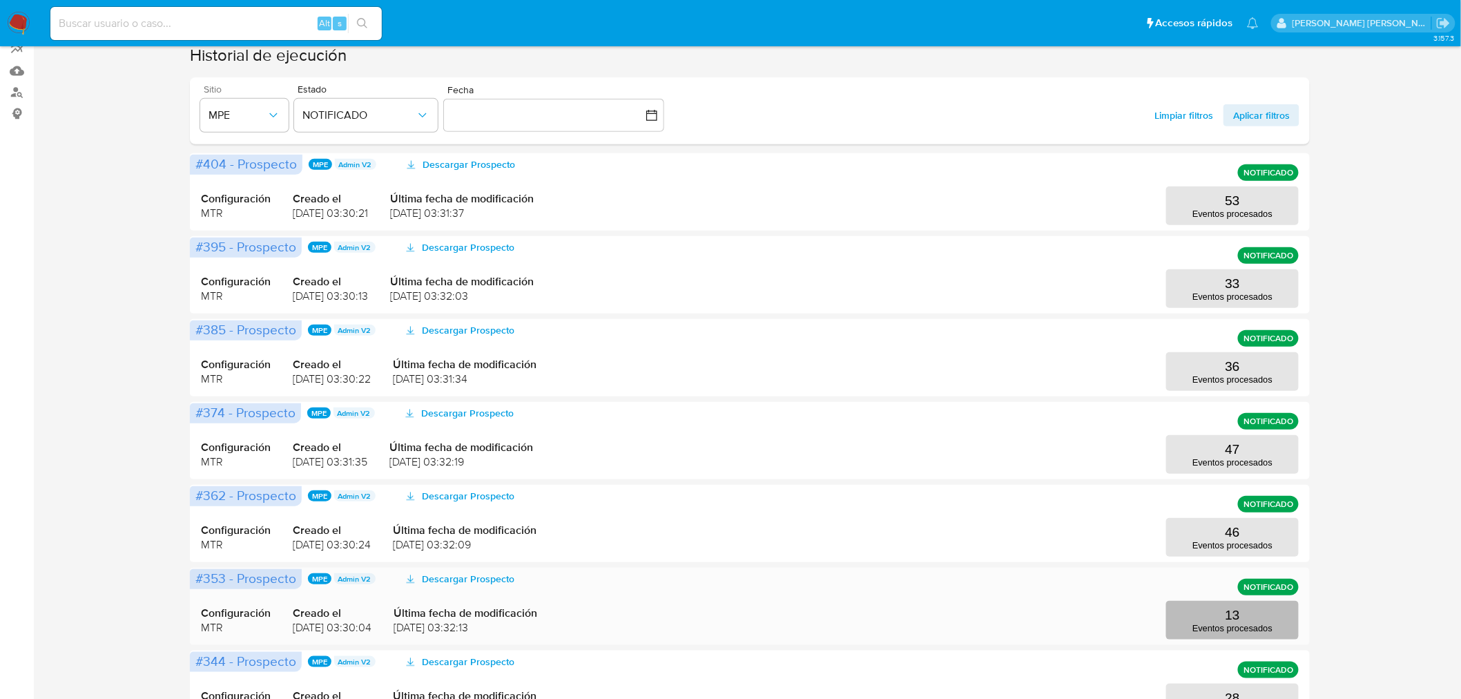
scroll to position [230, 0]
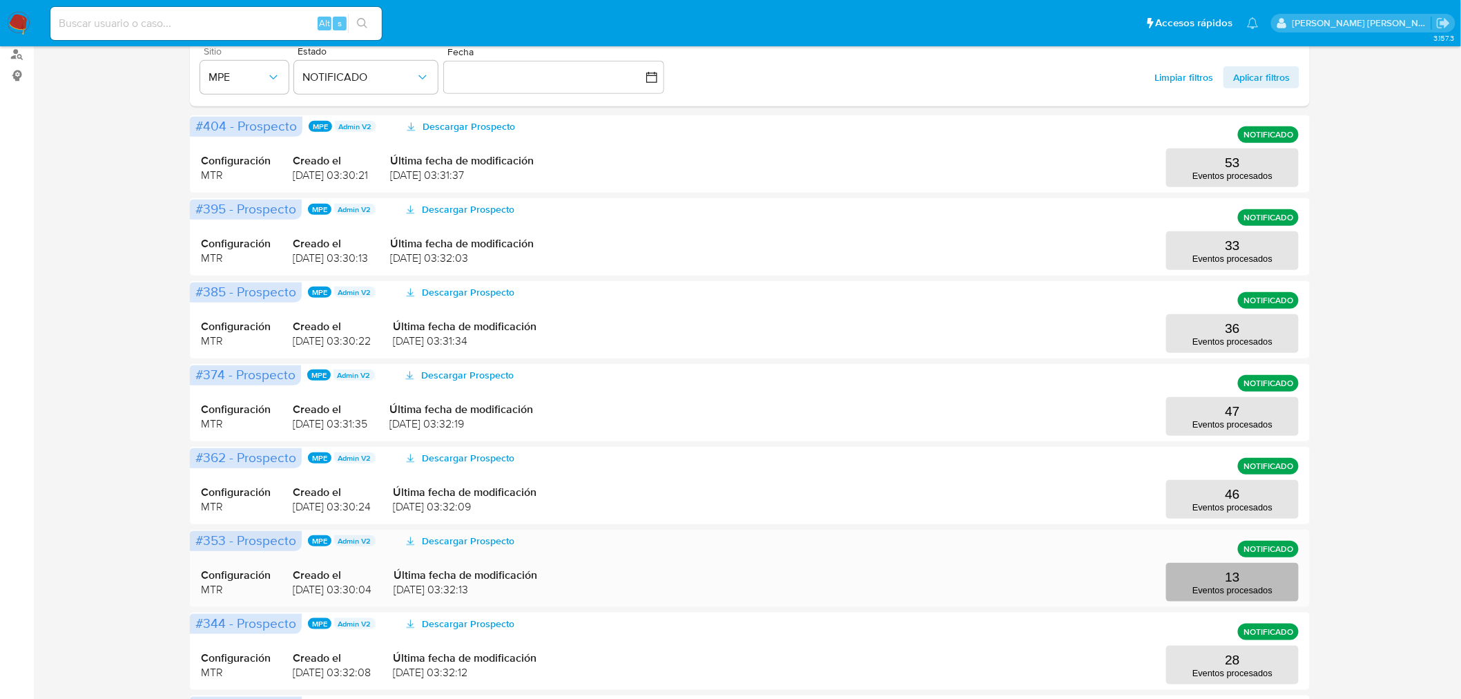
click at [1221, 575] on button "13 Eventos procesados" at bounding box center [1233, 582] width 133 height 39
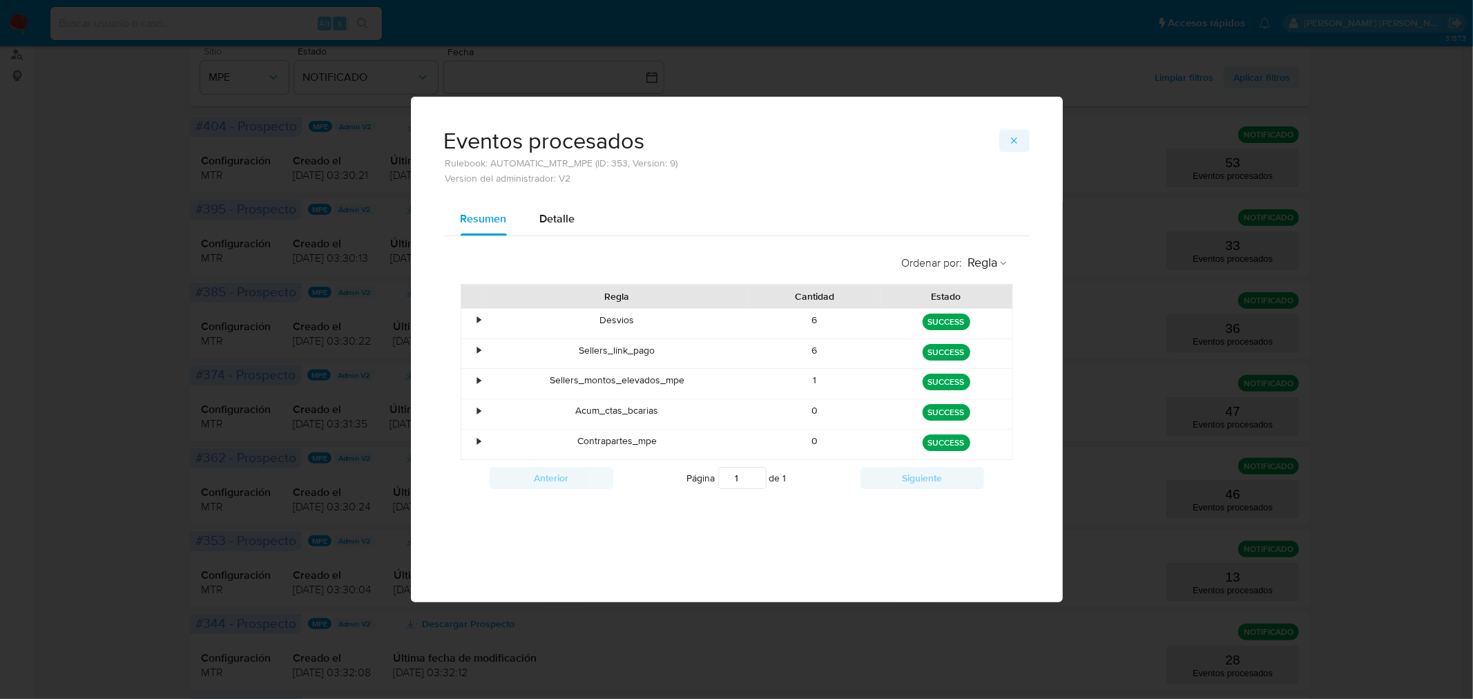
click at [1017, 139] on icon "button" at bounding box center [1014, 140] width 6 height 6
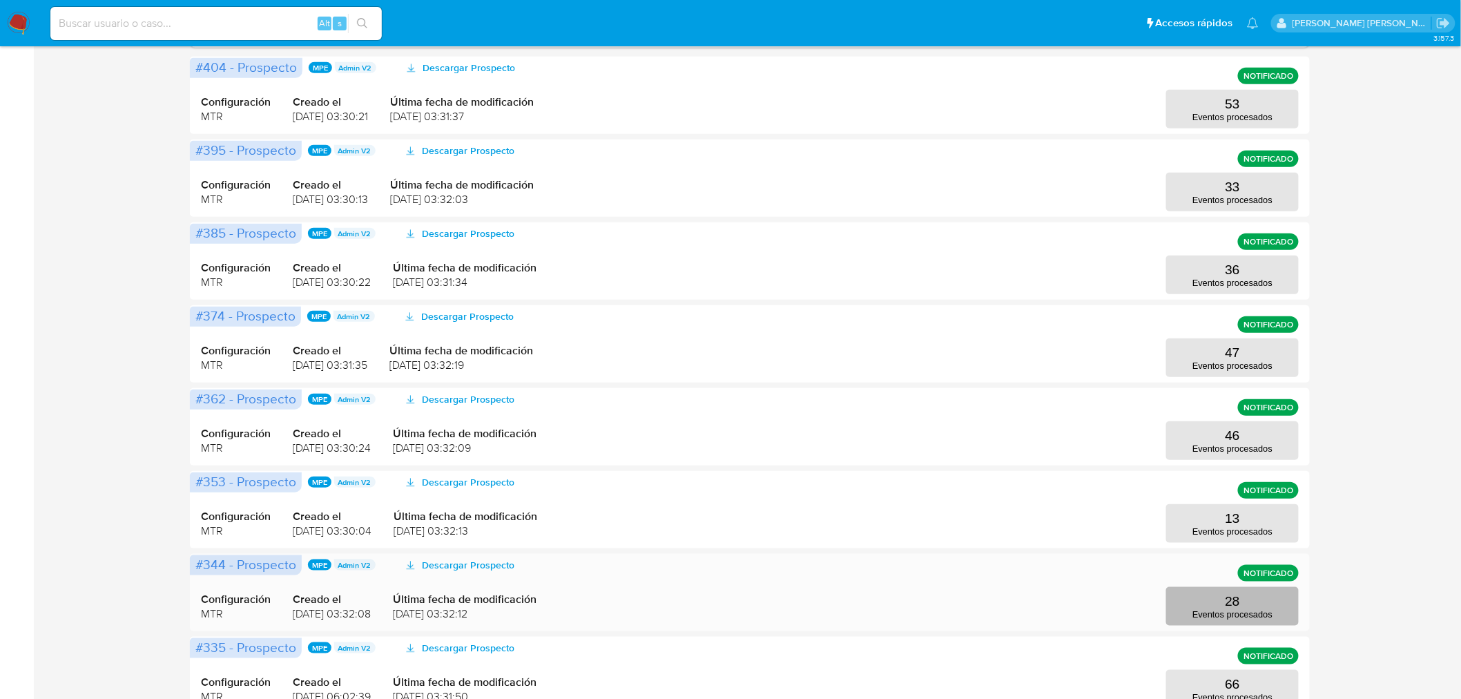
scroll to position [307, 0]
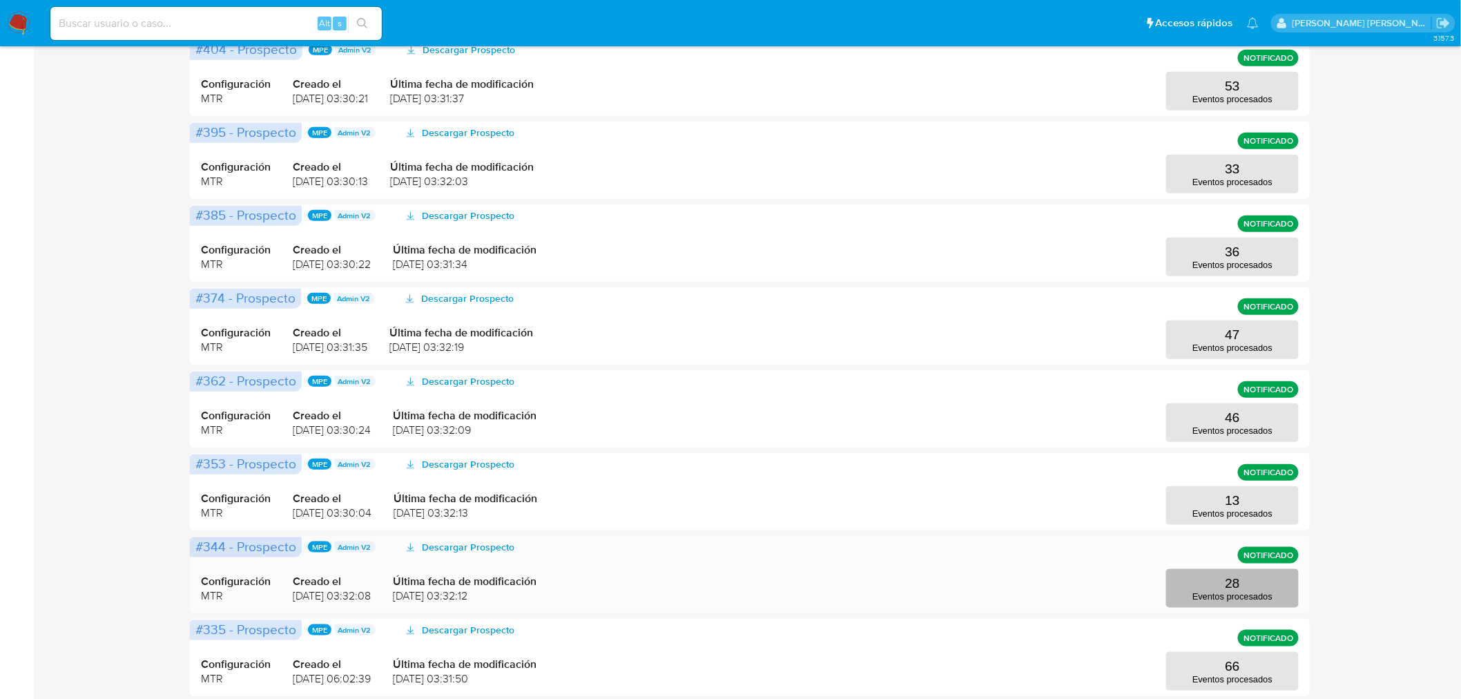
click at [1227, 575] on button "28 Eventos procesados" at bounding box center [1233, 588] width 133 height 39
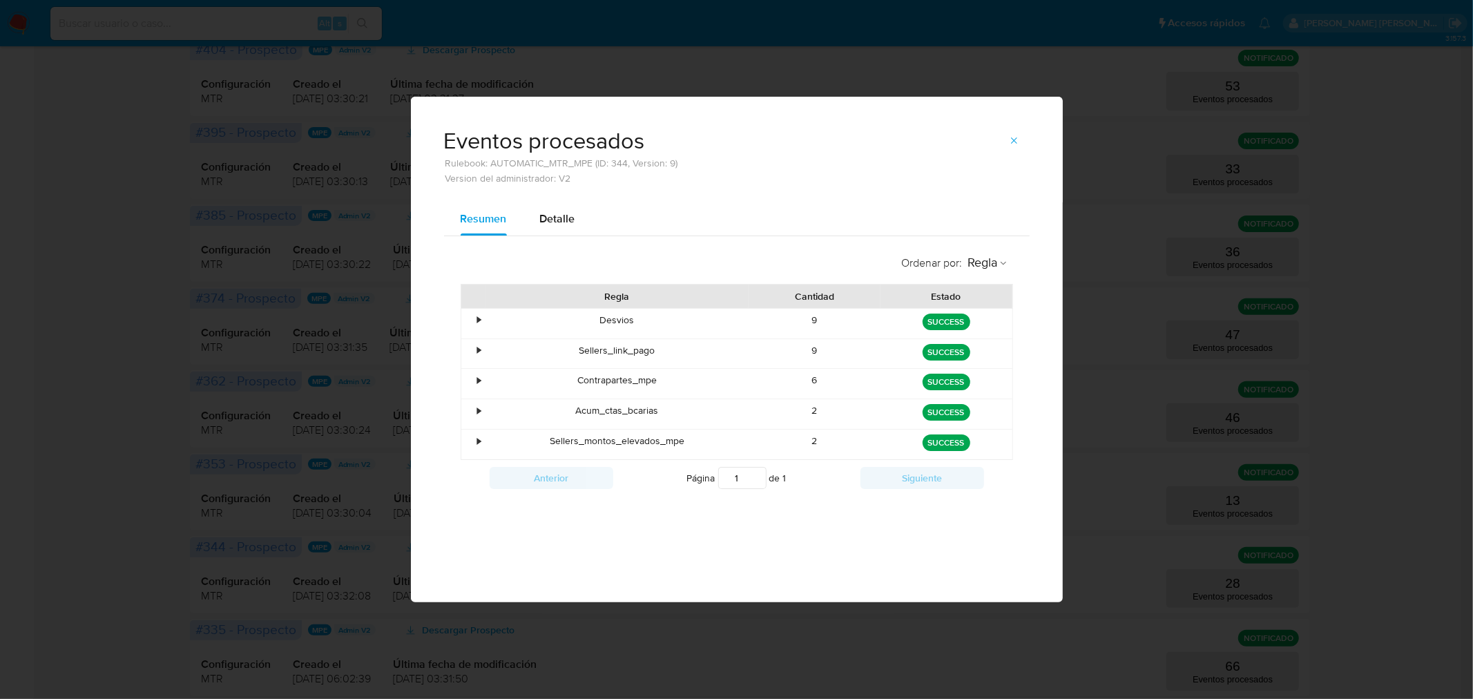
drag, startPoint x: 1013, startPoint y: 142, endPoint x: 1024, endPoint y: 167, distance: 27.2
click at [1013, 143] on icon "button" at bounding box center [1014, 140] width 11 height 11
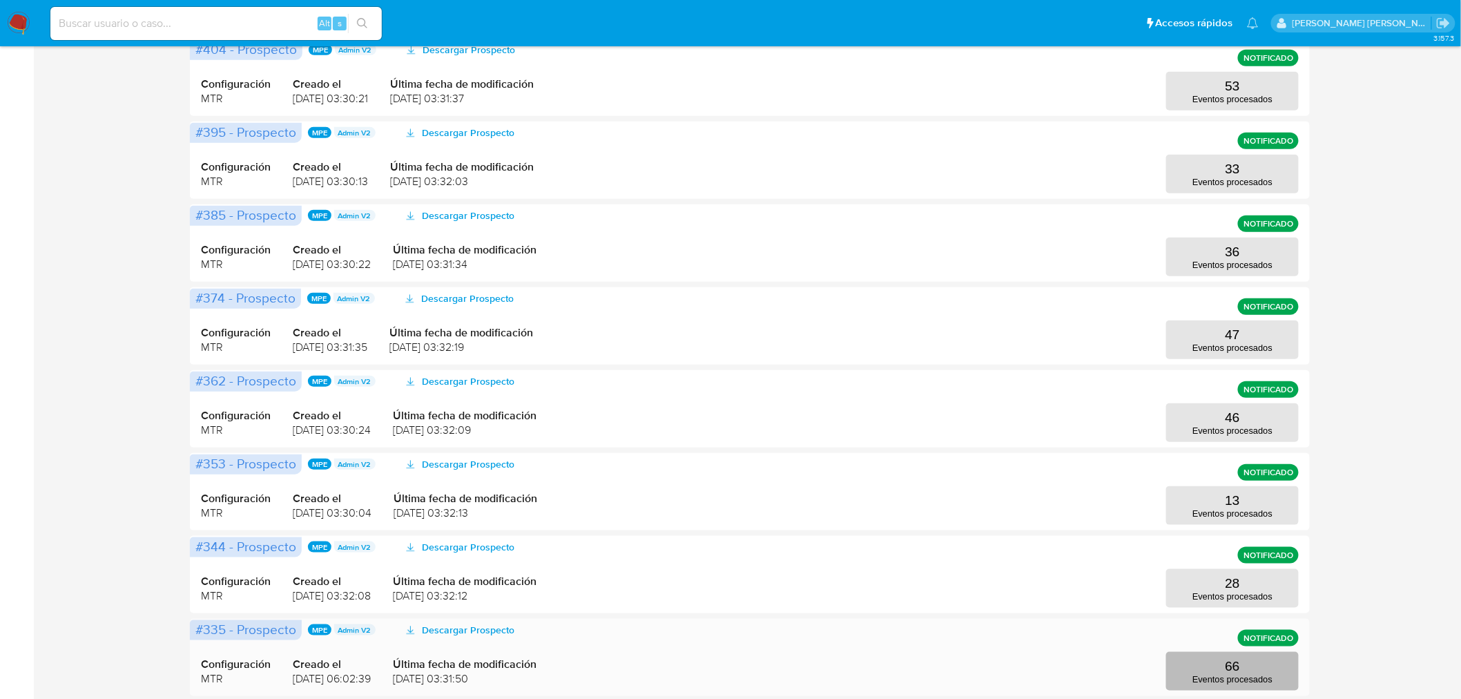
click at [1198, 664] on button "66 Eventos procesados" at bounding box center [1233, 671] width 133 height 39
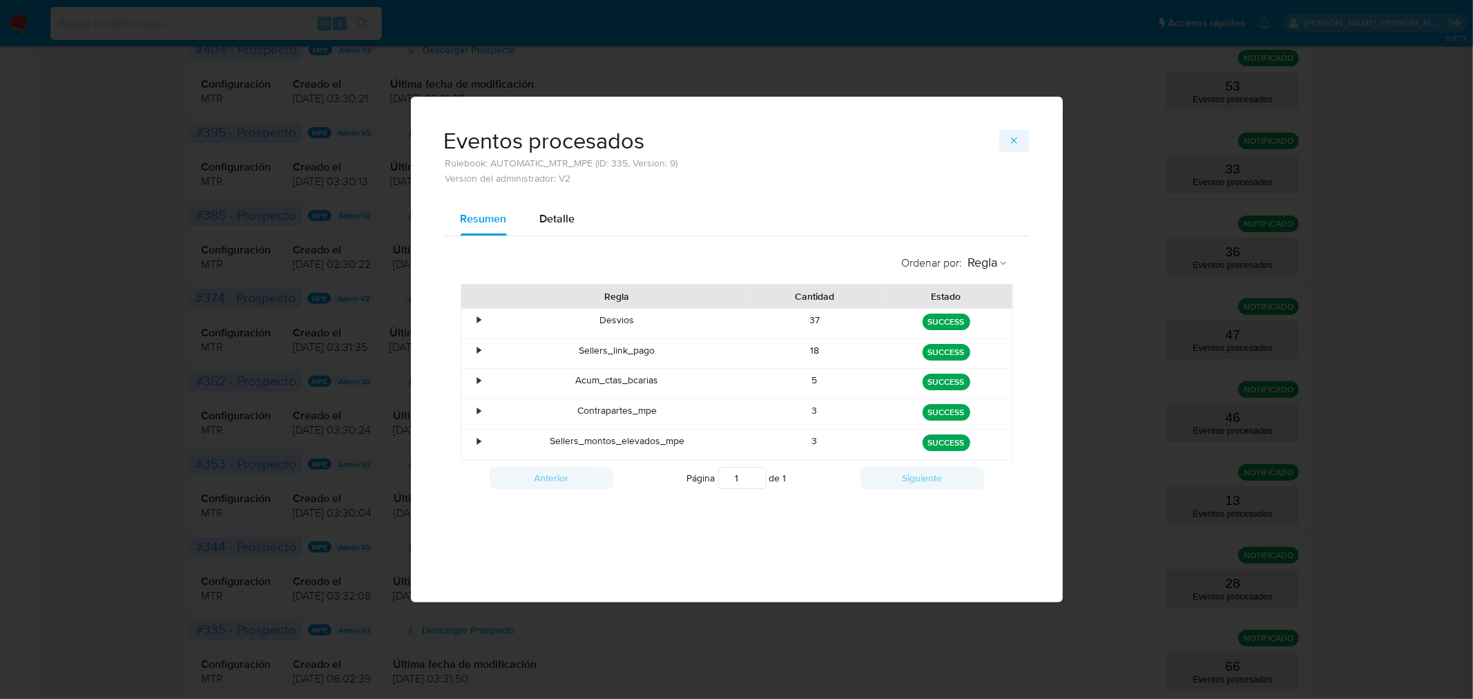
click at [1011, 139] on icon "button" at bounding box center [1014, 140] width 11 height 11
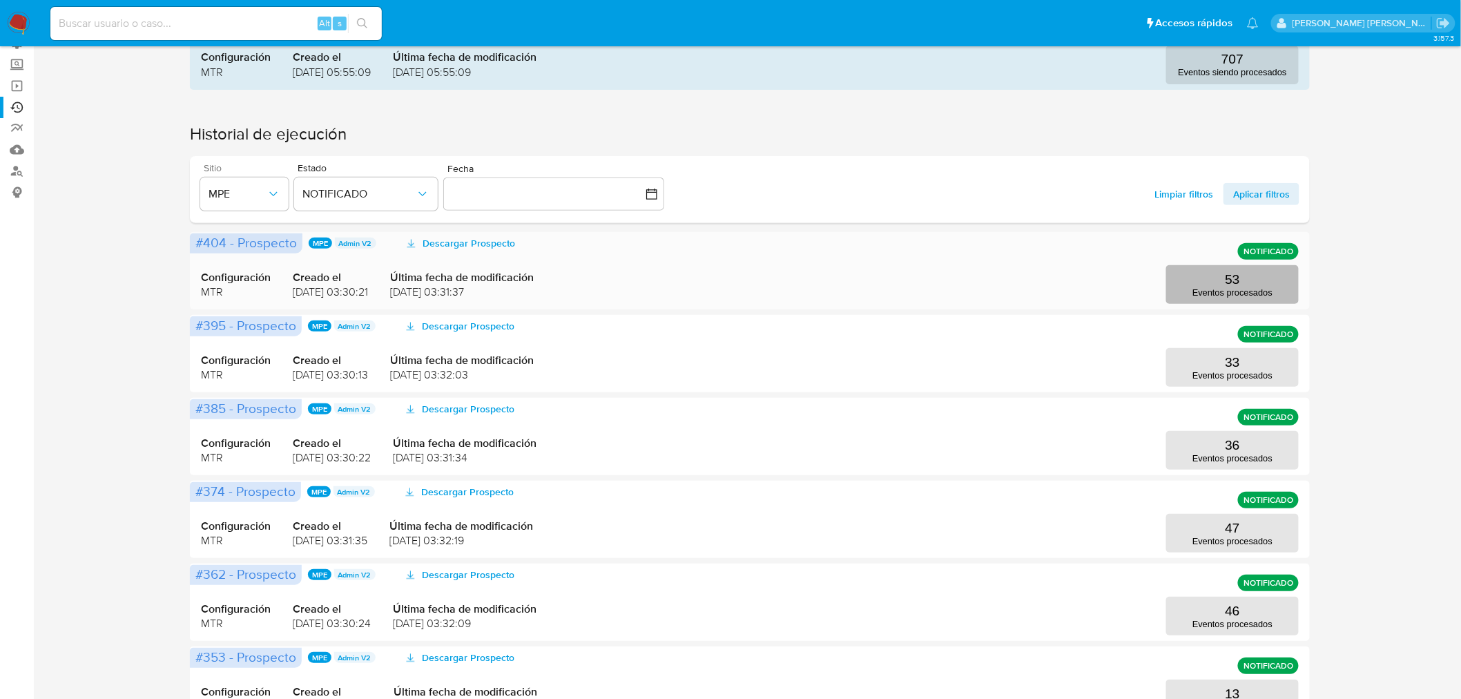
scroll to position [0, 0]
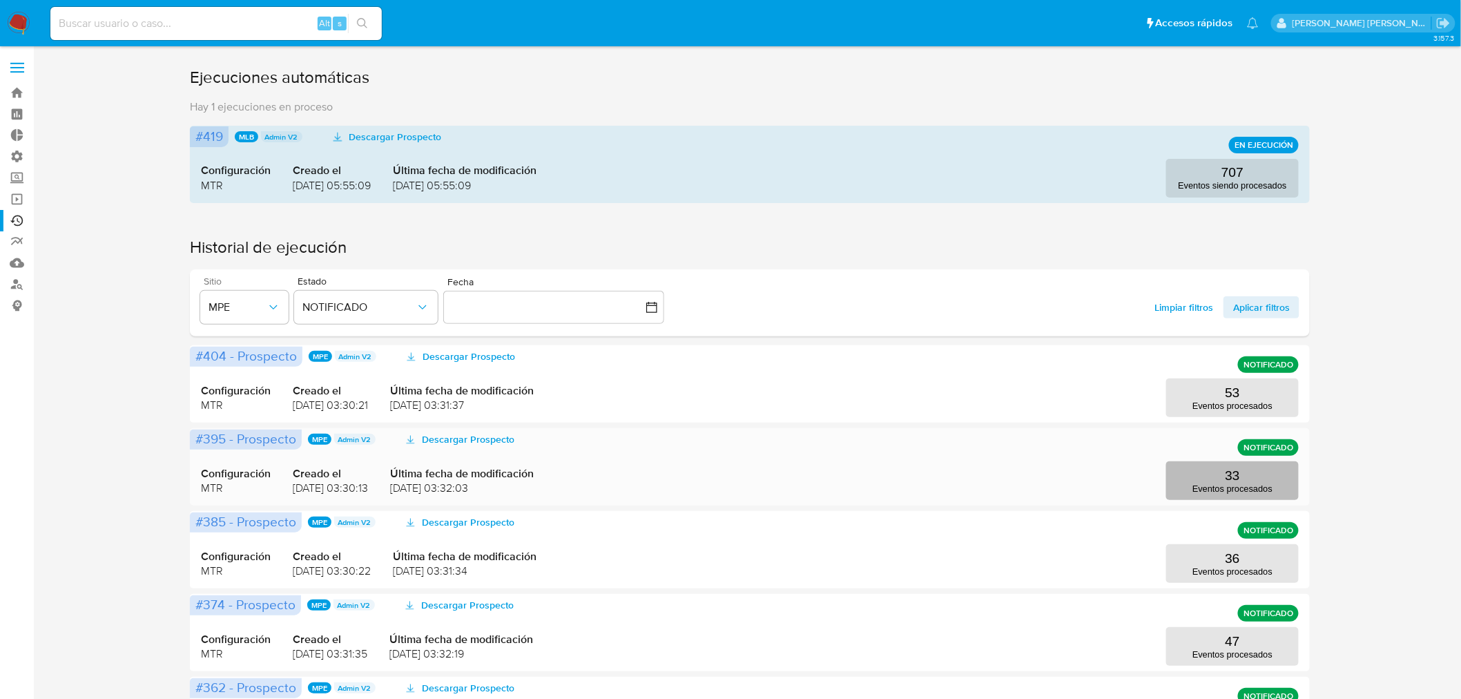
click at [1240, 480] on p "33" at bounding box center [1233, 475] width 15 height 15
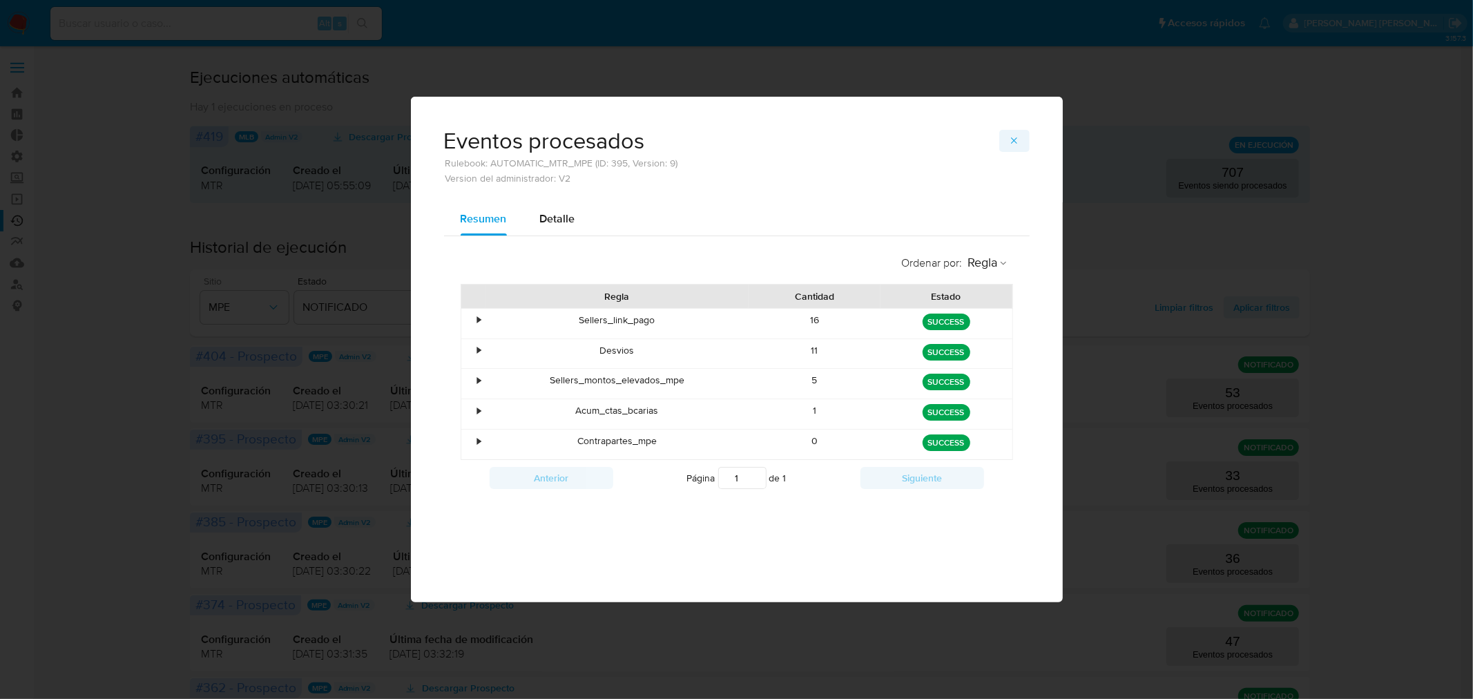
click at [1018, 145] on icon "button" at bounding box center [1014, 140] width 11 height 11
